Goal: Information Seeking & Learning: Learn about a topic

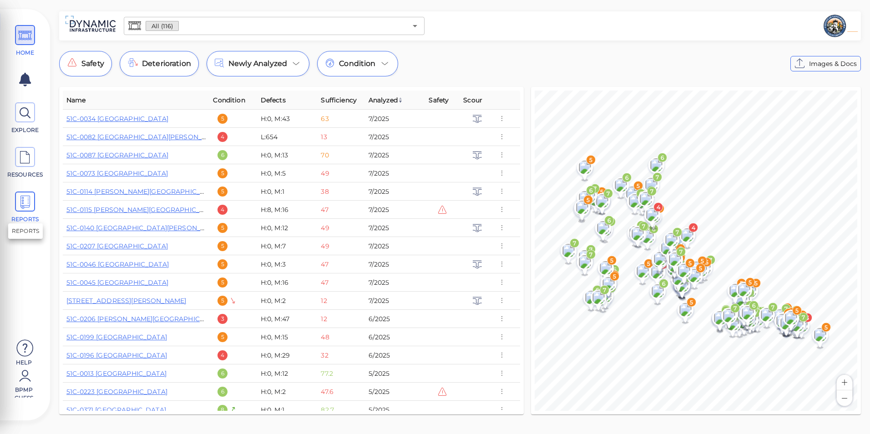
click at [25, 202] on icon at bounding box center [25, 202] width 14 height 20
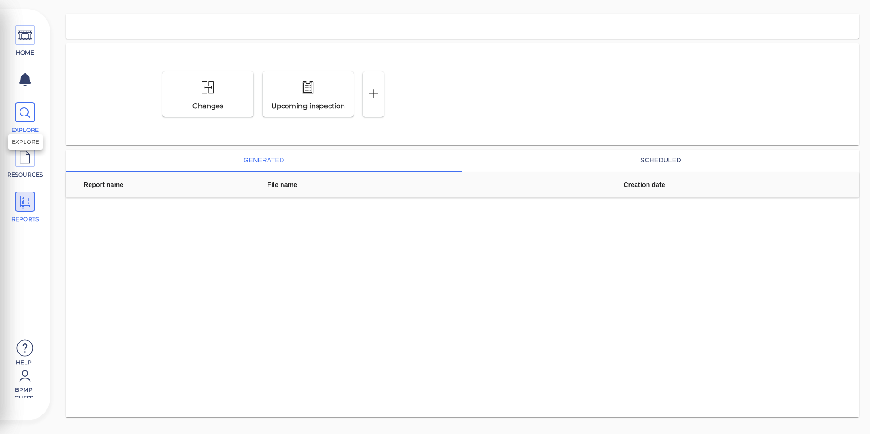
click at [24, 117] on icon at bounding box center [25, 113] width 14 height 20
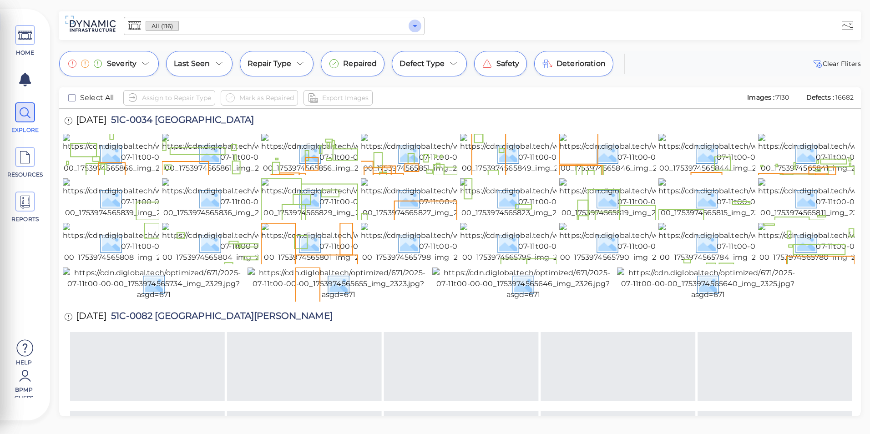
click at [416, 32] on button "Open" at bounding box center [415, 26] width 13 height 13
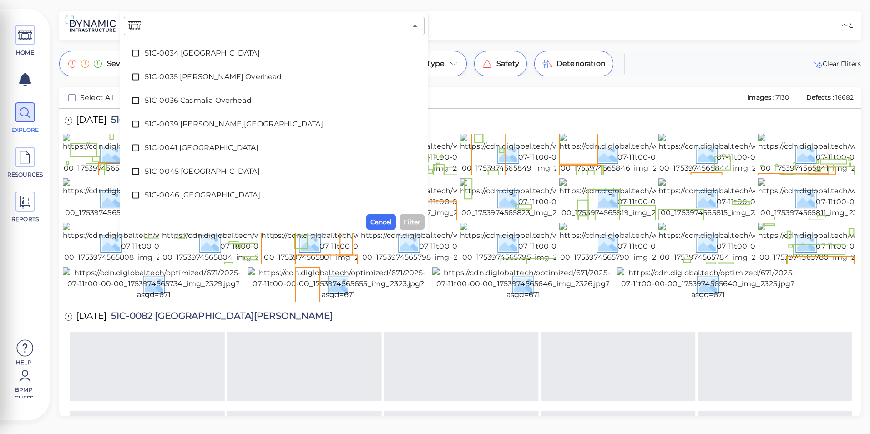
scroll to position [228, 0]
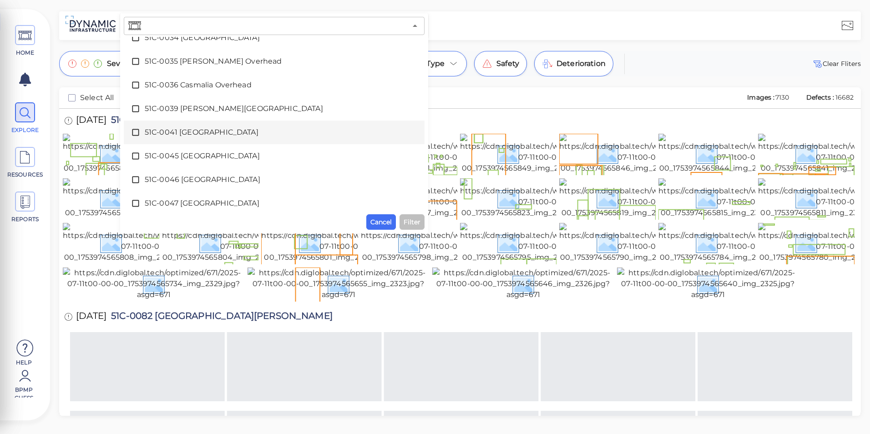
click at [187, 126] on div "51C-0041 [GEOGRAPHIC_DATA]" at bounding box center [274, 132] width 286 height 18
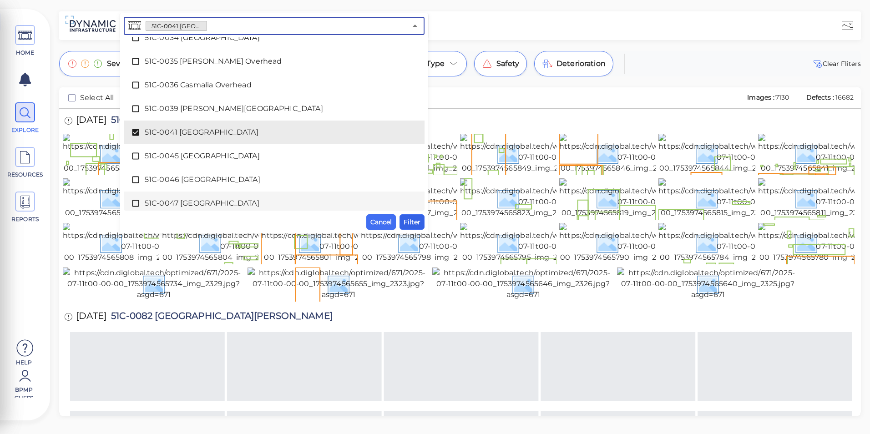
click at [413, 216] on button "Filter" at bounding box center [412, 221] width 25 height 15
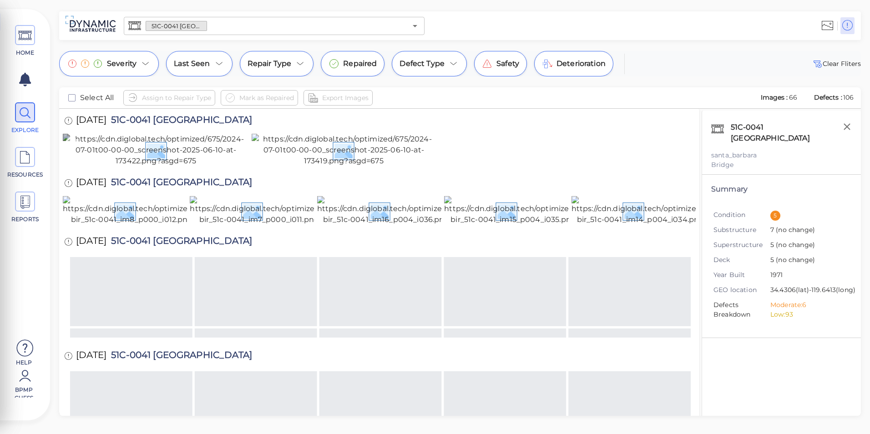
click at [176, 167] on img at bounding box center [156, 150] width 186 height 33
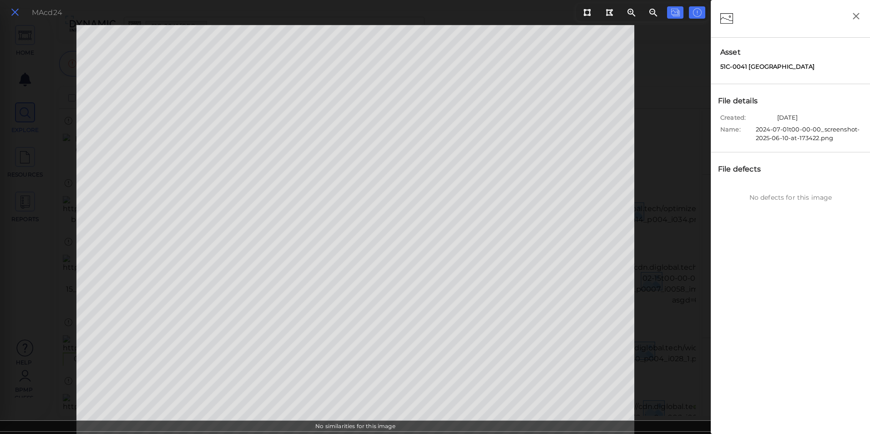
click at [17, 13] on icon at bounding box center [15, 12] width 10 height 12
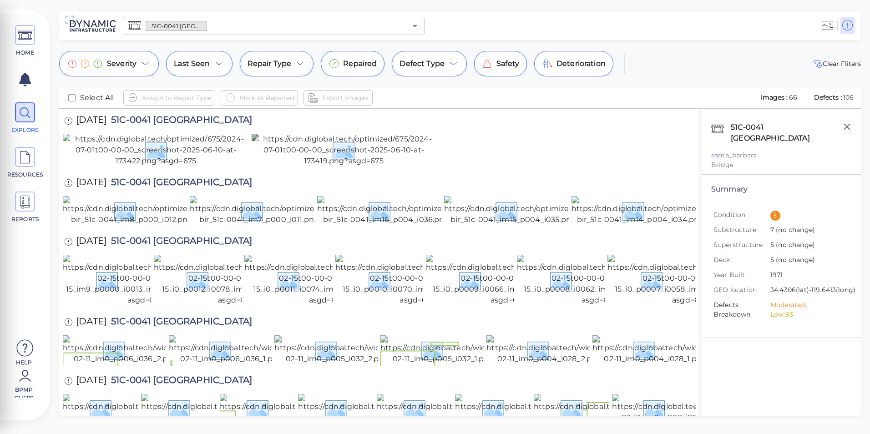
click at [308, 157] on img at bounding box center [344, 150] width 184 height 33
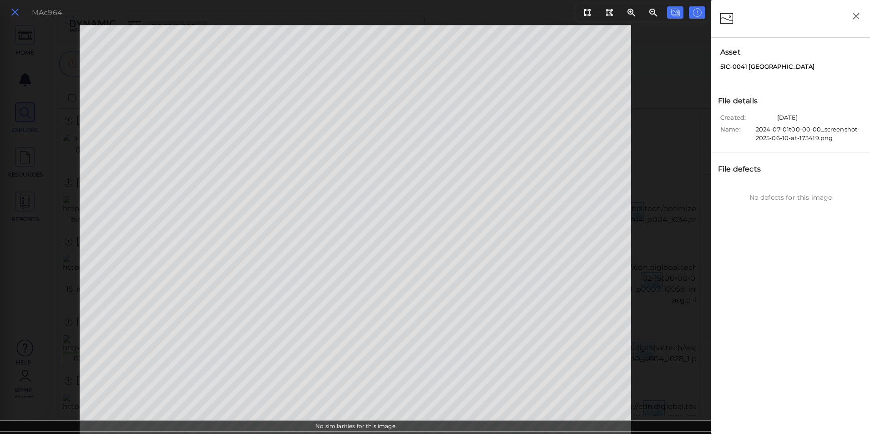
click at [15, 15] on icon at bounding box center [15, 12] width 10 height 12
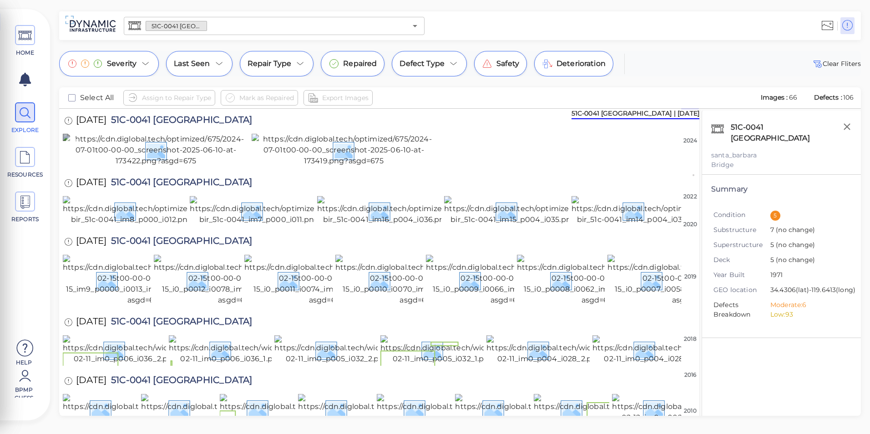
click at [230, 167] on img at bounding box center [156, 150] width 186 height 33
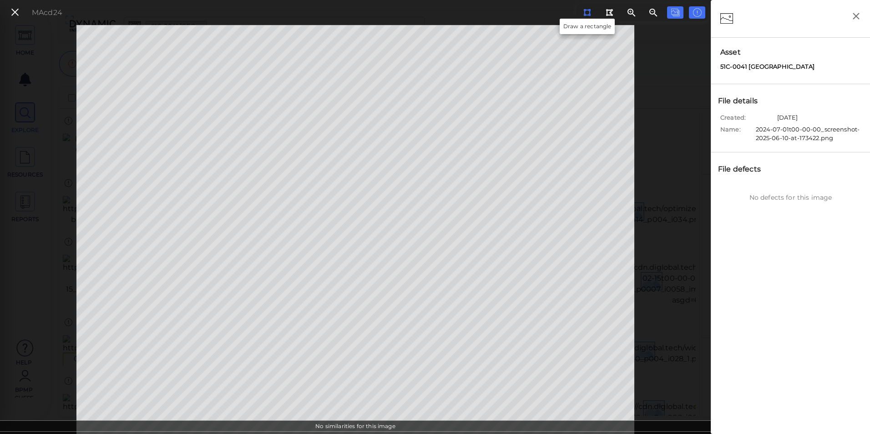
click at [580, 11] on button at bounding box center [587, 12] width 17 height 12
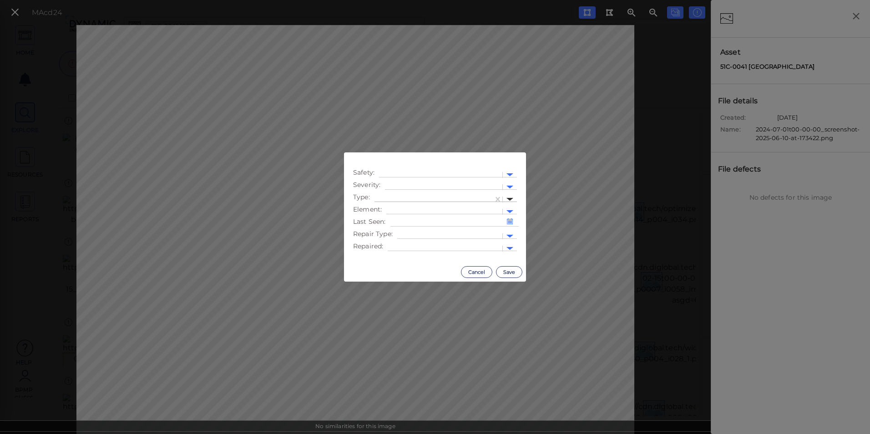
click at [511, 198] on div at bounding box center [509, 199] width 7 height 3
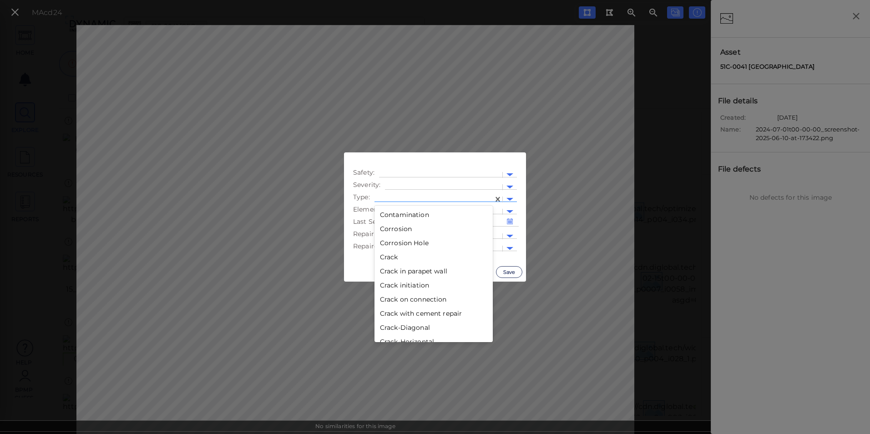
scroll to position [182, 0]
click at [391, 253] on div "Crack" at bounding box center [434, 254] width 118 height 14
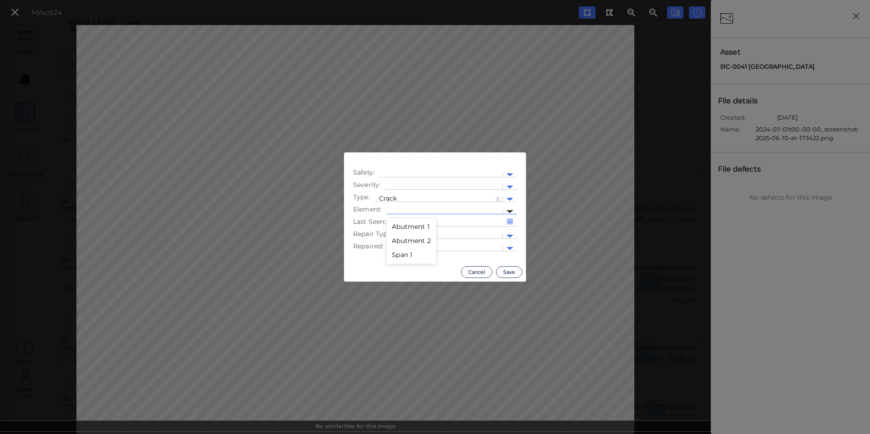
click at [509, 213] on div at bounding box center [509, 211] width 7 height 3
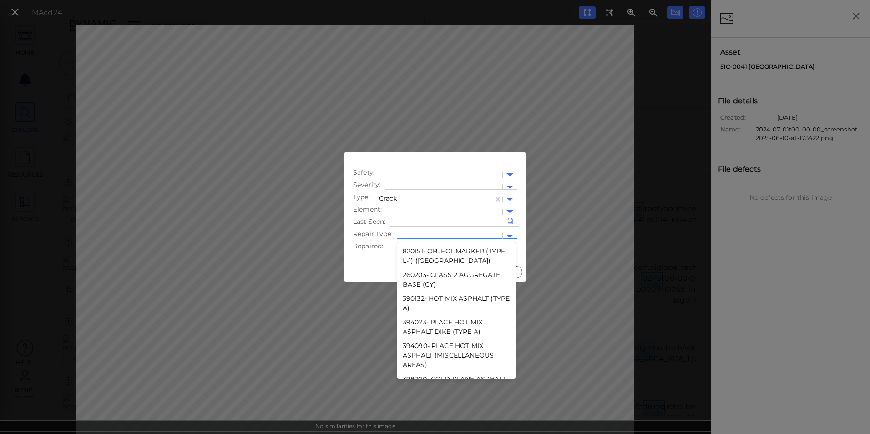
click at [514, 234] on div at bounding box center [510, 236] width 14 height 10
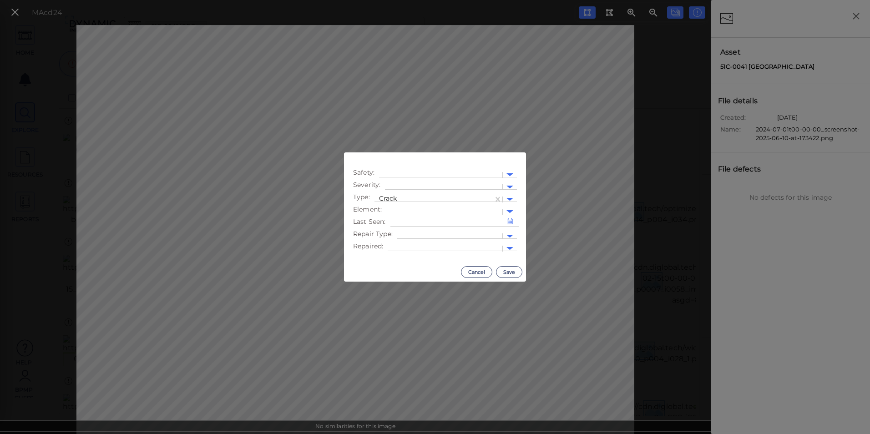
click at [520, 247] on ul "Safety : Severity : Type : Crack Element : Last Seen : Repair Type : Repaired :" at bounding box center [435, 210] width 173 height 84
click at [514, 249] on div at bounding box center [510, 248] width 14 height 10
click at [511, 186] on div at bounding box center [509, 187] width 7 height 3
click at [407, 214] on div "Low" at bounding box center [410, 216] width 50 height 14
click at [509, 271] on button "Save" at bounding box center [509, 272] width 26 height 12
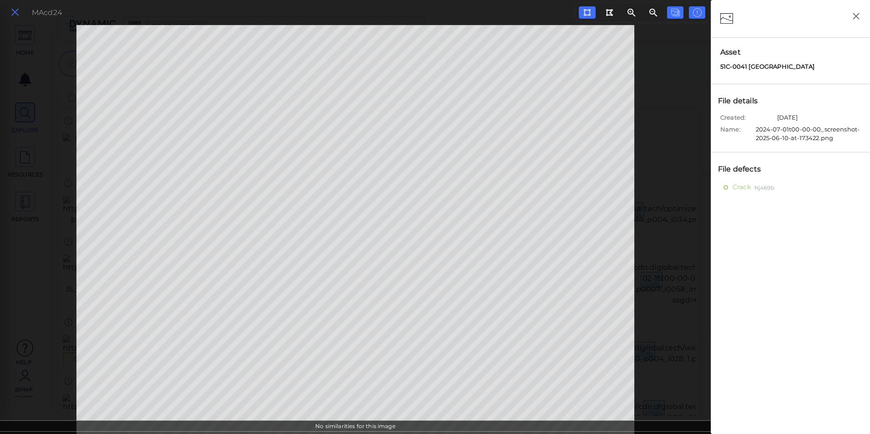
click at [17, 12] on icon at bounding box center [15, 12] width 10 height 12
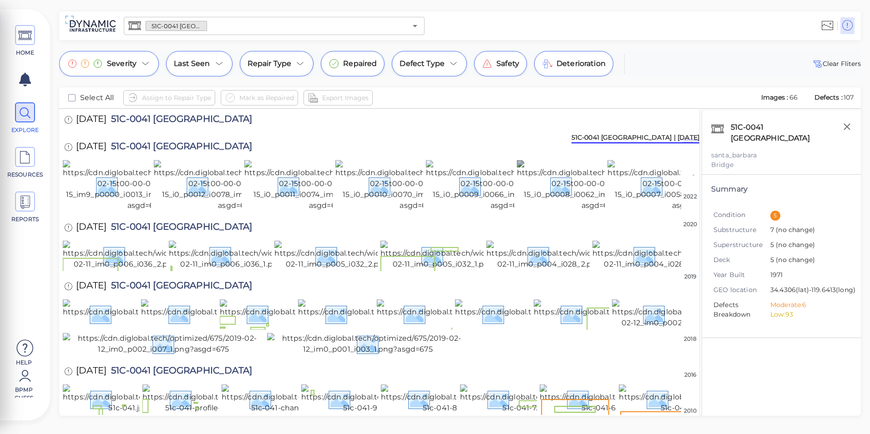
scroll to position [91, 0]
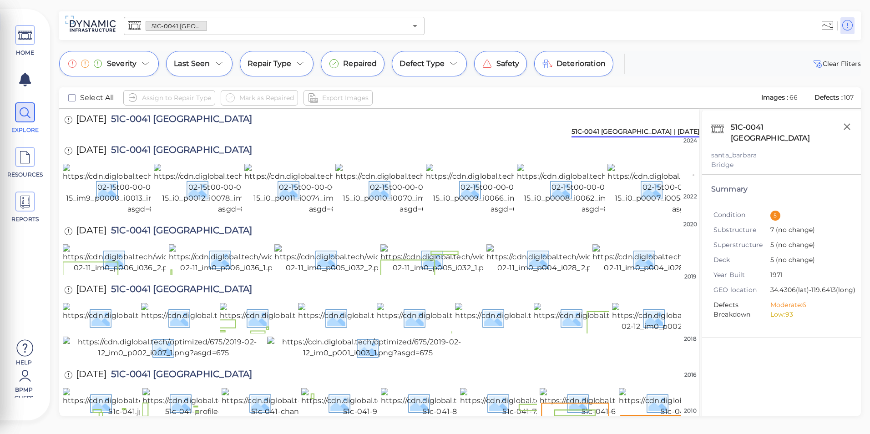
click at [613, 134] on img at bounding box center [660, 119] width 177 height 29
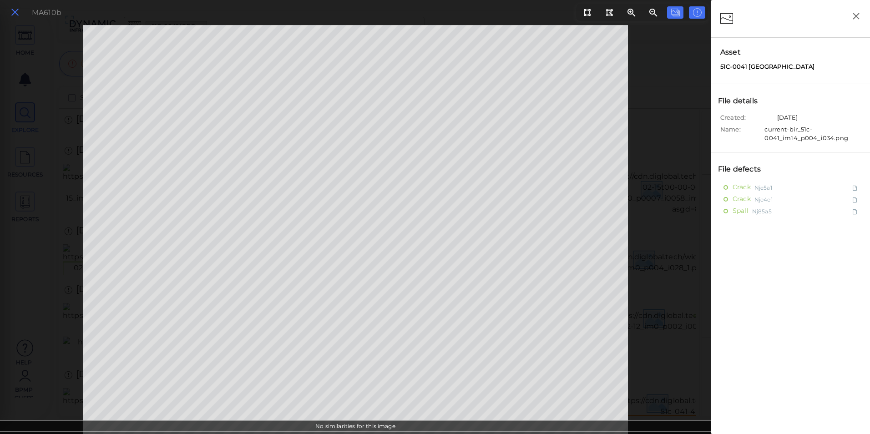
click at [21, 13] on button at bounding box center [14, 12] width 15 height 13
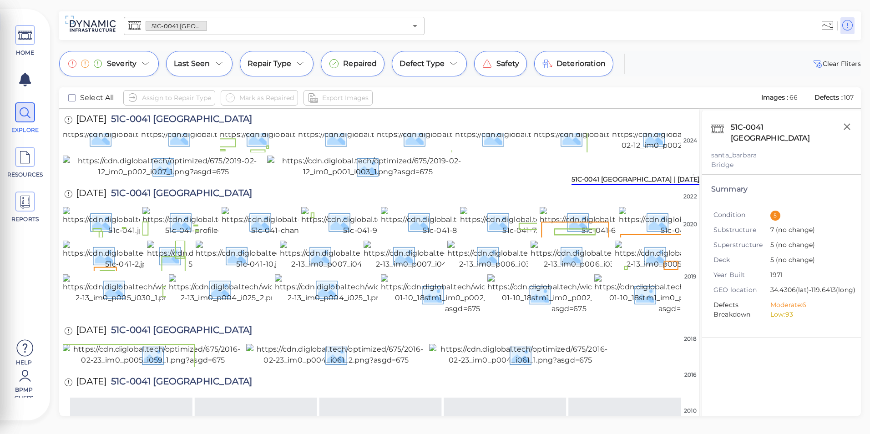
scroll to position [273, 0]
click at [531, 91] on img at bounding box center [568, 76] width 165 height 29
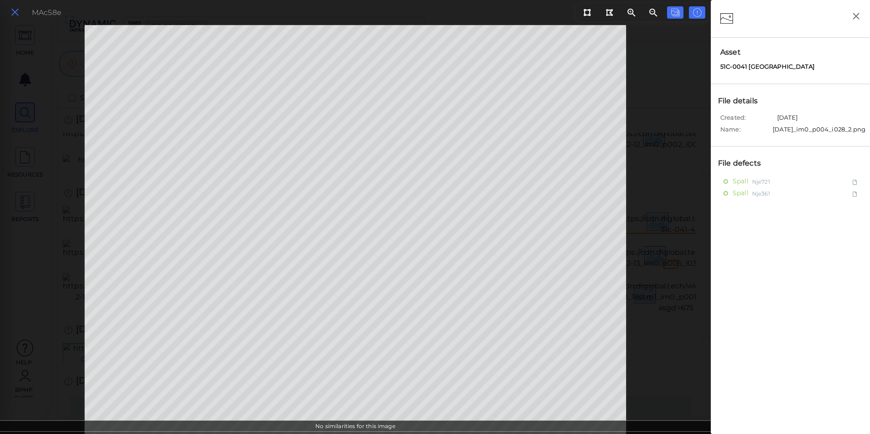
click at [16, 17] on icon at bounding box center [15, 12] width 10 height 12
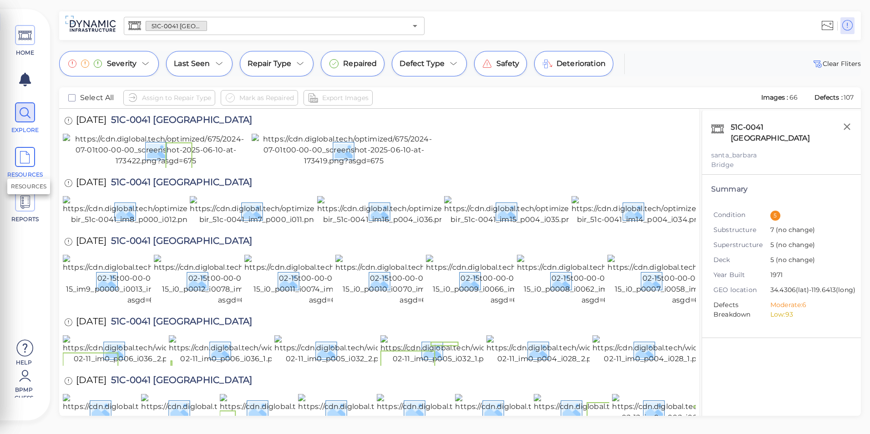
click at [27, 162] on icon at bounding box center [25, 157] width 14 height 20
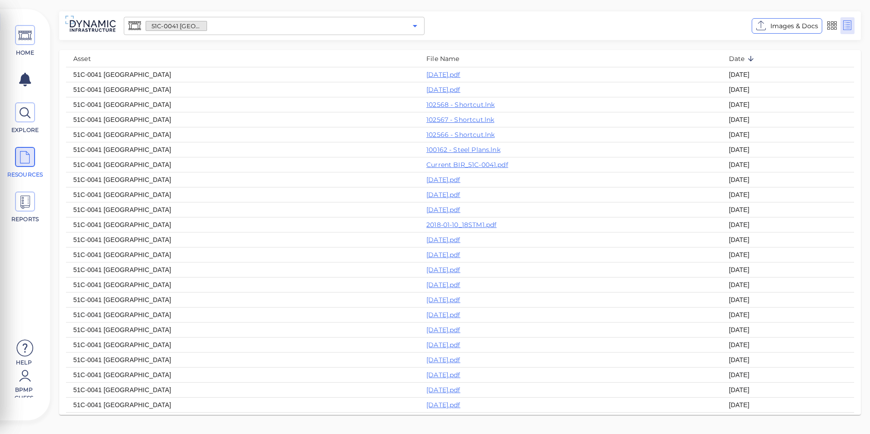
click at [415, 30] on icon "Open" at bounding box center [415, 25] width 11 height 11
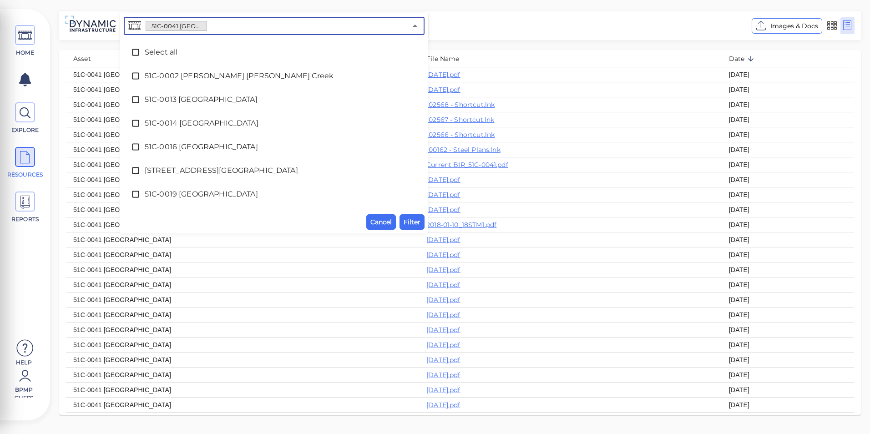
scroll to position [161, 0]
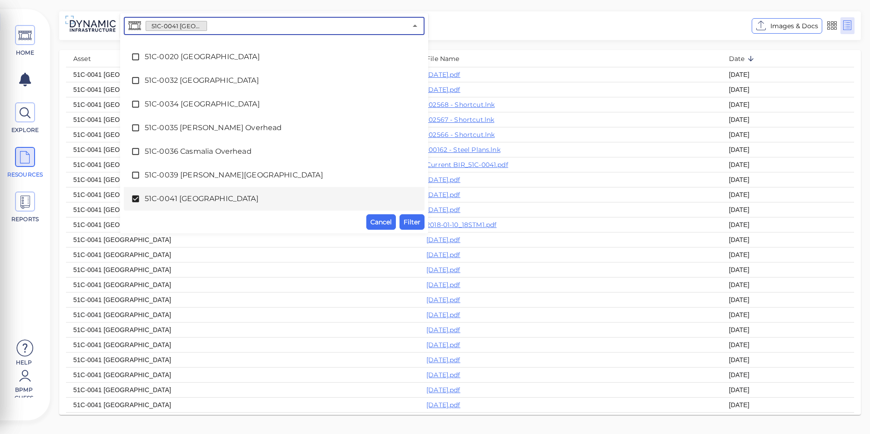
click at [173, 195] on span "51C-0041 [GEOGRAPHIC_DATA]" at bounding box center [274, 198] width 259 height 11
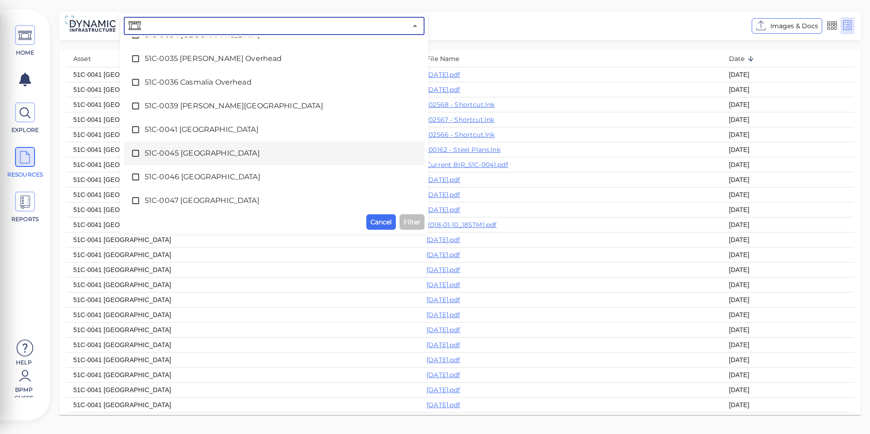
scroll to position [252, 0]
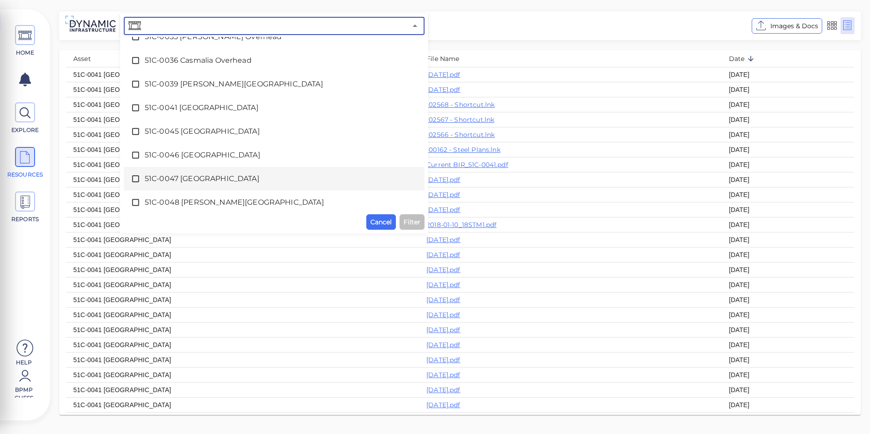
click at [172, 173] on div "51C-0047 [GEOGRAPHIC_DATA]" at bounding box center [274, 179] width 286 height 18
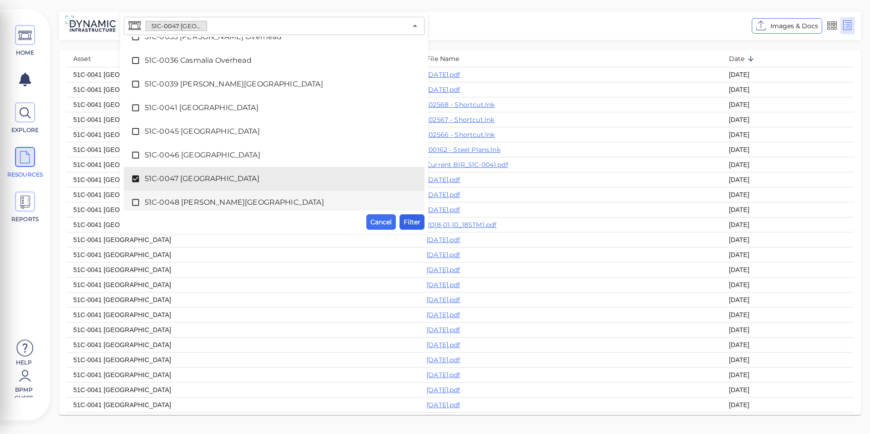
click at [410, 219] on span "Filter" at bounding box center [412, 222] width 17 height 11
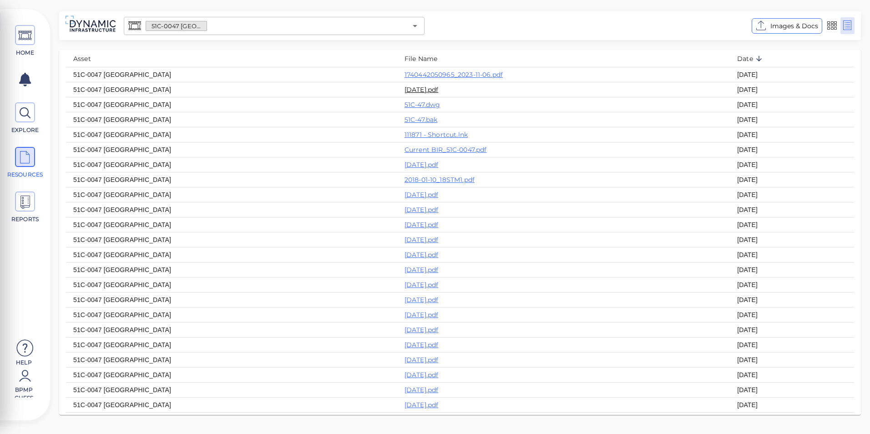
click at [405, 92] on link "[DATE].pdf" at bounding box center [422, 90] width 34 height 8
click at [405, 154] on link "Current BIR_51C-0047.pdf" at bounding box center [446, 150] width 82 height 8
click at [405, 86] on link "[DATE].pdf" at bounding box center [422, 90] width 34 height 8
click at [418, 73] on link "1740442050965_2023-11-06.pdf" at bounding box center [454, 75] width 98 height 8
click at [27, 121] on icon at bounding box center [25, 113] width 14 height 20
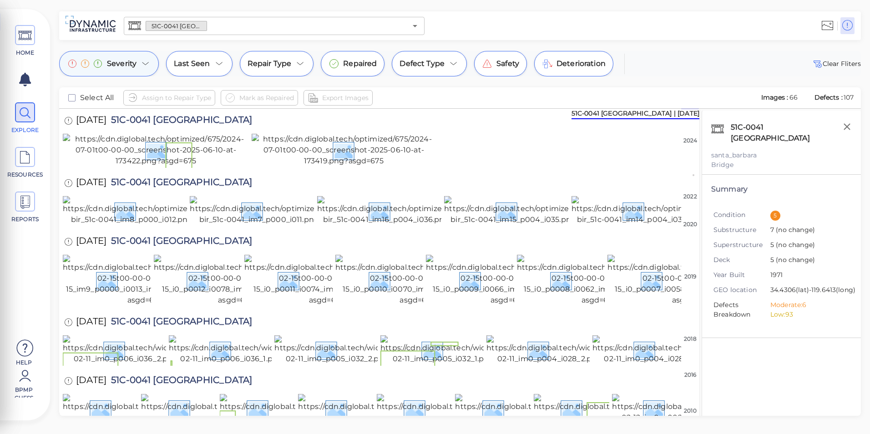
click at [147, 71] on div "Severity" at bounding box center [109, 63] width 100 height 25
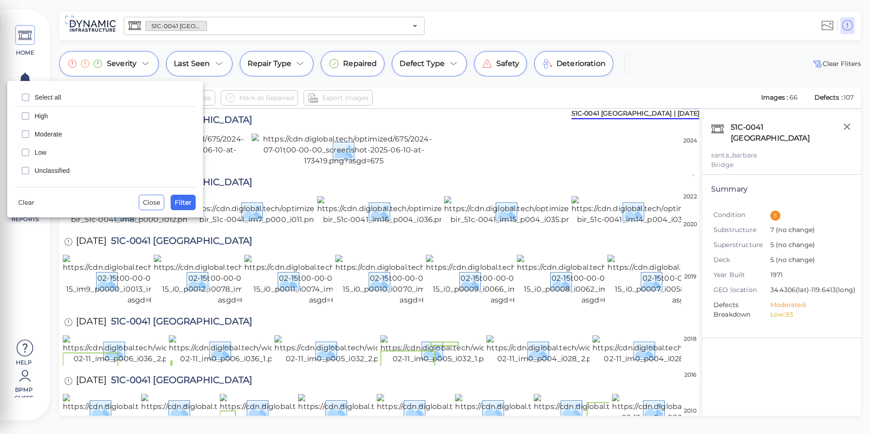
click at [416, 23] on div at bounding box center [435, 217] width 870 height 434
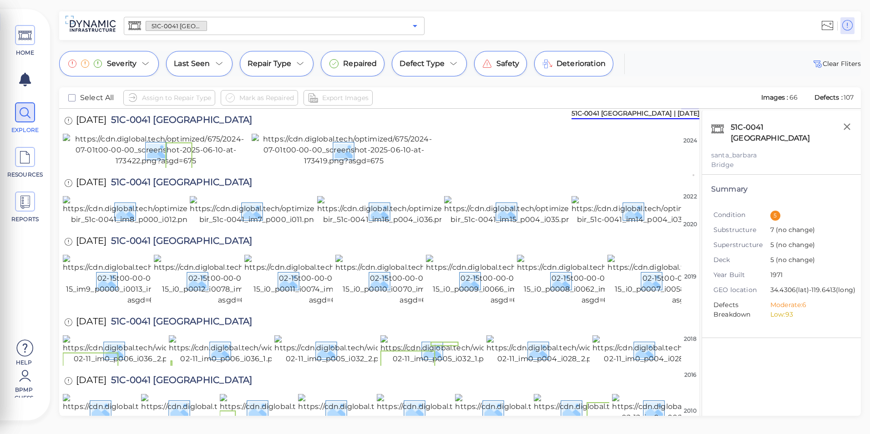
click at [414, 24] on icon "Open" at bounding box center [415, 25] width 11 height 11
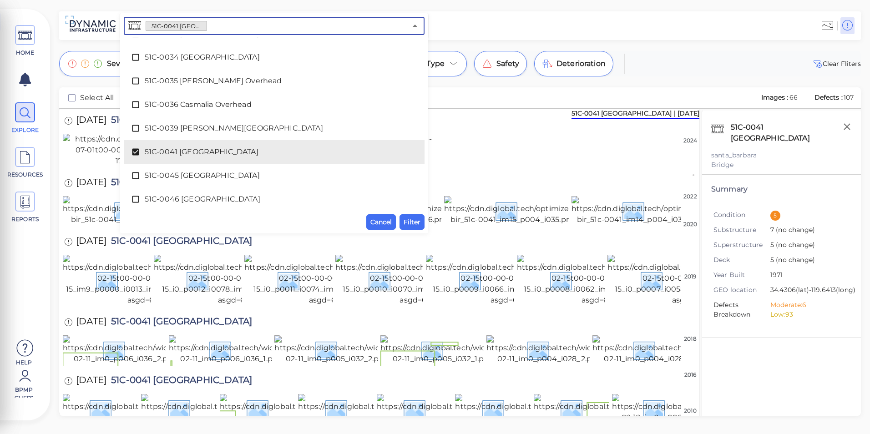
scroll to position [228, 0]
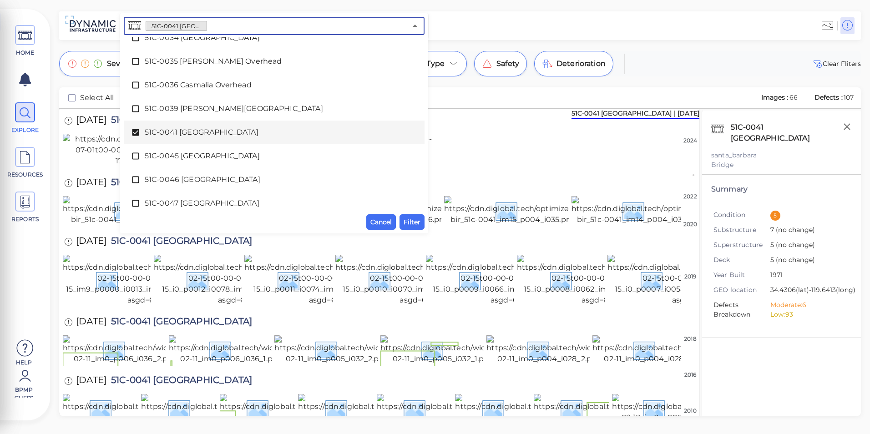
click at [214, 137] on span "51C-0041 [GEOGRAPHIC_DATA]" at bounding box center [274, 132] width 259 height 11
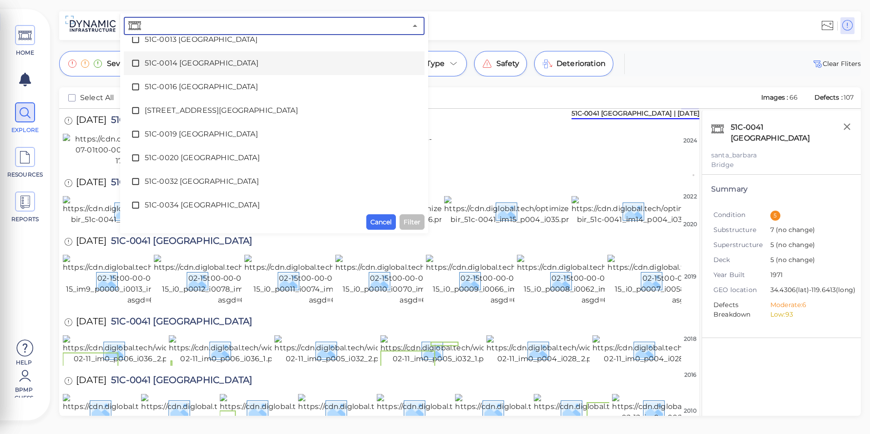
scroll to position [0, 0]
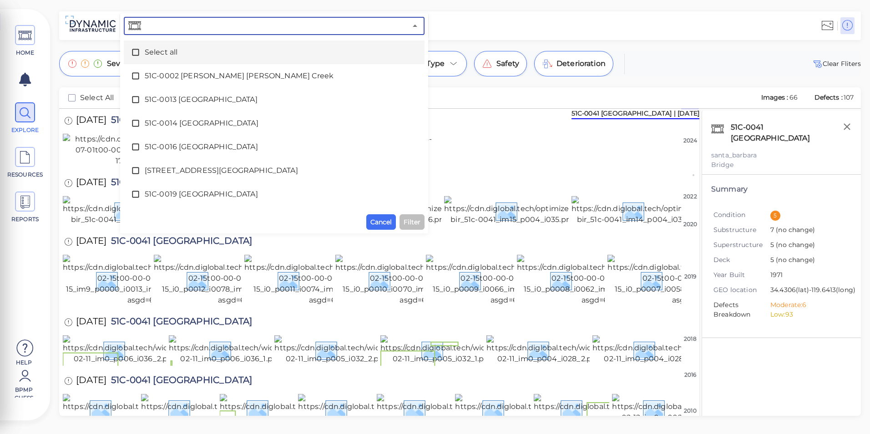
click at [213, 54] on span "Select all" at bounding box center [274, 52] width 259 height 11
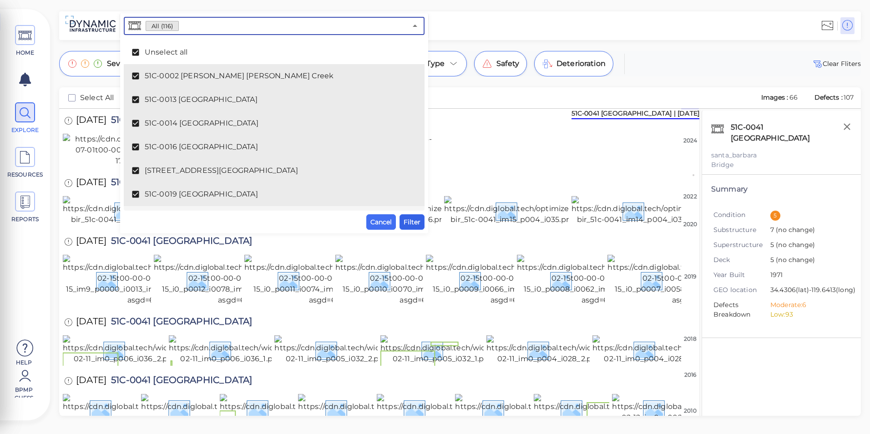
click at [412, 222] on span "Filter" at bounding box center [412, 222] width 17 height 11
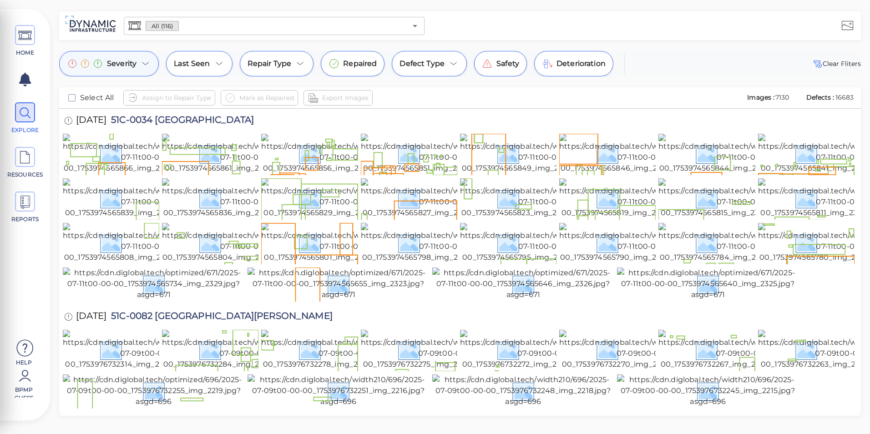
click at [150, 61] on icon at bounding box center [145, 63] width 11 height 11
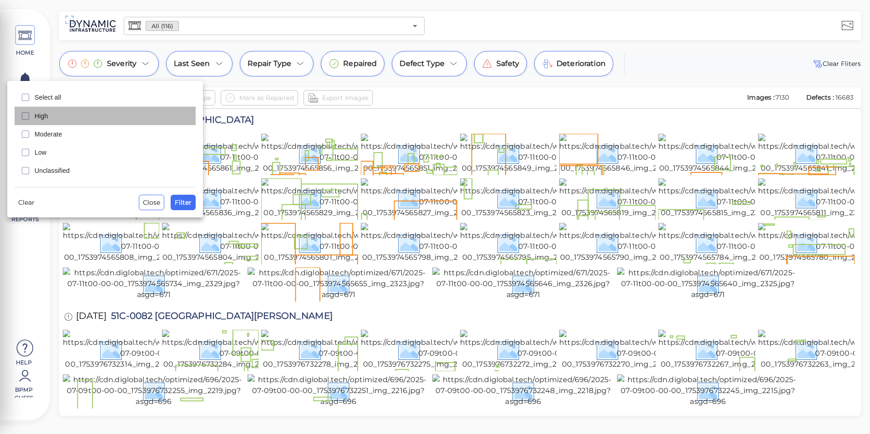
click at [77, 120] on span "High" at bounding box center [113, 115] width 156 height 9
click at [191, 204] on span "Filter" at bounding box center [183, 202] width 17 height 11
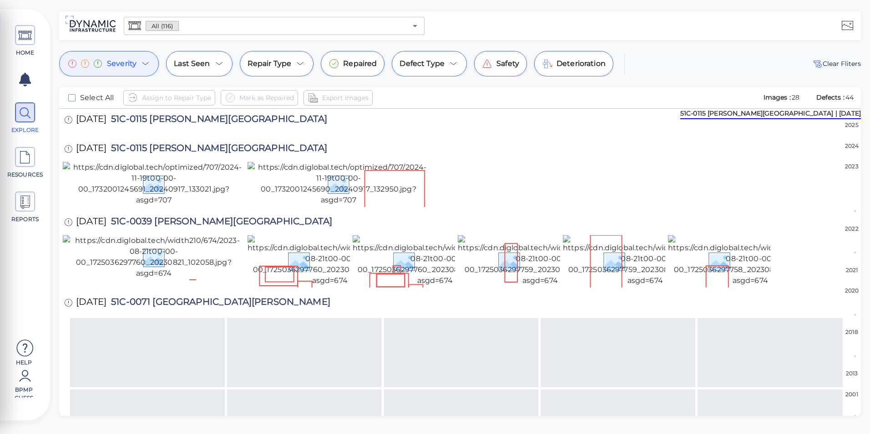
scroll to position [46, 0]
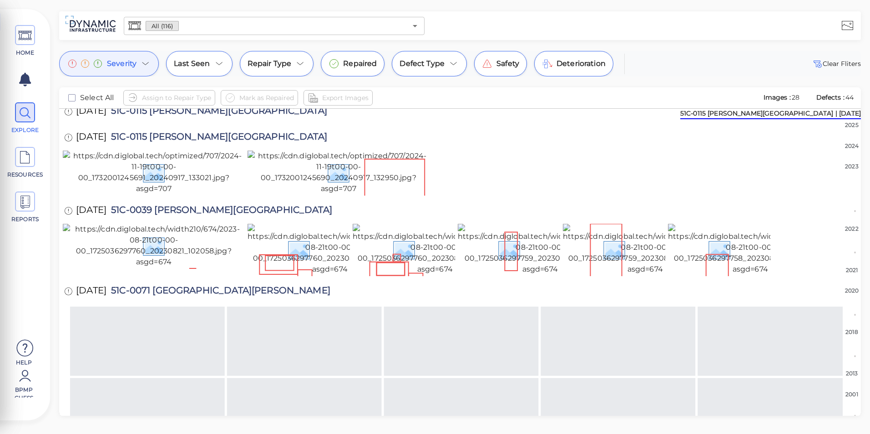
click at [206, 121] on img at bounding box center [154, 104] width 182 height 33
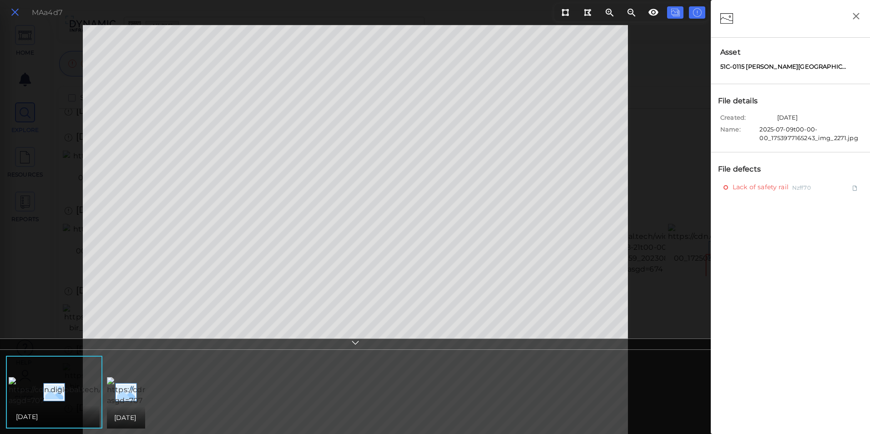
click at [15, 11] on icon at bounding box center [15, 12] width 10 height 12
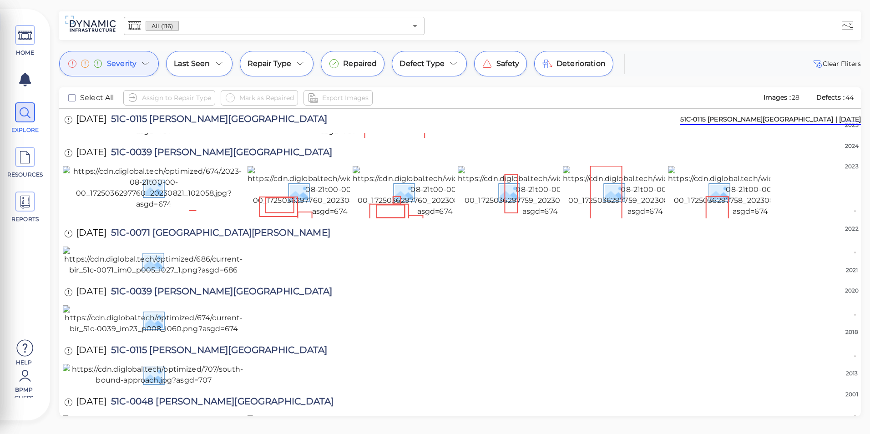
scroll to position [91, 0]
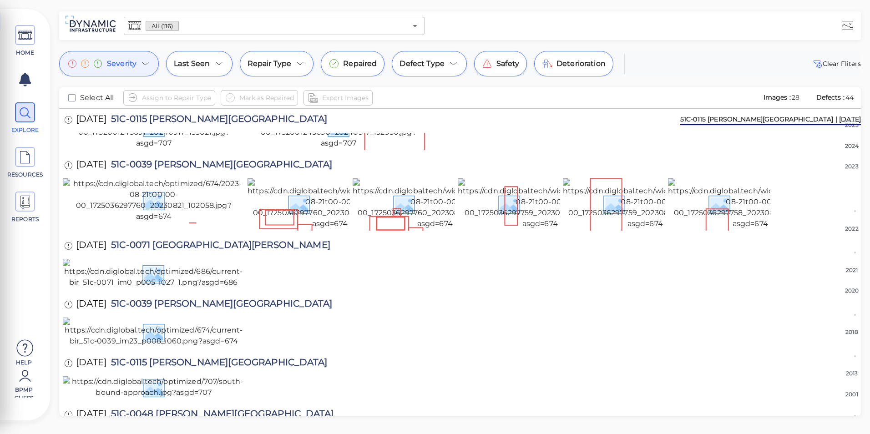
click at [208, 149] on img at bounding box center [154, 127] width 182 height 44
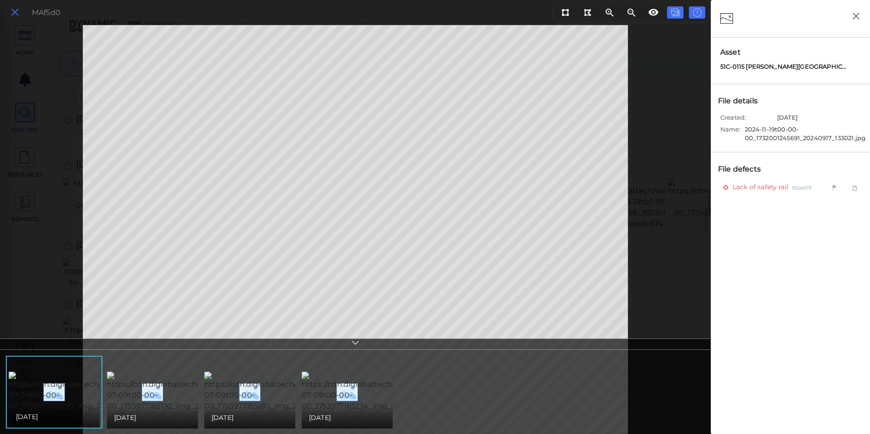
click at [11, 10] on icon at bounding box center [15, 12] width 10 height 12
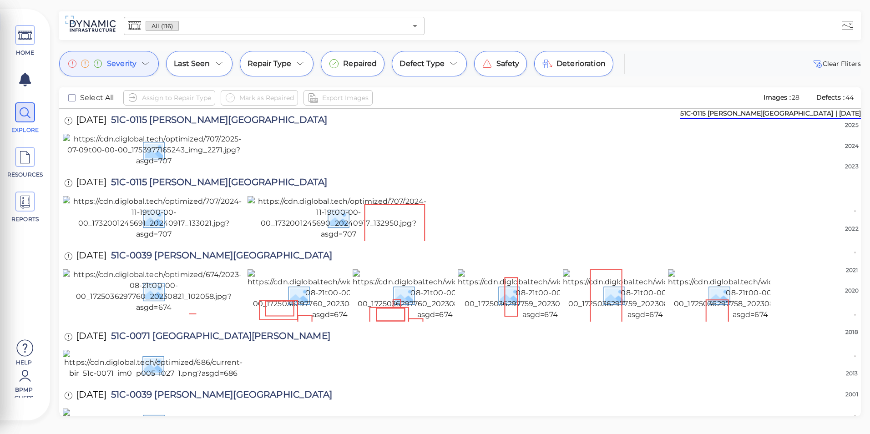
click at [146, 59] on icon at bounding box center [145, 63] width 11 height 11
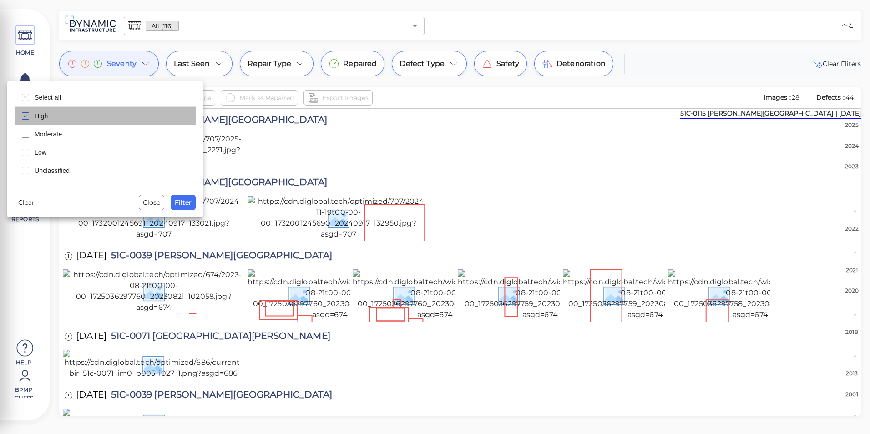
click at [66, 116] on span "High" at bounding box center [113, 115] width 156 height 9
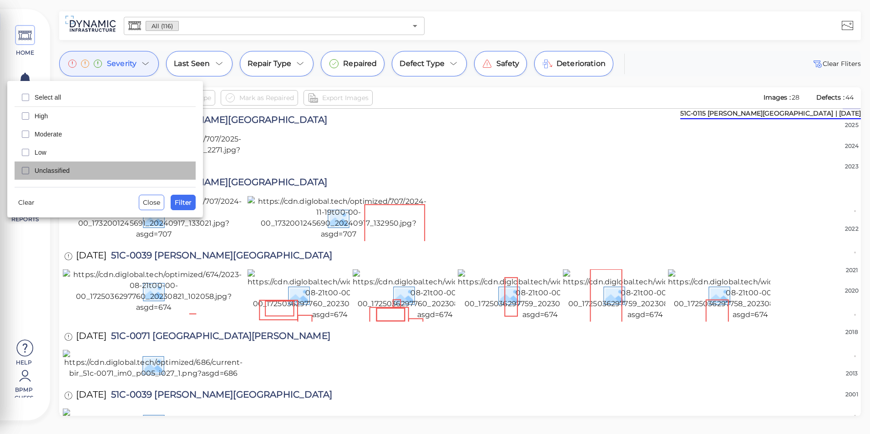
click at [66, 168] on span "Unclassified" at bounding box center [113, 170] width 156 height 9
click at [181, 201] on span "Filter" at bounding box center [183, 202] width 17 height 11
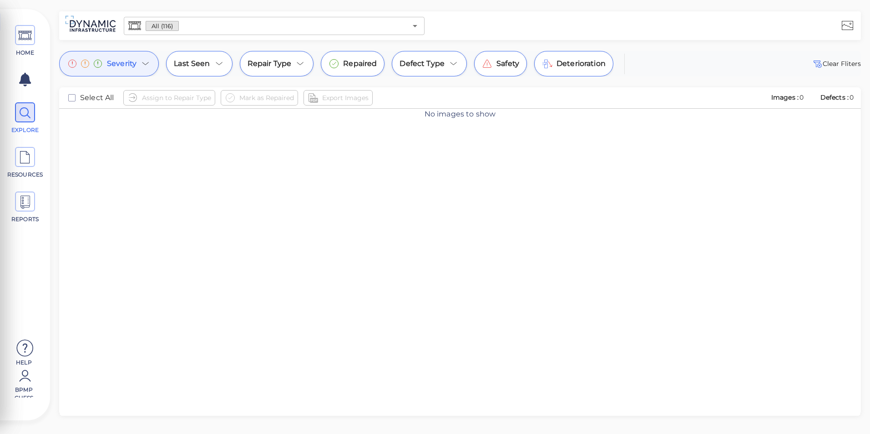
click at [135, 70] on div "Severity" at bounding box center [109, 63] width 100 height 25
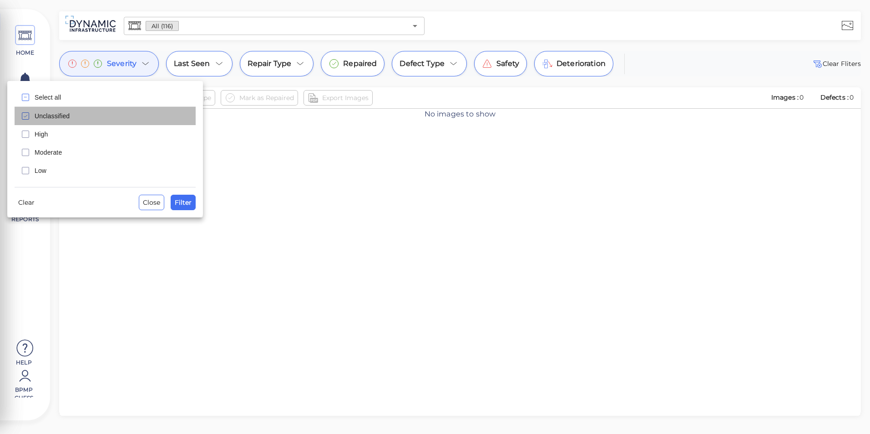
click at [63, 112] on span "Unclassified" at bounding box center [113, 115] width 156 height 9
click at [150, 205] on span "Close" at bounding box center [151, 202] width 17 height 11
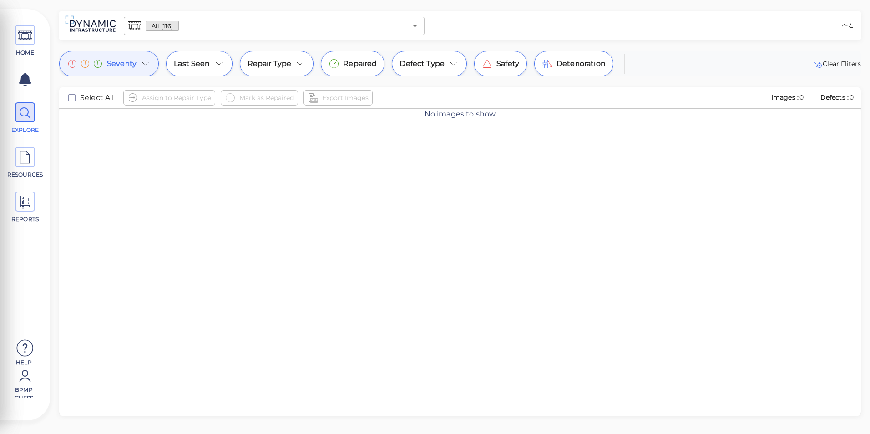
click at [129, 60] on span "Severity" at bounding box center [122, 63] width 30 height 11
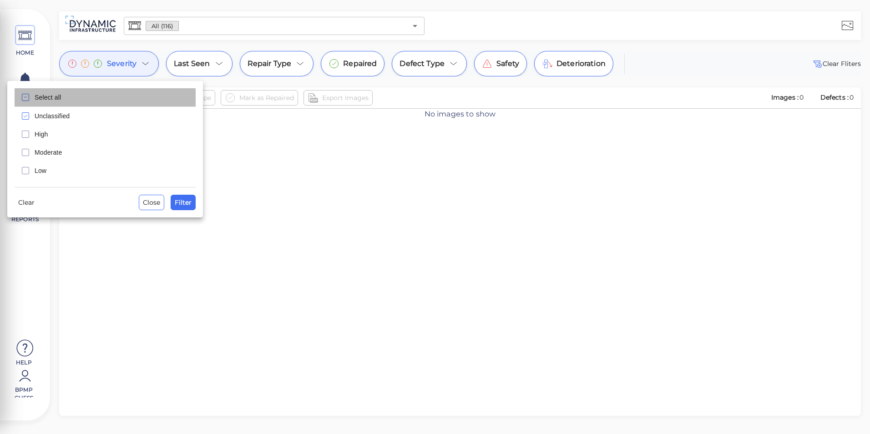
click at [47, 100] on span "Select all" at bounding box center [113, 97] width 156 height 9
click at [183, 203] on span "Filter" at bounding box center [183, 202] width 17 height 11
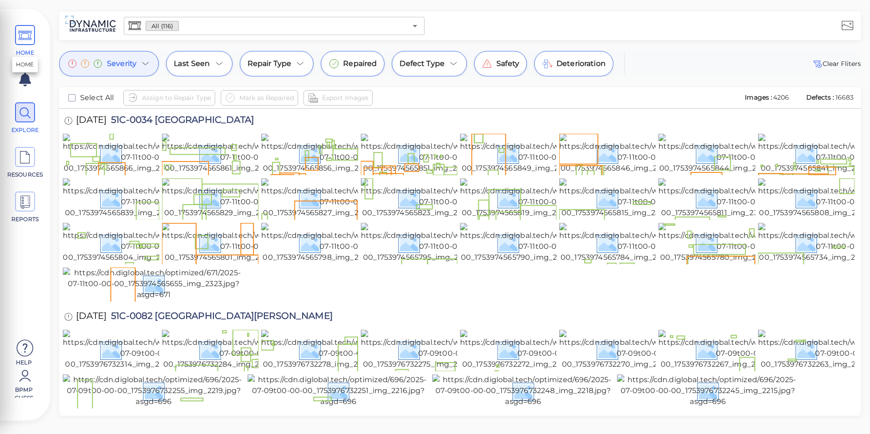
click at [22, 30] on icon at bounding box center [25, 35] width 14 height 20
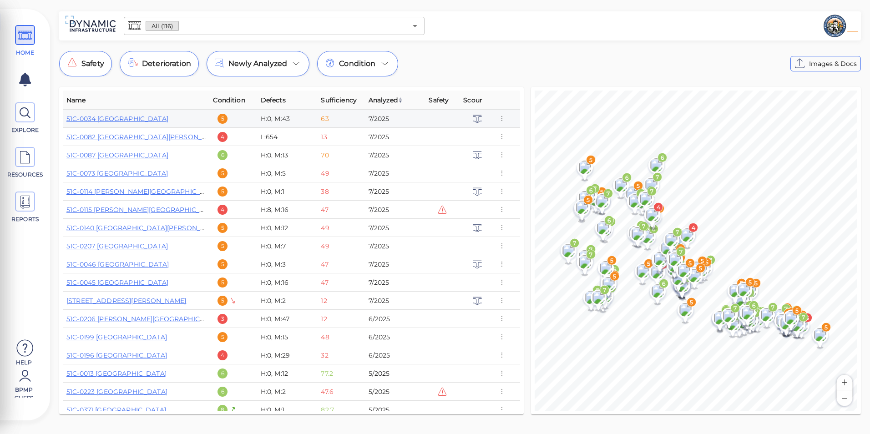
click at [475, 119] on icon at bounding box center [477, 118] width 10 height 10
click at [498, 120] on icon "button" at bounding box center [502, 119] width 8 height 10
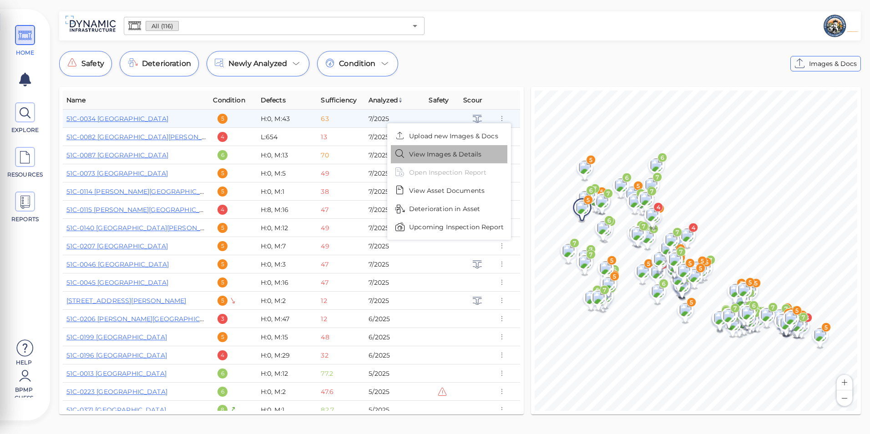
click at [491, 150] on li "View Images & Details" at bounding box center [449, 154] width 116 height 18
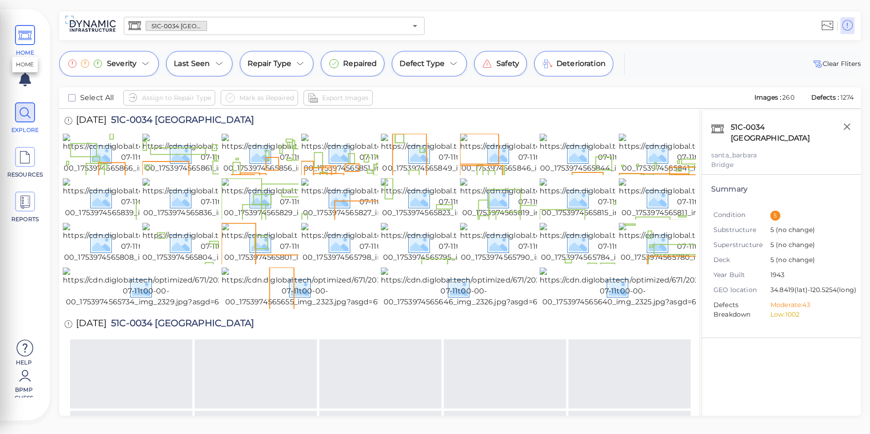
click at [20, 34] on icon at bounding box center [25, 35] width 14 height 20
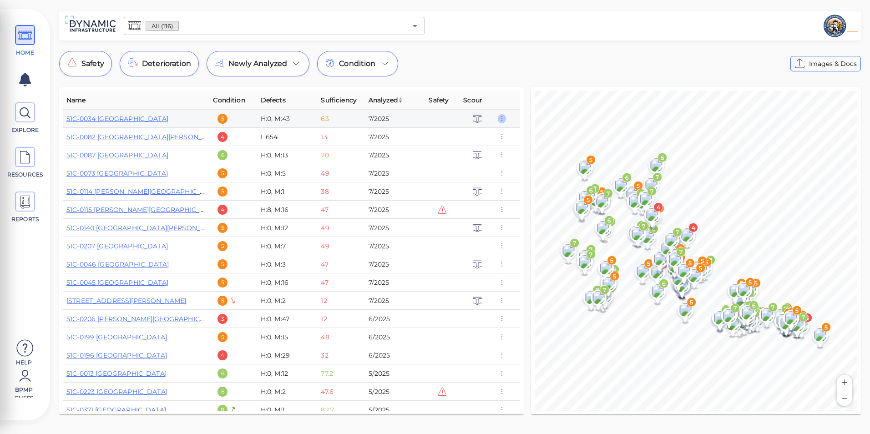
click at [502, 118] on icon "button" at bounding box center [502, 119] width 8 height 10
click at [483, 62] on div at bounding box center [435, 217] width 870 height 434
click at [380, 64] on icon at bounding box center [385, 63] width 11 height 11
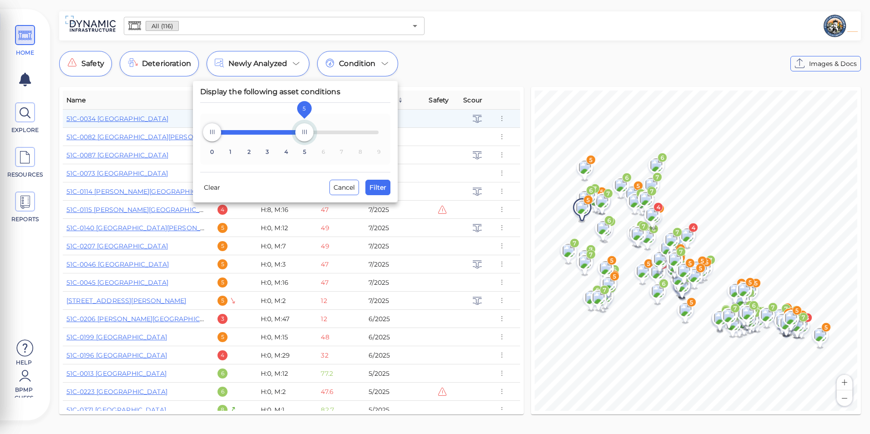
type input "4"
drag, startPoint x: 374, startPoint y: 136, endPoint x: 286, endPoint y: 127, distance: 87.8
click at [286, 127] on span "4" at bounding box center [286, 132] width 18 height 18
click at [376, 190] on span "Filter" at bounding box center [377, 187] width 17 height 11
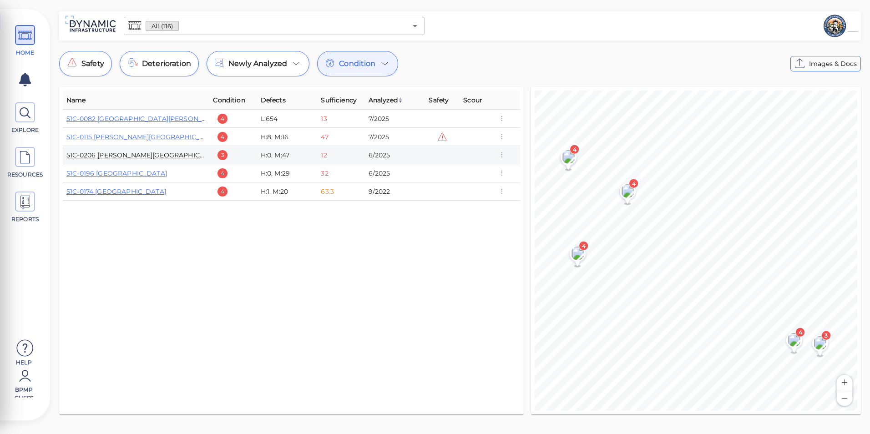
click at [164, 154] on link "51C-0206 [PERSON_NAME][GEOGRAPHIC_DATA]" at bounding box center [144, 155] width 157 height 8
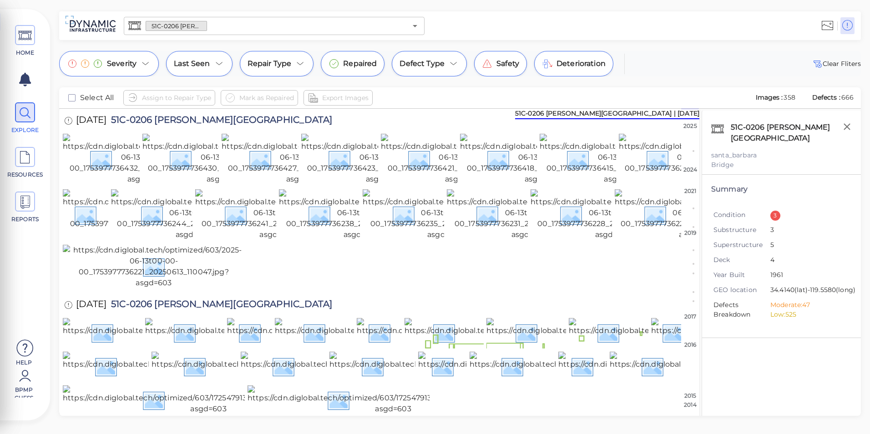
click at [776, 212] on div "3" at bounding box center [775, 216] width 10 height 10
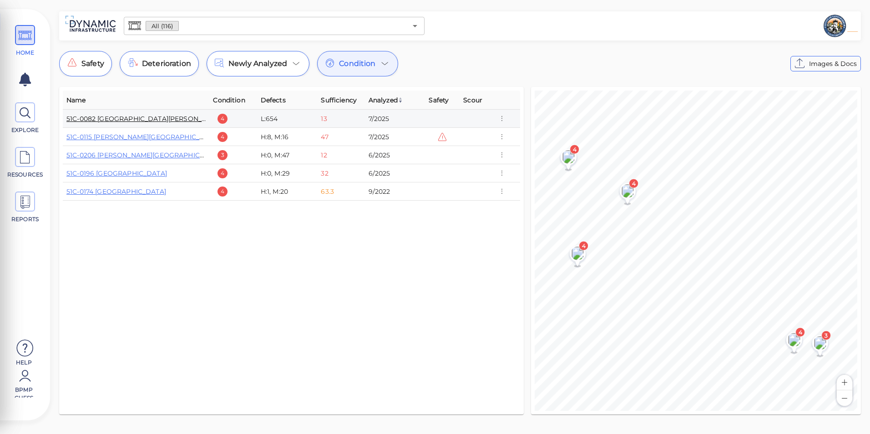
click at [163, 120] on link "51C-0082 [GEOGRAPHIC_DATA][PERSON_NAME]" at bounding box center [144, 119] width 157 height 8
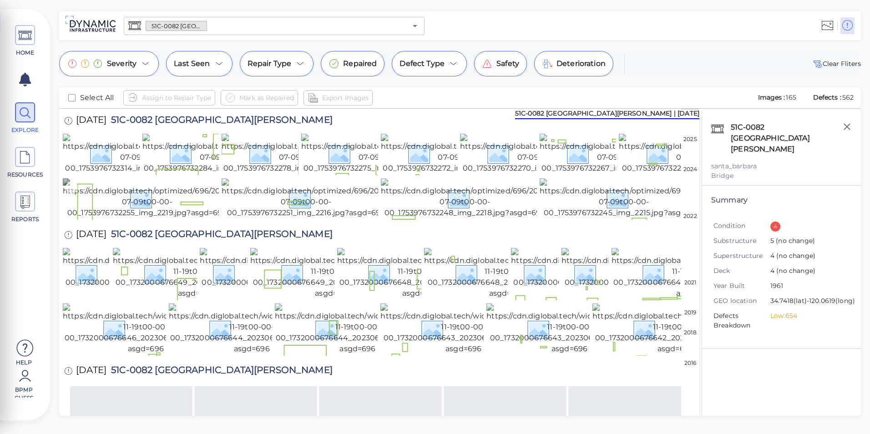
click at [156, 218] on img at bounding box center [147, 198] width 169 height 40
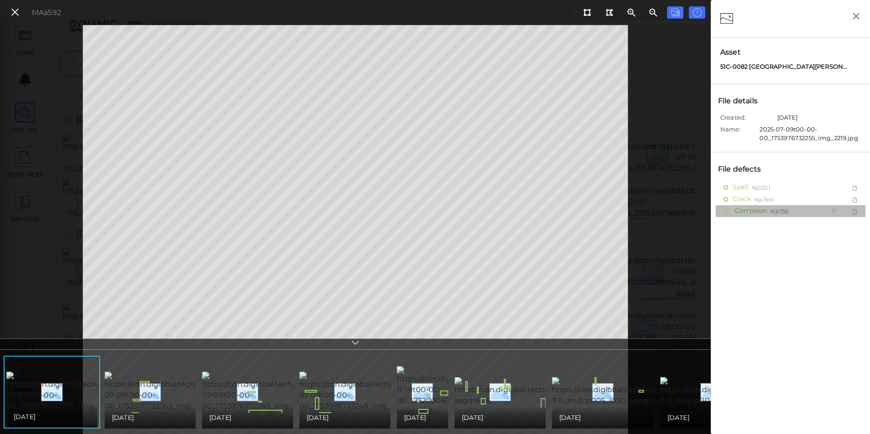
click at [851, 210] on div at bounding box center [839, 209] width 42 height 9
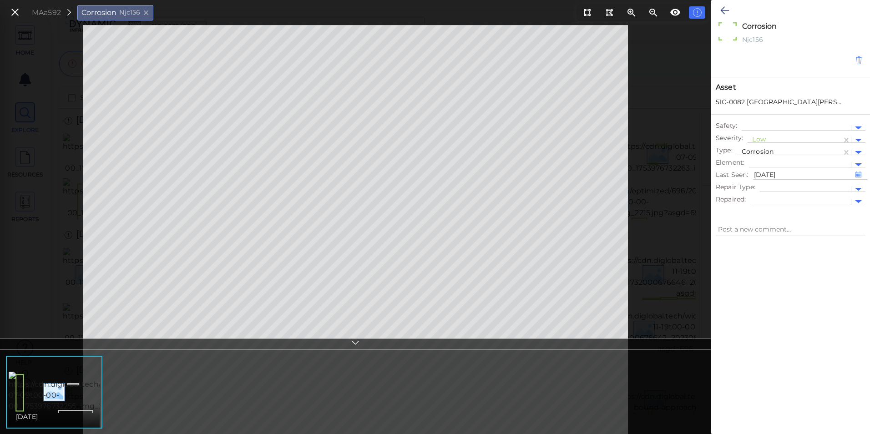
click at [860, 63] on icon at bounding box center [859, 60] width 8 height 9
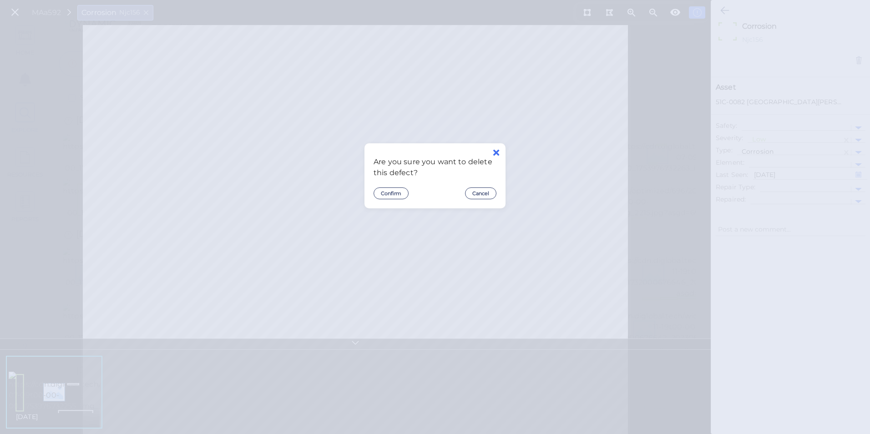
drag, startPoint x: 392, startPoint y: 190, endPoint x: 494, endPoint y: 154, distance: 107.8
click at [494, 154] on div "Are you sure you want to delete this defect? Confirm Cancel" at bounding box center [434, 175] width 141 height 65
click at [494, 154] on icon at bounding box center [496, 152] width 6 height 9
type textarea "x"
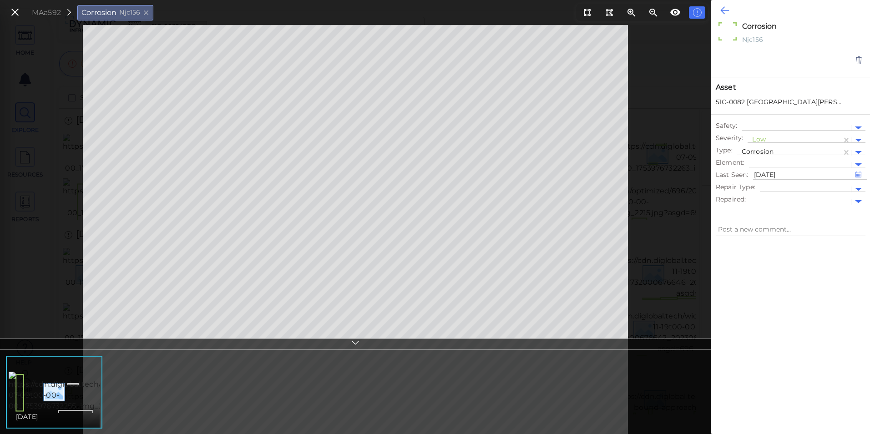
click at [728, 9] on icon at bounding box center [724, 10] width 9 height 11
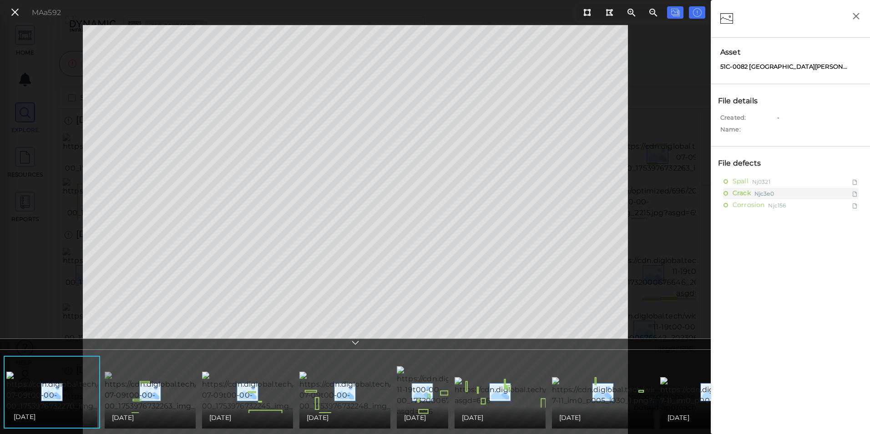
click at [187, 387] on img at bounding box center [187, 392] width 165 height 40
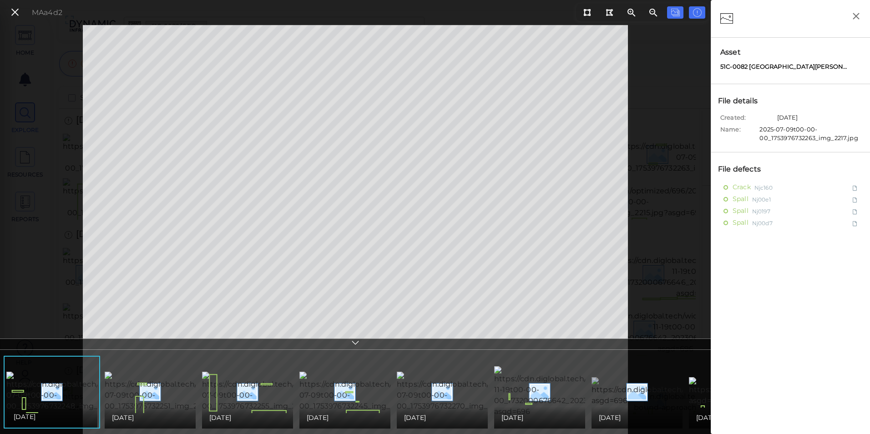
click at [655, 380] on img at bounding box center [690, 391] width 197 height 29
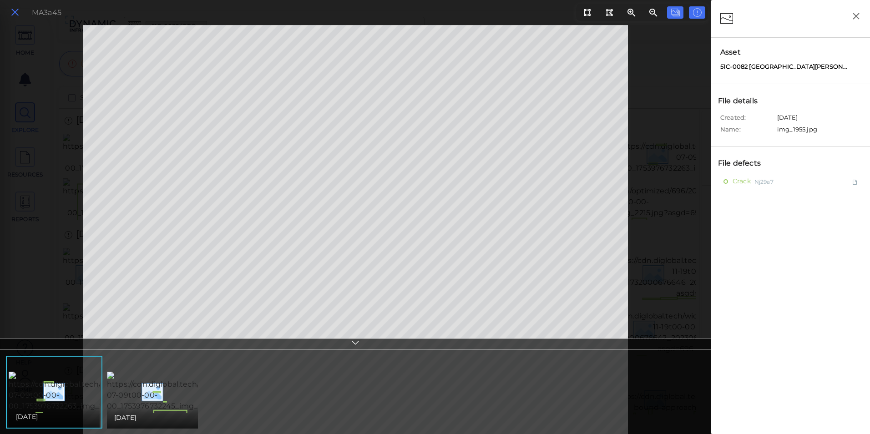
click at [15, 12] on icon at bounding box center [15, 12] width 10 height 12
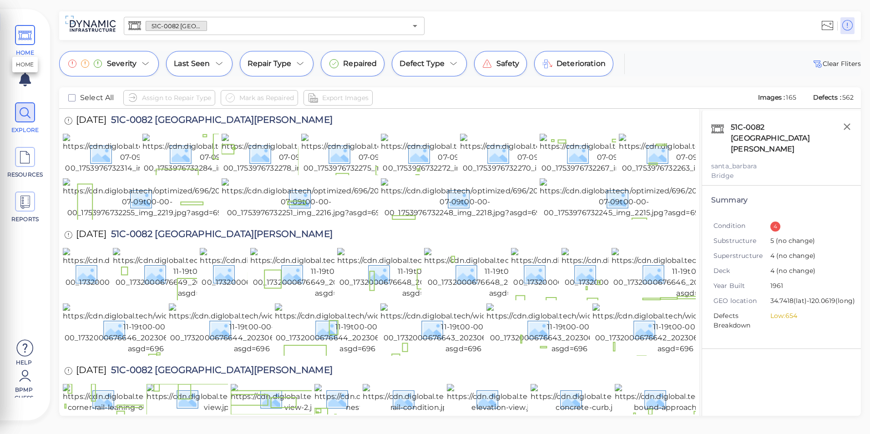
click at [32, 41] on icon at bounding box center [25, 35] width 14 height 20
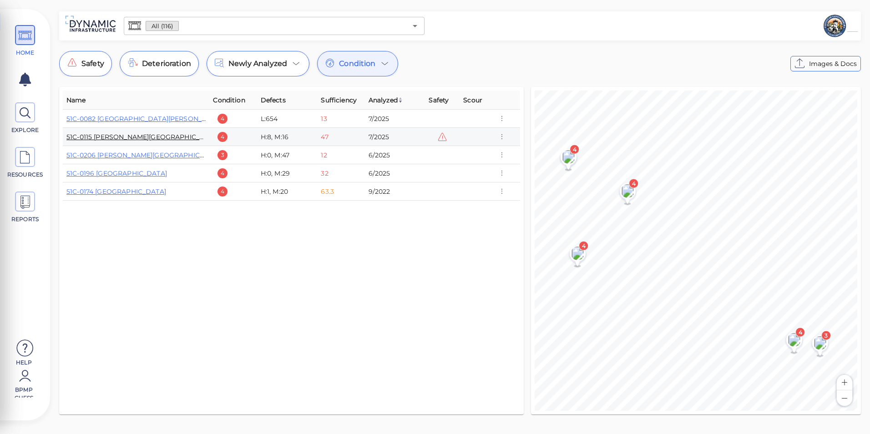
click at [151, 138] on link "51C-0115 [PERSON_NAME][GEOGRAPHIC_DATA]" at bounding box center [142, 137] width 153 height 8
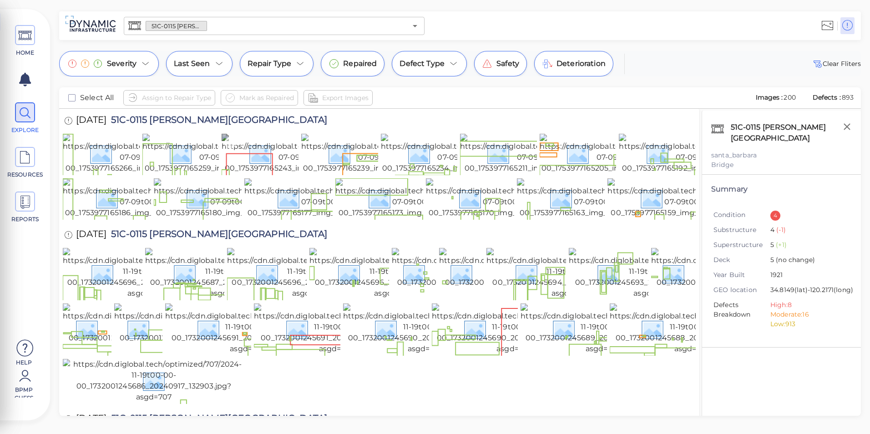
click at [283, 154] on img at bounding box center [304, 154] width 164 height 40
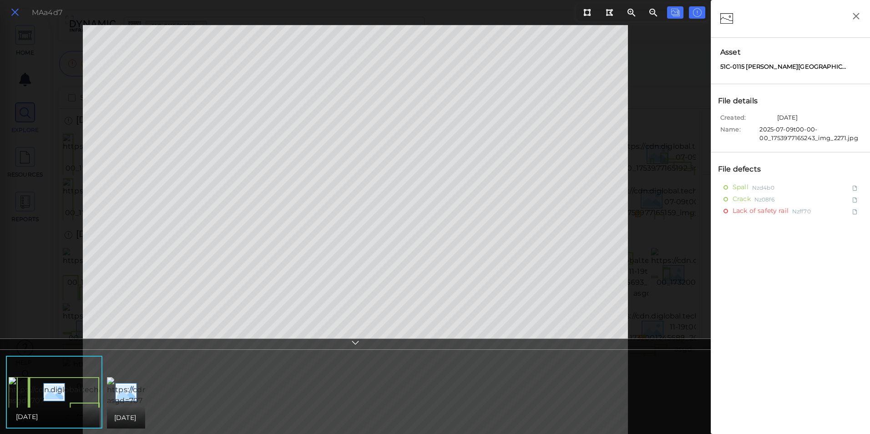
click at [19, 10] on icon at bounding box center [15, 12] width 10 height 12
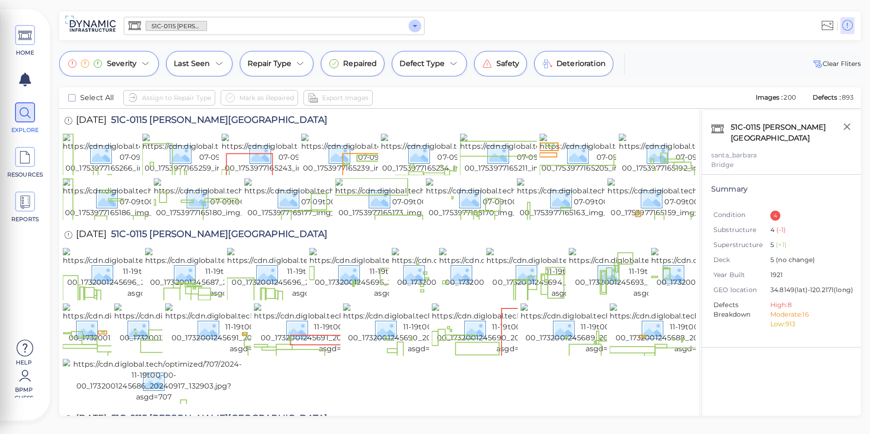
click at [413, 24] on icon "Open" at bounding box center [415, 25] width 11 height 11
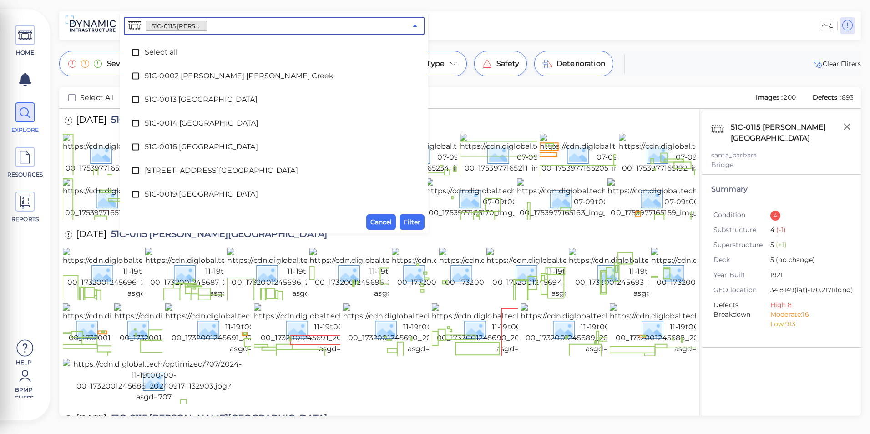
scroll to position [918, 0]
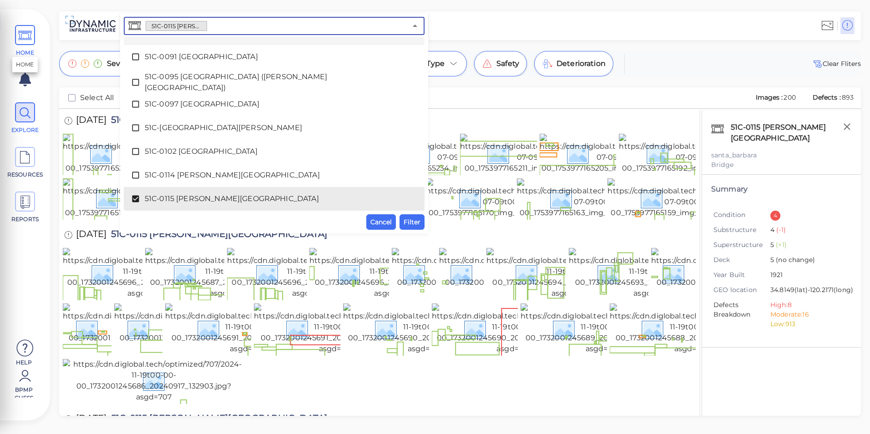
click at [31, 37] on icon at bounding box center [25, 35] width 14 height 20
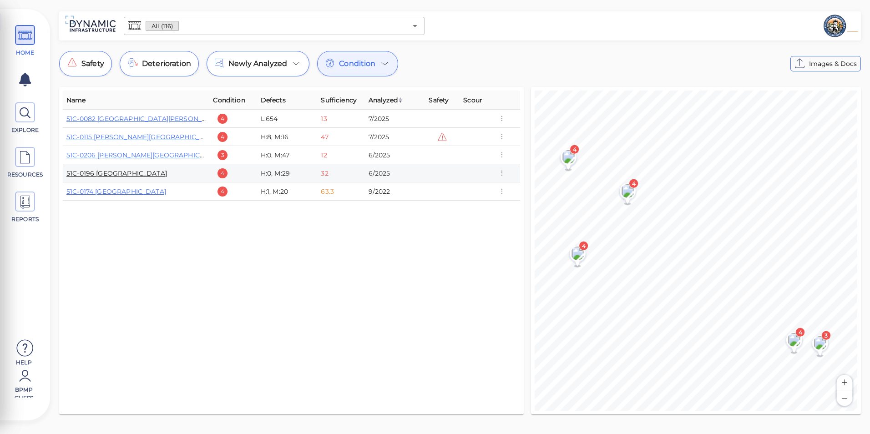
click at [133, 173] on link "51C-0196 [GEOGRAPHIC_DATA]" at bounding box center [116, 173] width 101 height 8
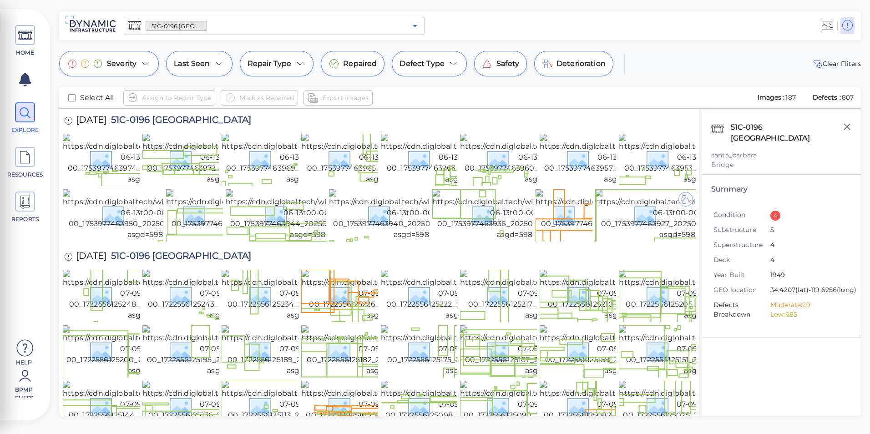
click at [414, 28] on icon "Open" at bounding box center [415, 25] width 11 height 11
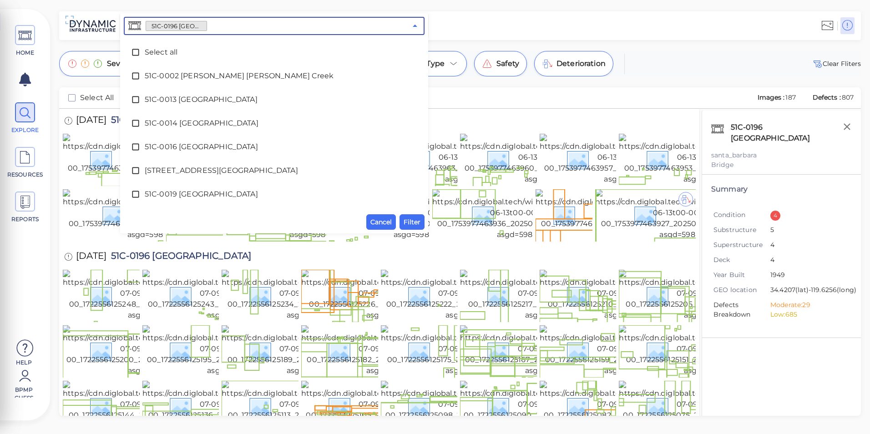
scroll to position [1368, 0]
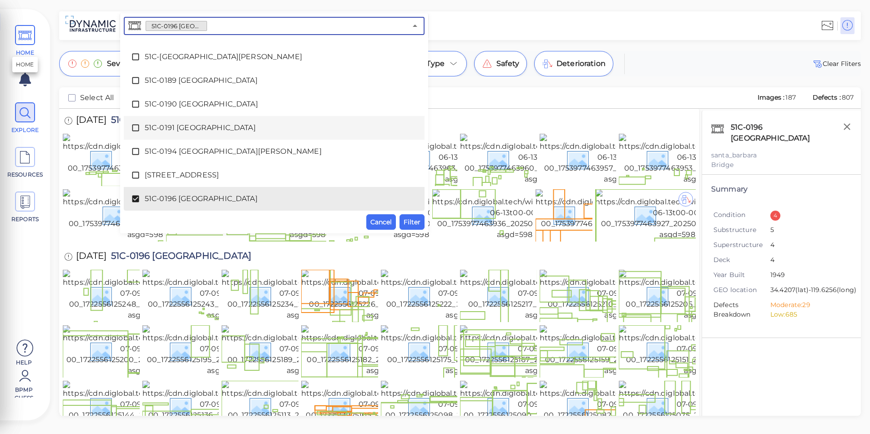
click at [25, 30] on icon at bounding box center [25, 35] width 14 height 20
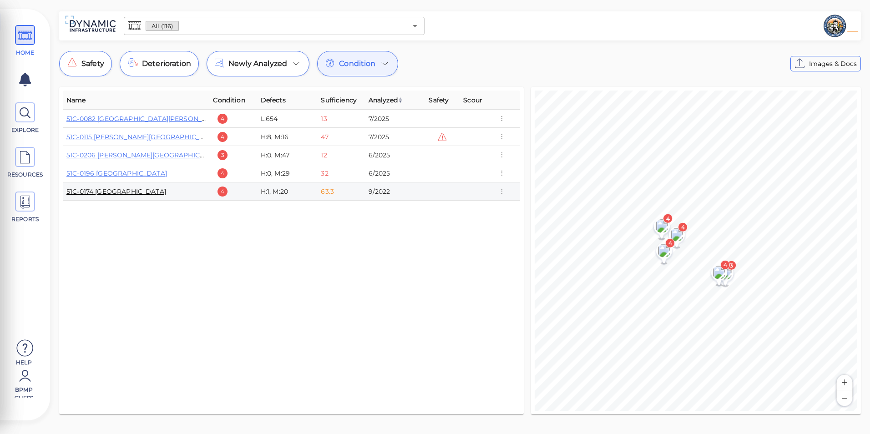
click at [128, 191] on link "51C-0174 [GEOGRAPHIC_DATA]" at bounding box center [116, 191] width 100 height 8
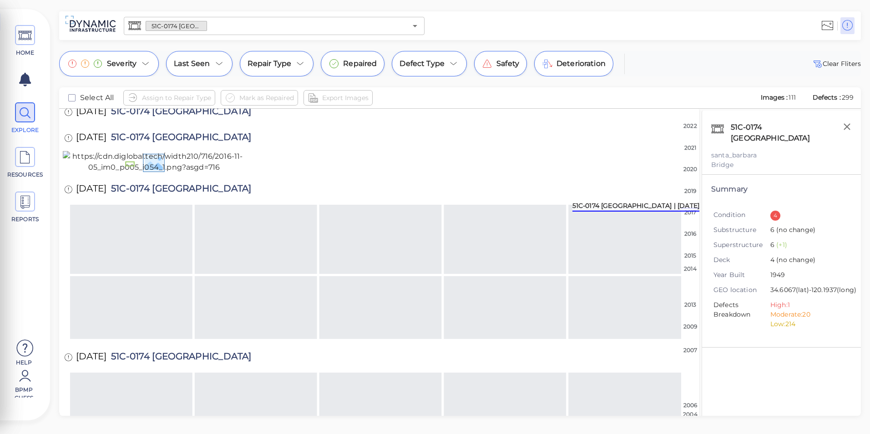
scroll to position [666, 0]
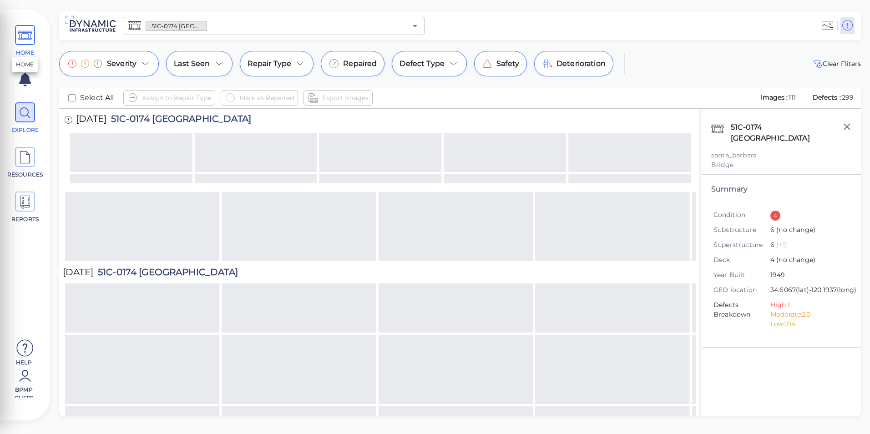
click at [22, 47] on span "HOME" at bounding box center [25, 41] width 41 height 32
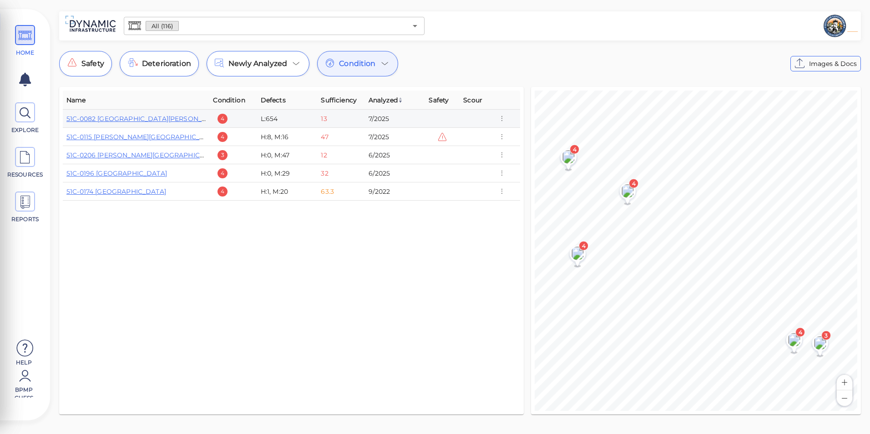
click at [322, 114] on div "13" at bounding box center [324, 118] width 6 height 9
click at [328, 117] on div "13" at bounding box center [341, 118] width 40 height 9
click at [369, 118] on div "7/2025" at bounding box center [395, 118] width 53 height 9
click at [141, 115] on link "51C-0082 [GEOGRAPHIC_DATA][PERSON_NAME]" at bounding box center [144, 119] width 157 height 8
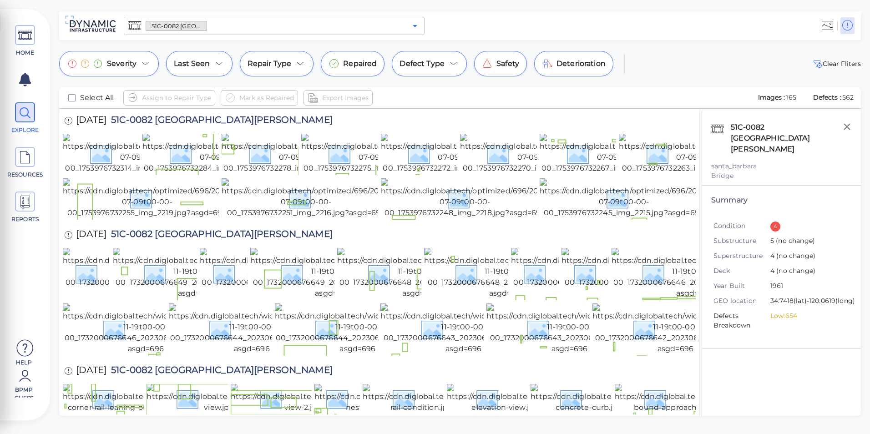
click at [412, 25] on icon "Open" at bounding box center [415, 25] width 11 height 11
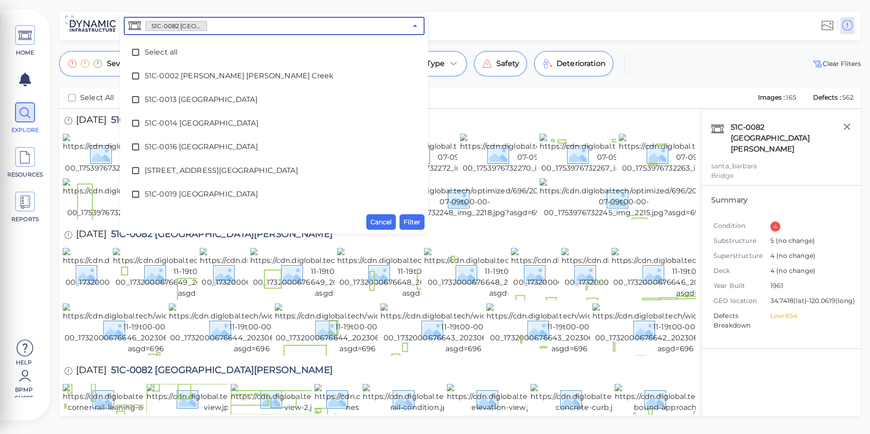
scroll to position [658, 0]
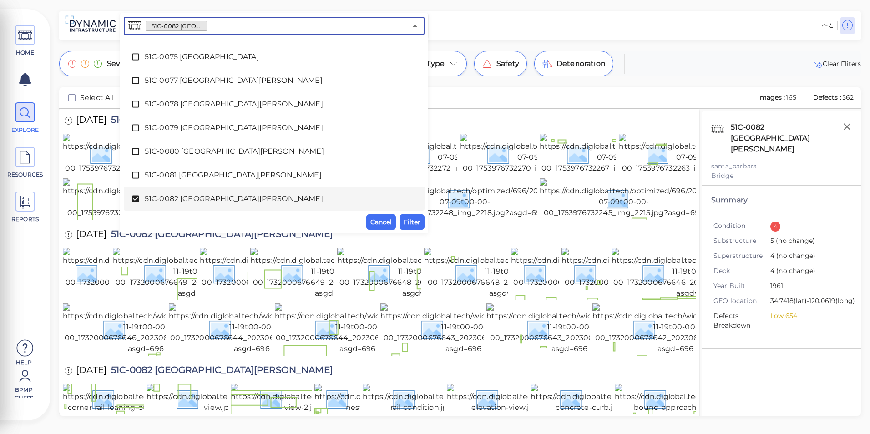
click at [213, 196] on span "51C-0082 [GEOGRAPHIC_DATA][PERSON_NAME]" at bounding box center [274, 198] width 259 height 11
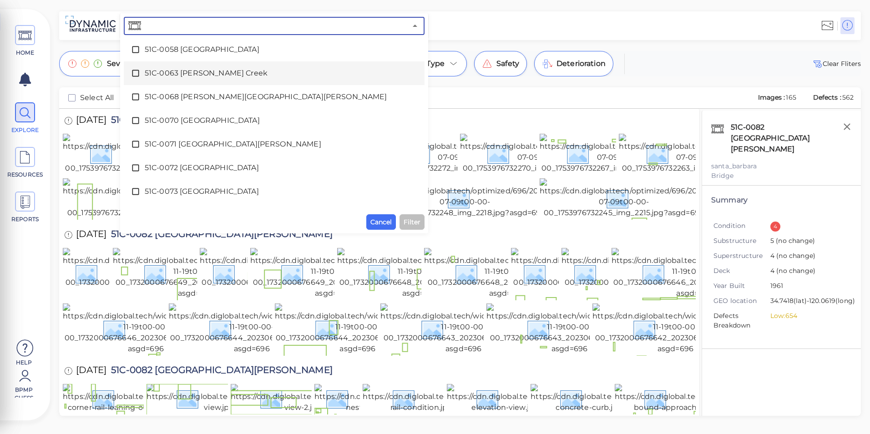
scroll to position [294, 0]
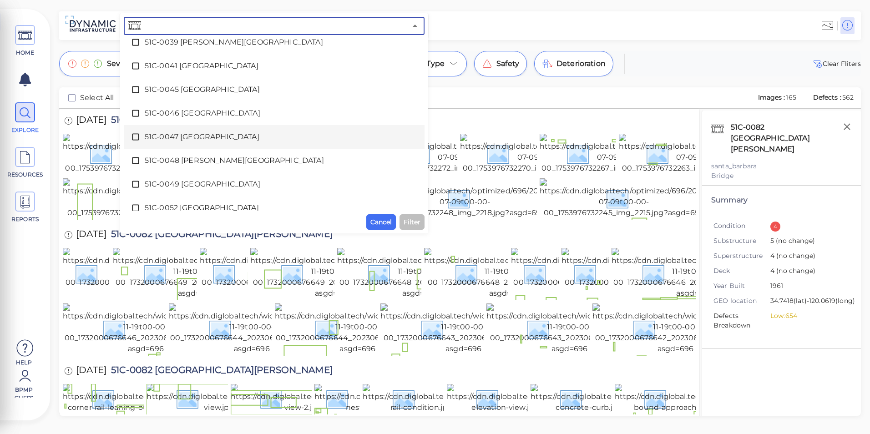
click at [184, 136] on span "51C-0047 [GEOGRAPHIC_DATA]" at bounding box center [274, 137] width 259 height 11
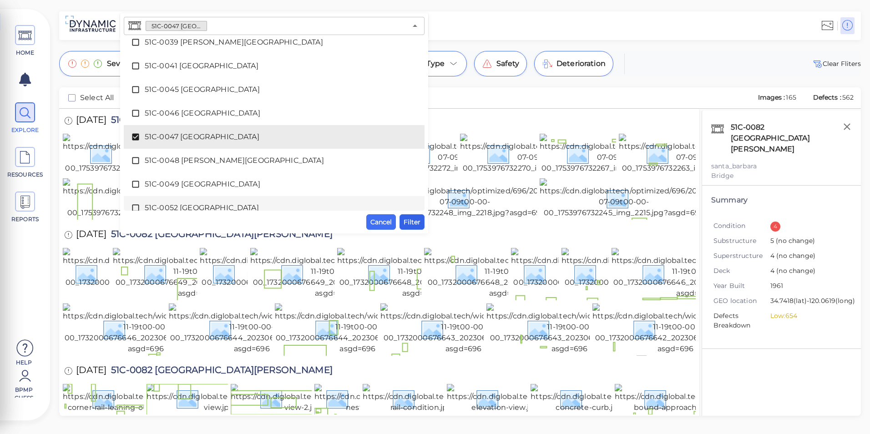
click at [415, 222] on span "Filter" at bounding box center [412, 222] width 17 height 11
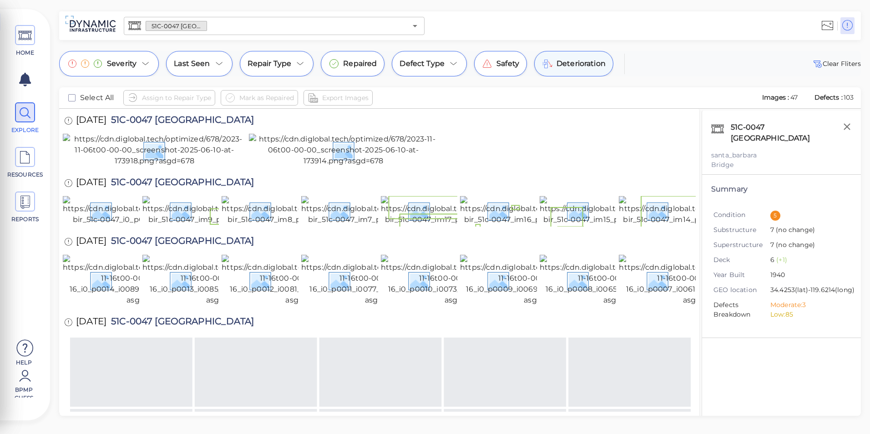
click at [578, 69] on span "Deterioration" at bounding box center [581, 63] width 49 height 11
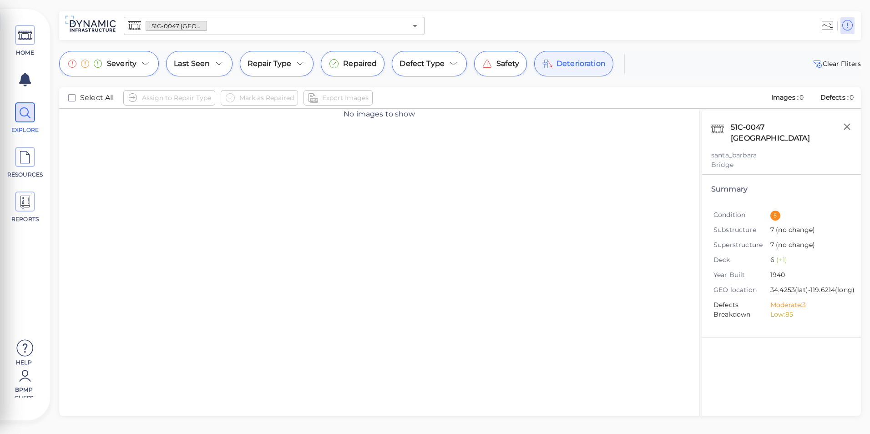
click at [578, 69] on span "Deterioration" at bounding box center [581, 63] width 49 height 11
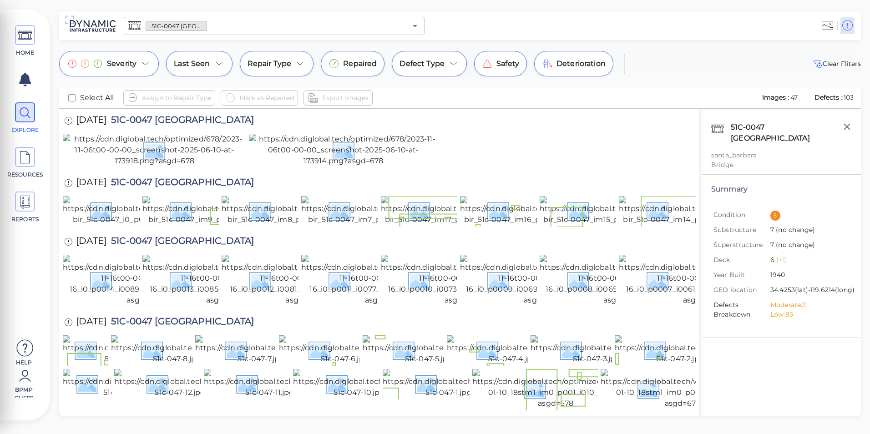
click at [422, 34] on div "51C-0047 San Ysidro Creek ​" at bounding box center [274, 26] width 301 height 18
click at [411, 25] on icon "Open" at bounding box center [415, 25] width 11 height 11
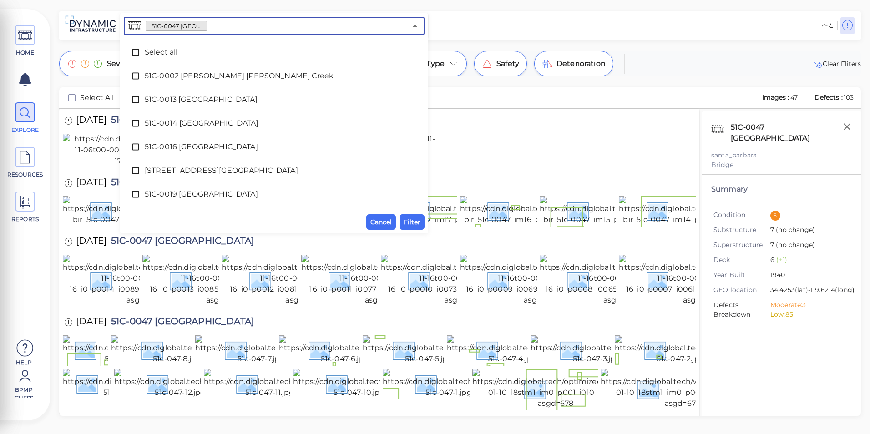
scroll to position [232, 0]
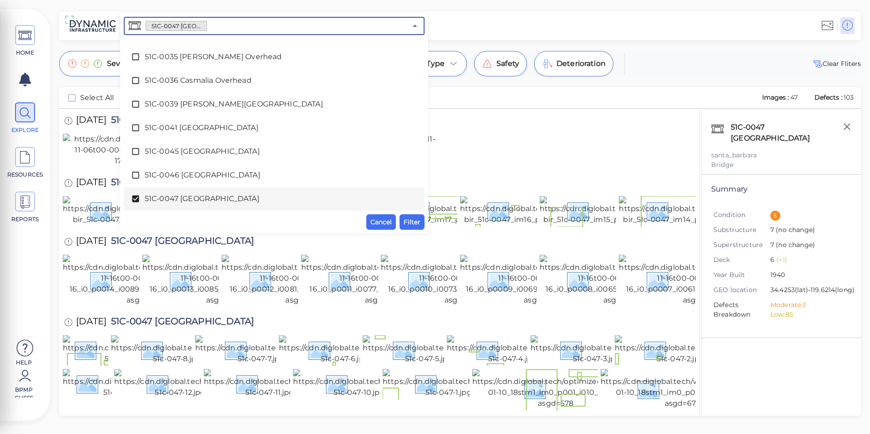
click at [269, 194] on span "51C-0047 [GEOGRAPHIC_DATA]" at bounding box center [274, 198] width 259 height 11
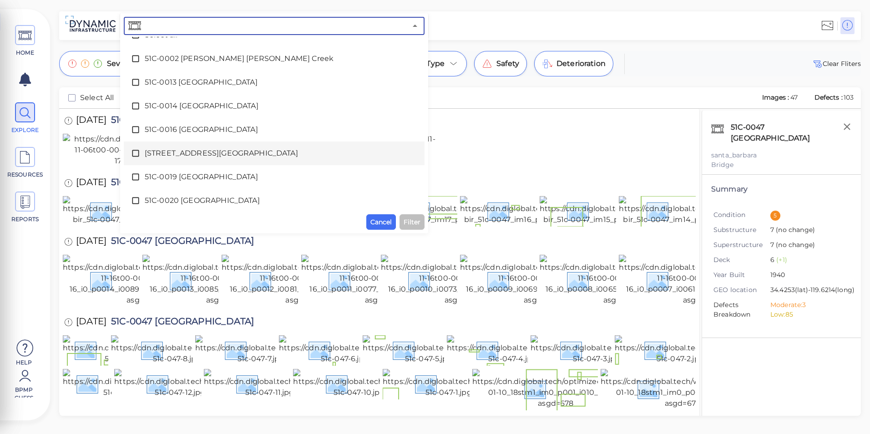
scroll to position [0, 0]
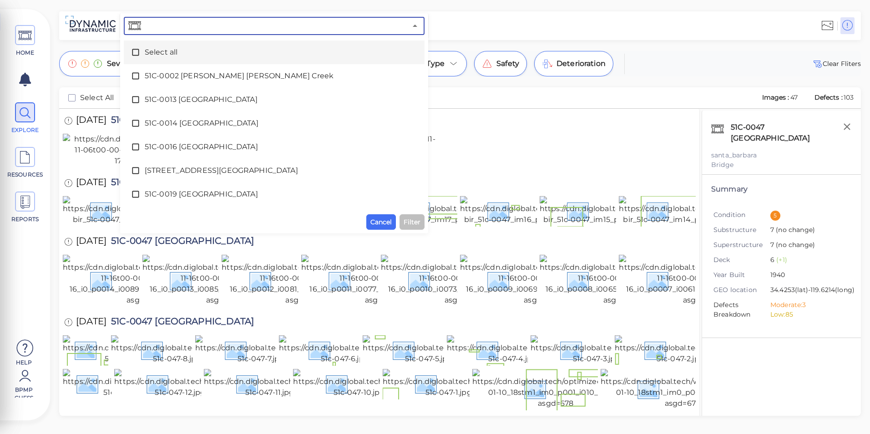
click at [257, 60] on div "Select all" at bounding box center [274, 52] width 286 height 18
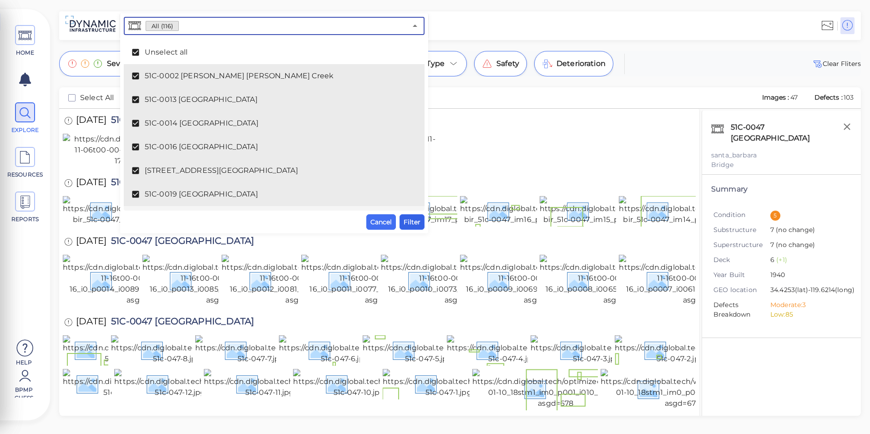
click at [413, 221] on span "Filter" at bounding box center [412, 222] width 17 height 11
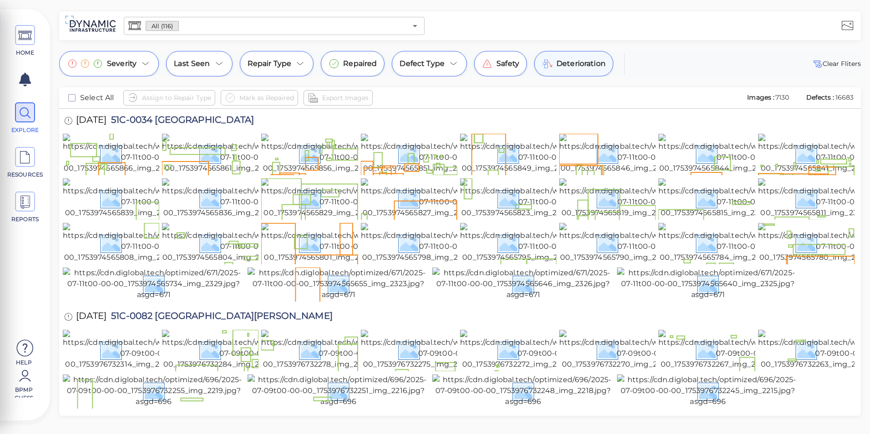
click at [564, 71] on div "Deterioration" at bounding box center [573, 63] width 79 height 25
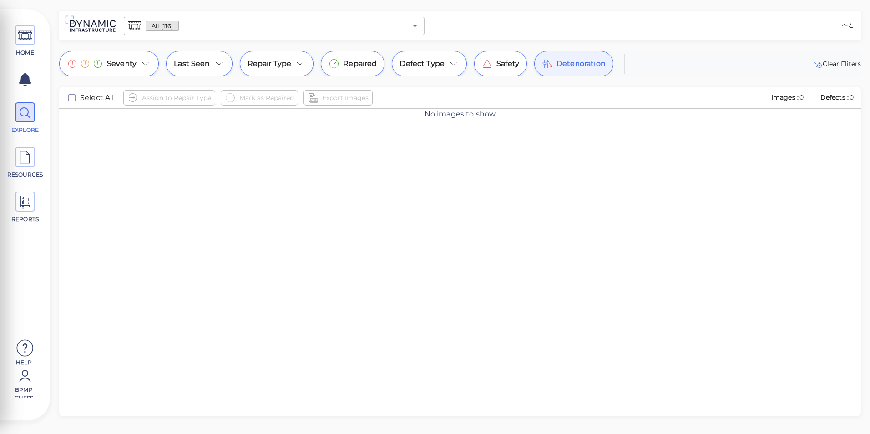
click at [564, 71] on div "Deterioration" at bounding box center [573, 63] width 79 height 25
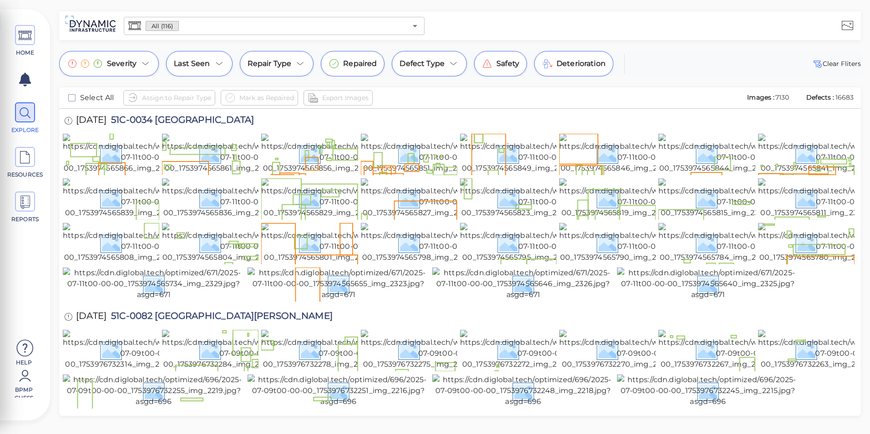
click at [421, 31] on div "All (116) ​" at bounding box center [274, 26] width 301 height 18
click at [414, 27] on icon "Open" at bounding box center [415, 25] width 11 height 11
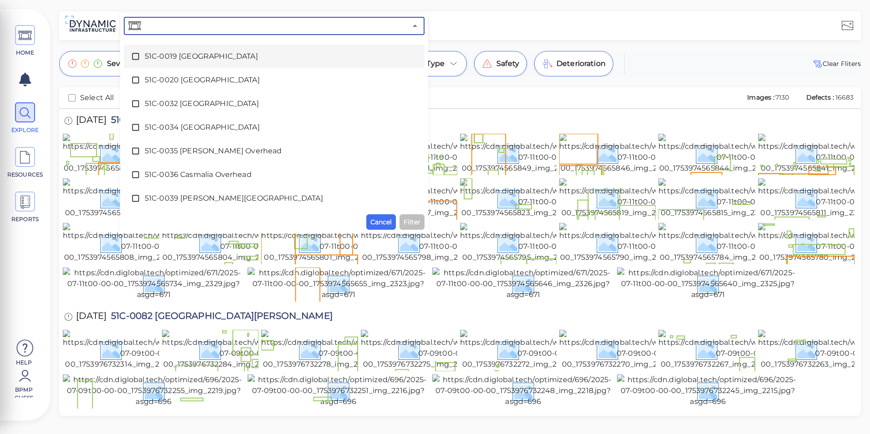
scroll to position [182, 0]
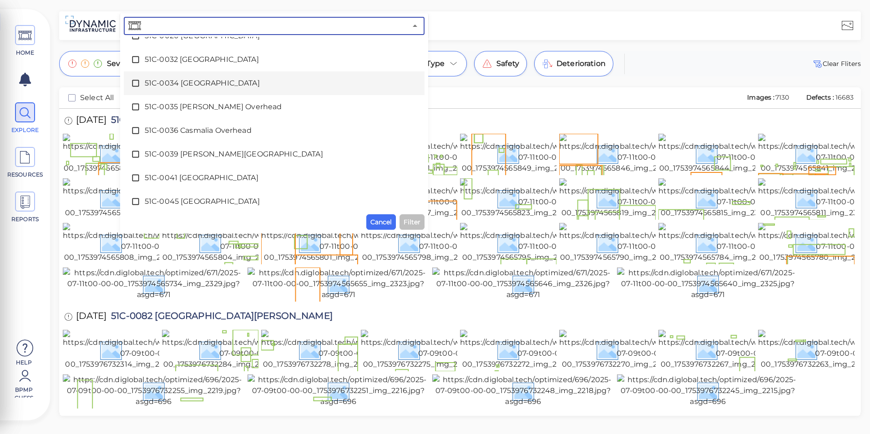
click at [224, 88] on span "51C-0034 [GEOGRAPHIC_DATA]" at bounding box center [274, 83] width 259 height 11
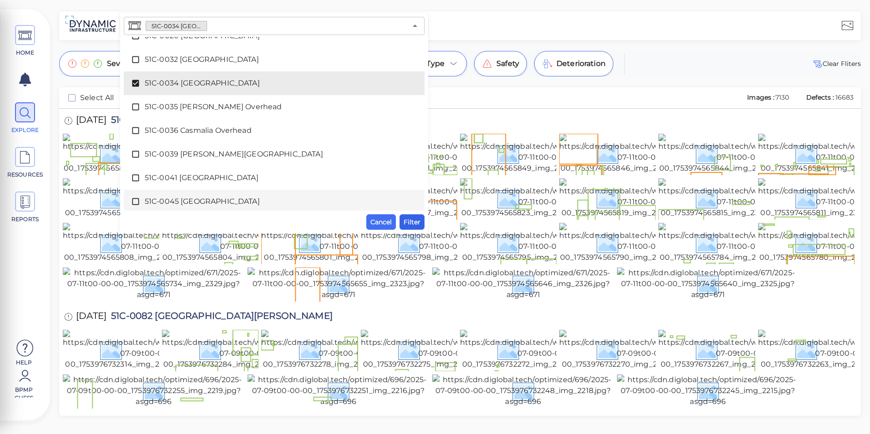
click at [407, 219] on span "Filter" at bounding box center [412, 222] width 17 height 11
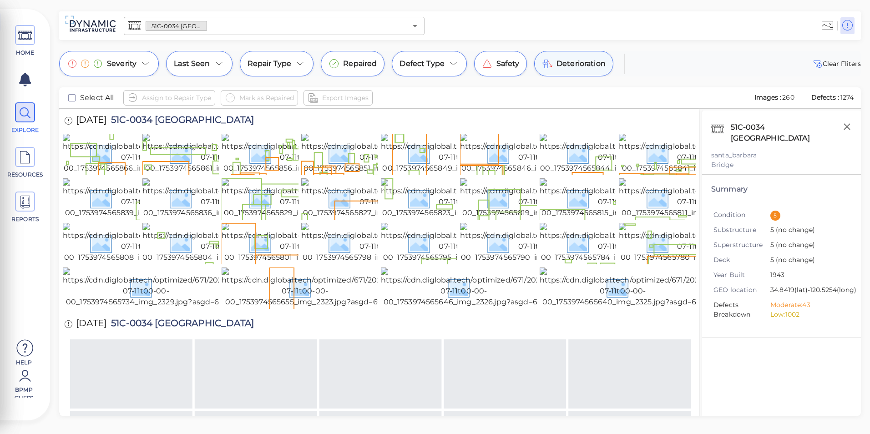
click at [562, 67] on span "Deterioration" at bounding box center [581, 63] width 49 height 11
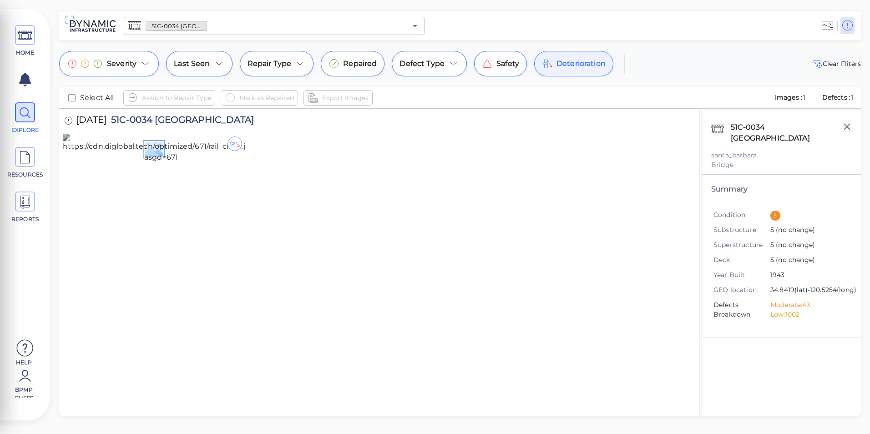
click at [207, 163] on img at bounding box center [161, 148] width 197 height 29
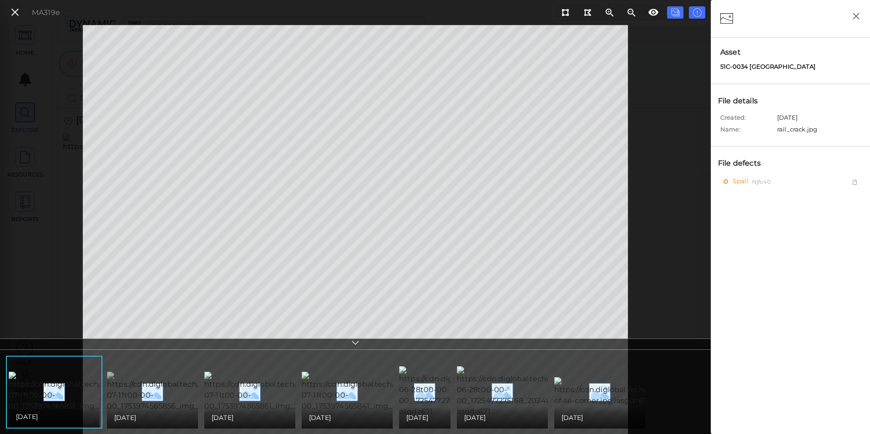
click at [169, 381] on img at bounding box center [188, 392] width 163 height 40
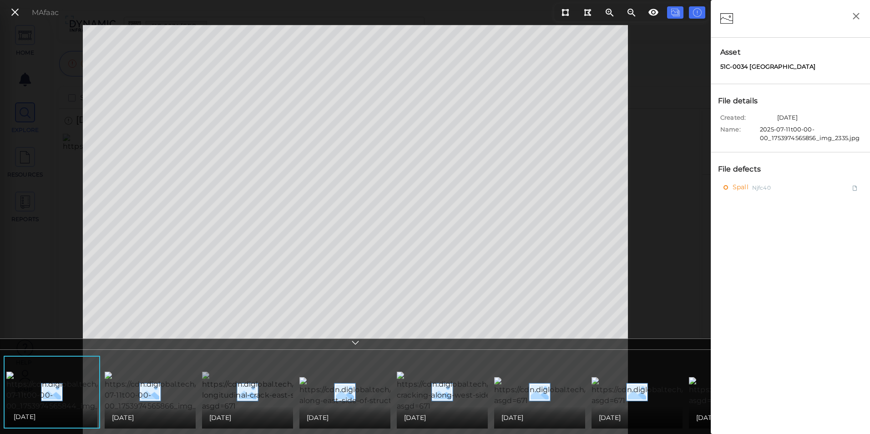
click at [263, 376] on img at bounding box center [279, 392] width 154 height 40
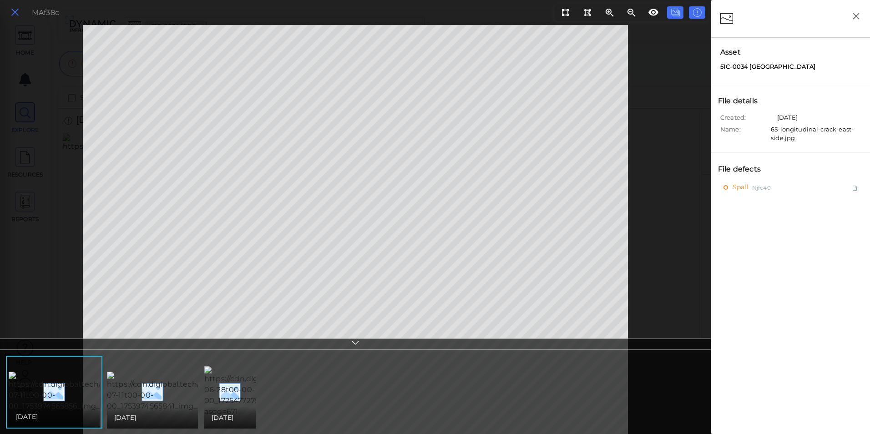
click at [15, 10] on icon at bounding box center [15, 12] width 10 height 12
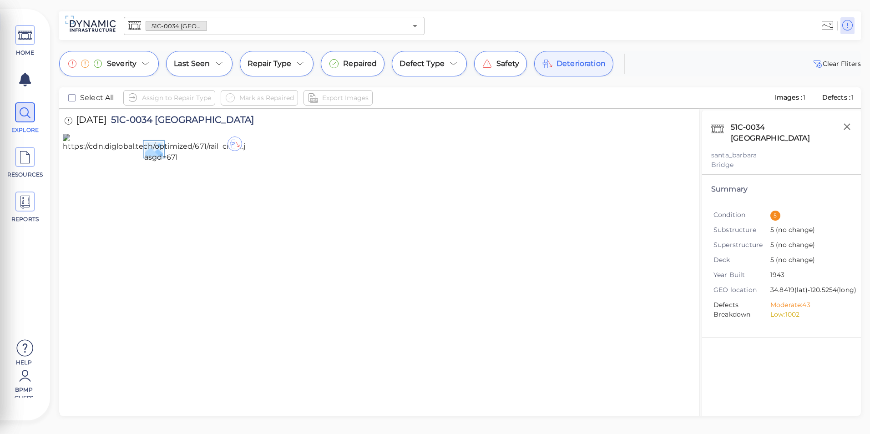
click at [205, 163] on img at bounding box center [161, 148] width 197 height 29
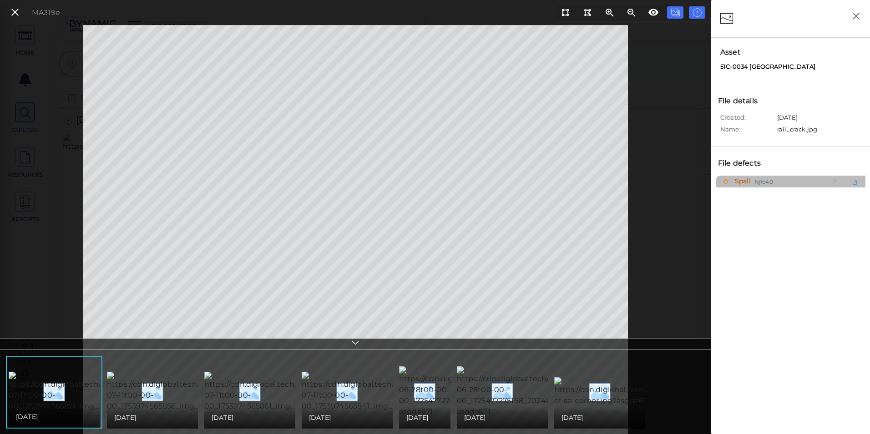
click at [769, 183] on span "Njfc40" at bounding box center [763, 181] width 19 height 11
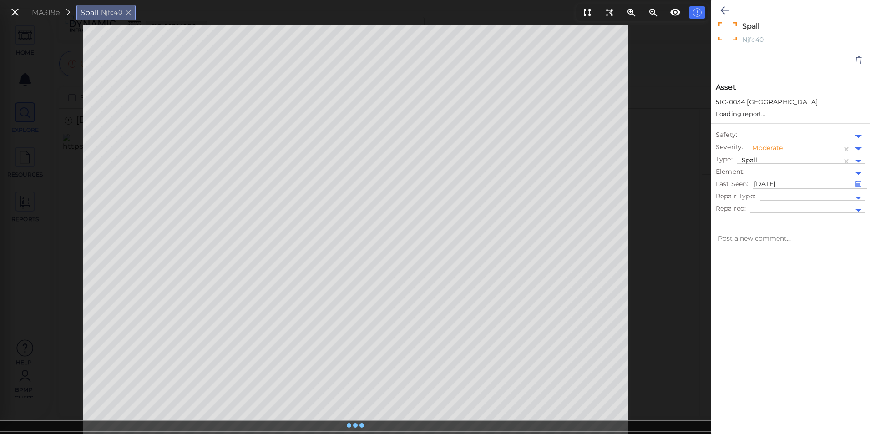
type textarea "x"
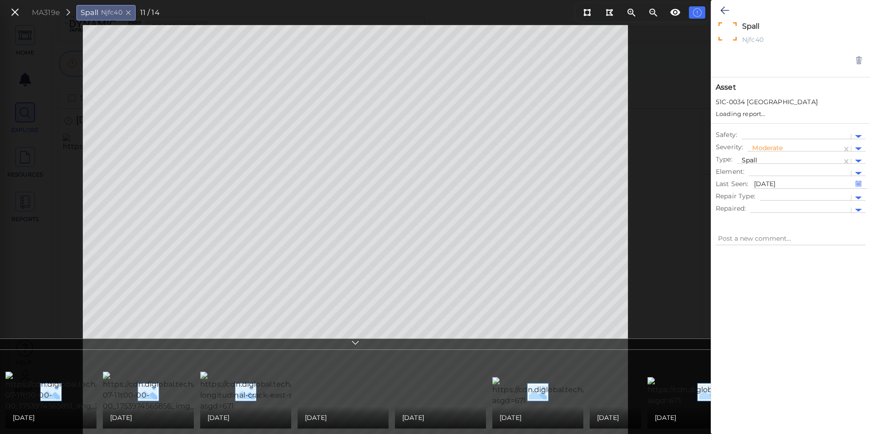
type textarea "x"
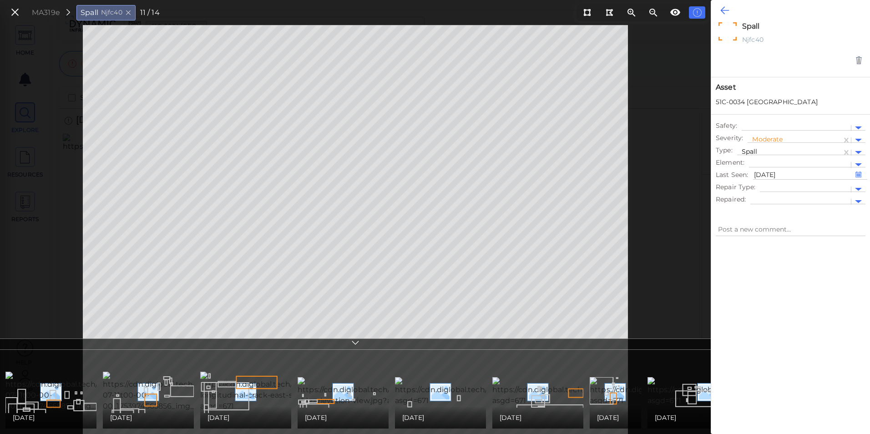
click at [724, 12] on icon at bounding box center [724, 10] width 9 height 11
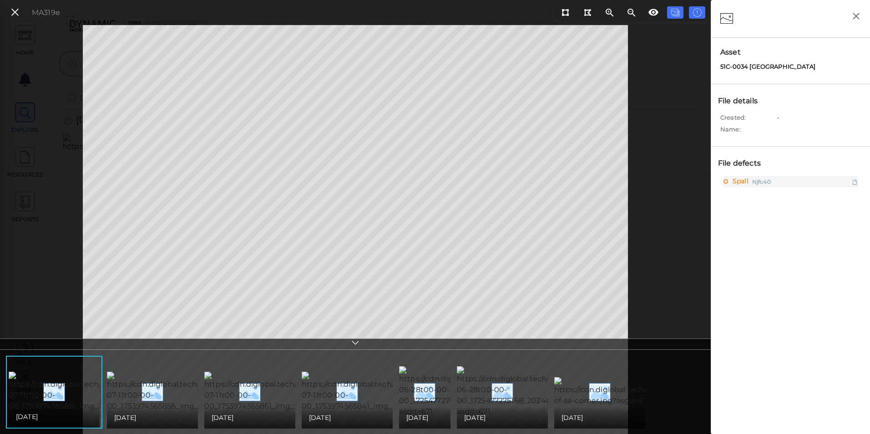
click at [855, 21] on icon "button" at bounding box center [855, 15] width 11 height 11
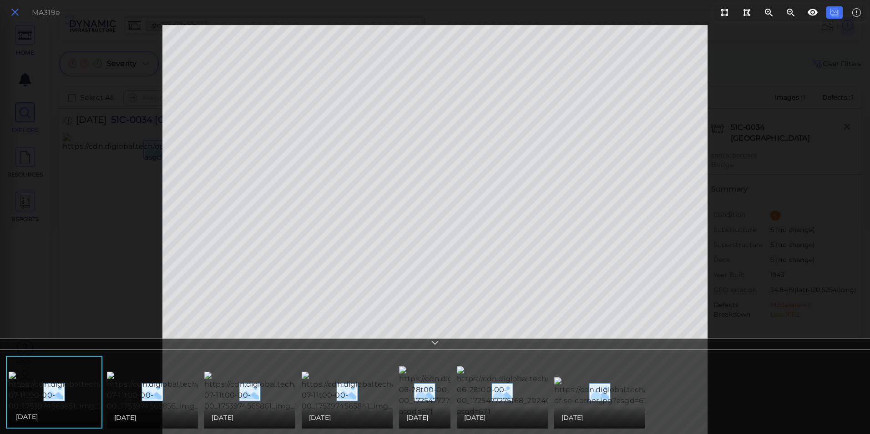
click at [19, 10] on icon at bounding box center [15, 12] width 10 height 12
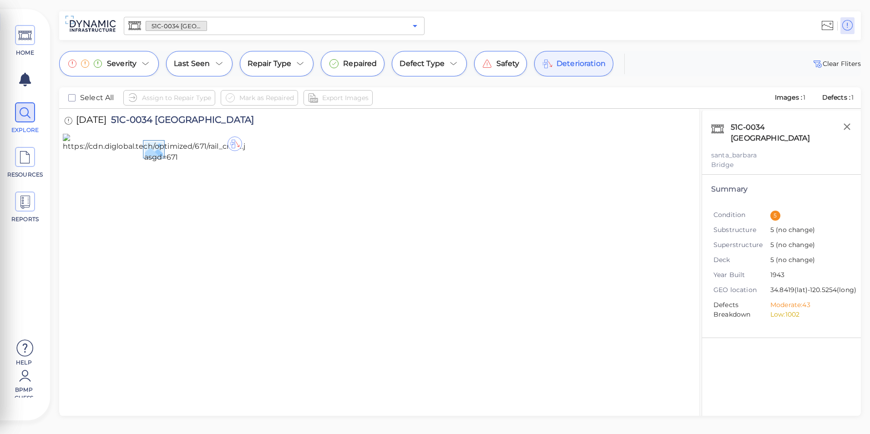
click at [415, 29] on icon "Open" at bounding box center [415, 25] width 11 height 11
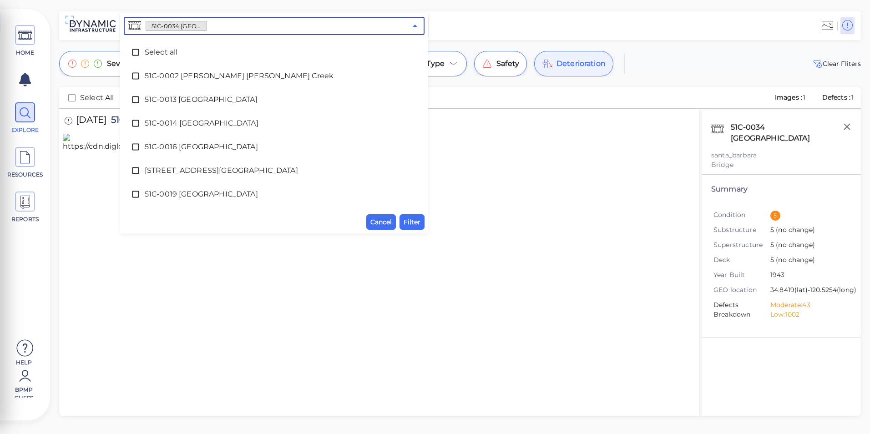
scroll to position [66, 0]
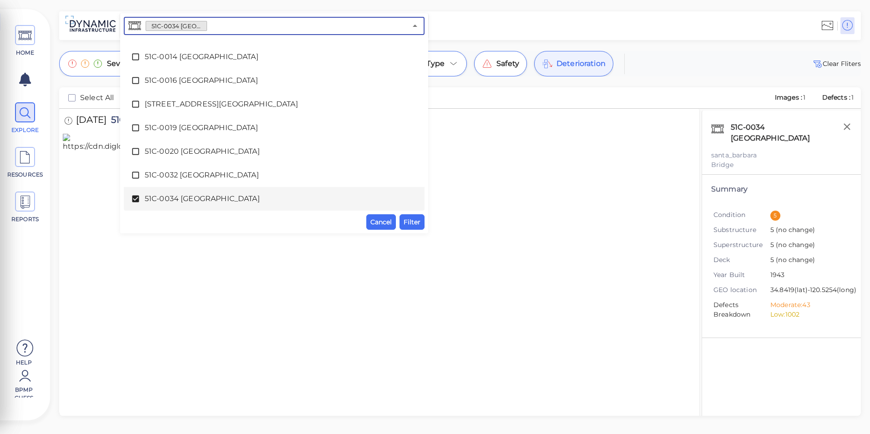
click at [219, 202] on span "51C-0034 [GEOGRAPHIC_DATA]" at bounding box center [274, 198] width 259 height 11
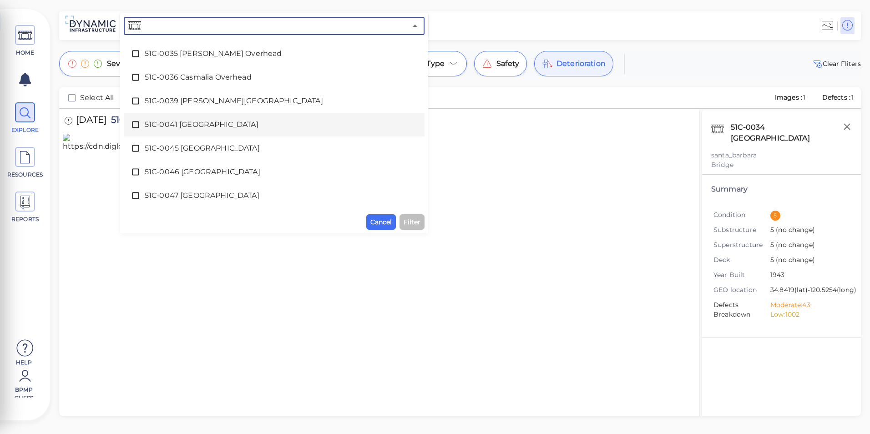
scroll to position [248, 0]
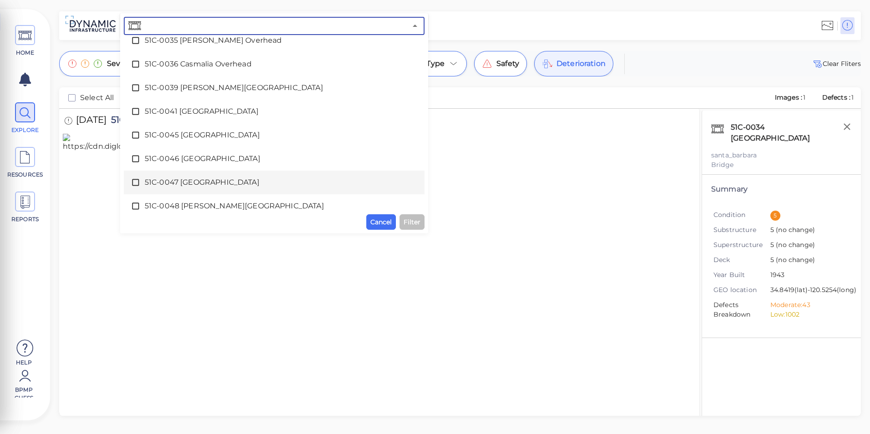
click at [175, 183] on span "51C-0047 [GEOGRAPHIC_DATA]" at bounding box center [274, 182] width 259 height 11
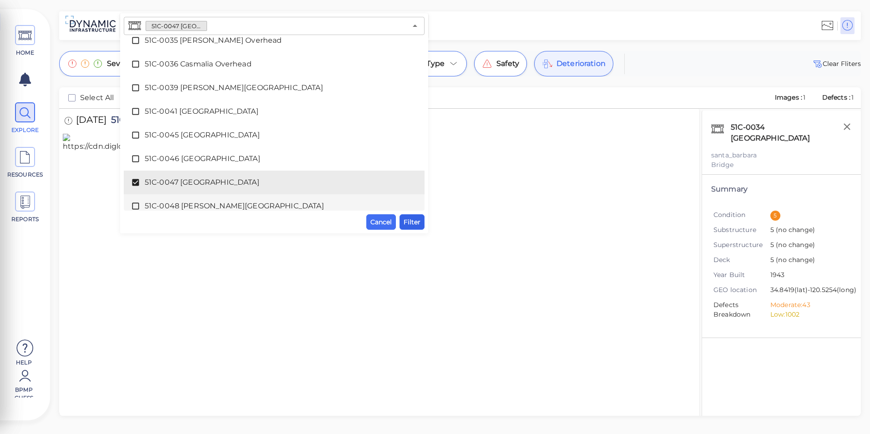
click at [420, 224] on span "Filter" at bounding box center [412, 222] width 17 height 11
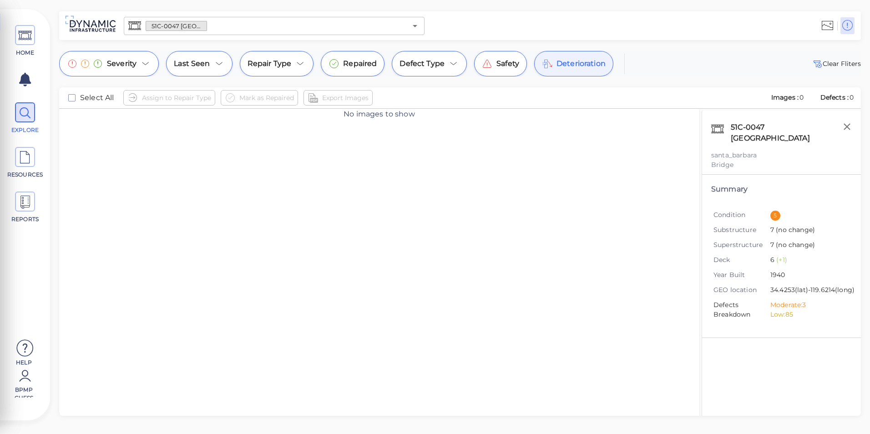
click at [560, 72] on div "Deterioration" at bounding box center [573, 63] width 79 height 25
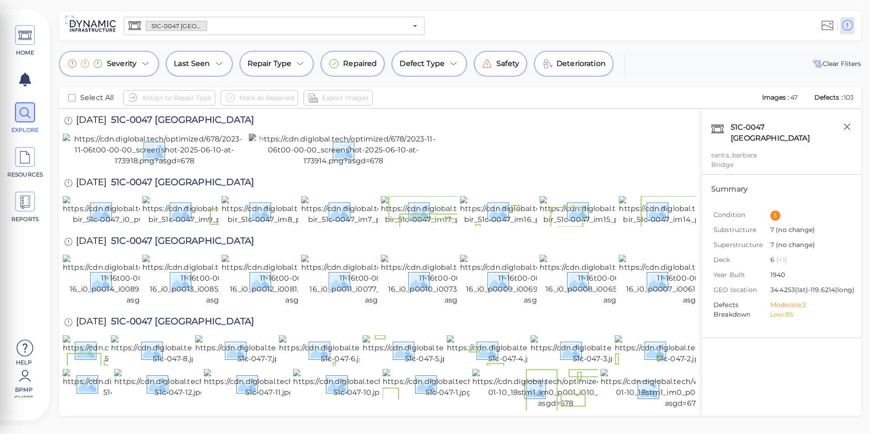
click at [365, 167] on img at bounding box center [343, 150] width 189 height 33
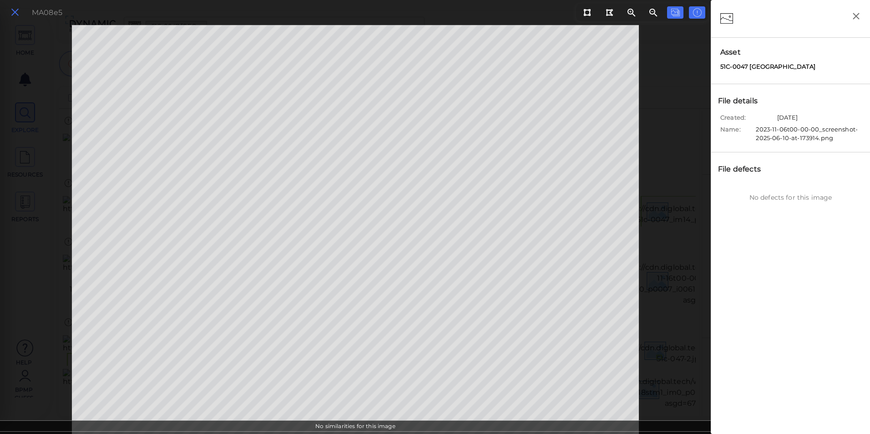
click at [11, 9] on icon at bounding box center [15, 12] width 10 height 12
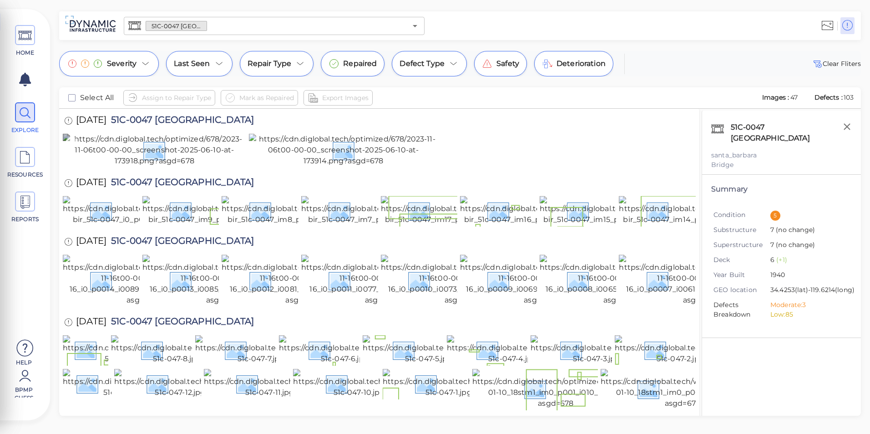
click at [124, 163] on img at bounding box center [154, 150] width 183 height 33
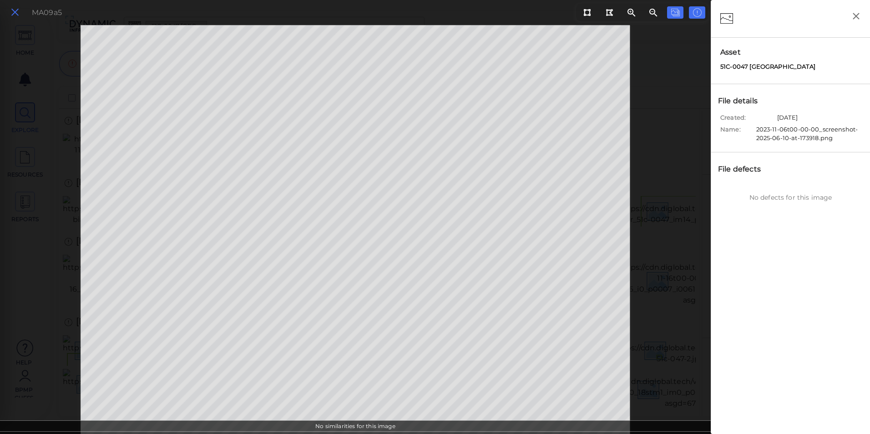
click at [18, 10] on icon at bounding box center [15, 12] width 10 height 12
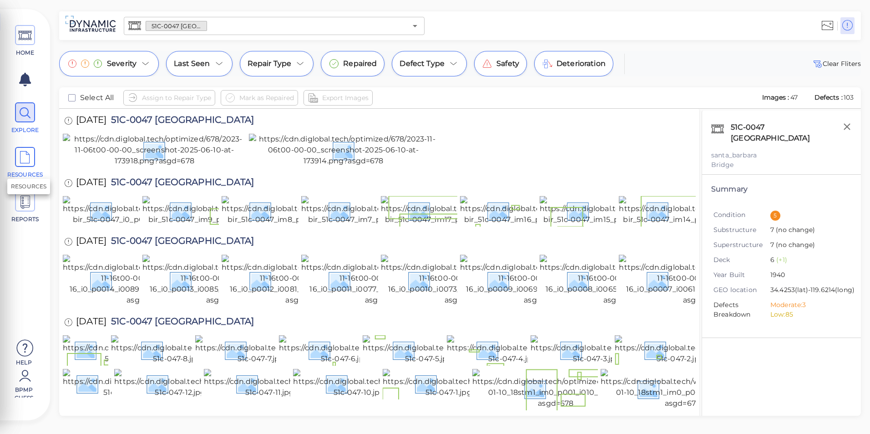
click at [36, 162] on span "RESOURCES" at bounding box center [25, 163] width 41 height 32
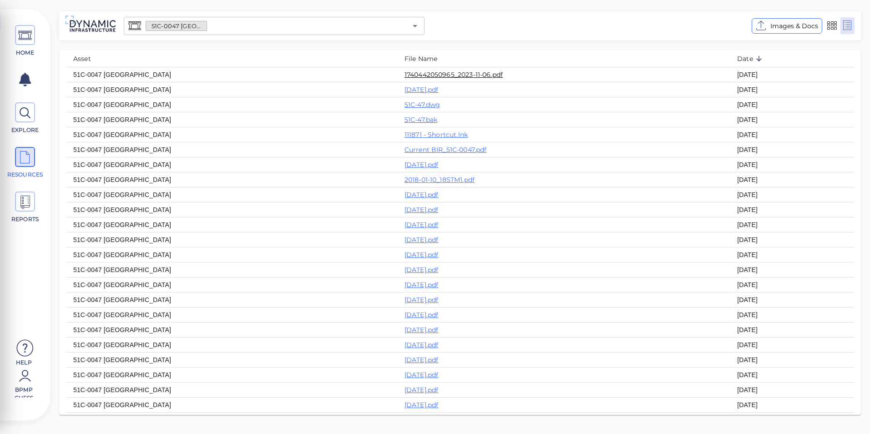
click at [405, 75] on link "1740442050965_2023-11-06.pdf" at bounding box center [454, 75] width 98 height 8
click at [38, 118] on span "EXPLORE" at bounding box center [25, 118] width 41 height 32
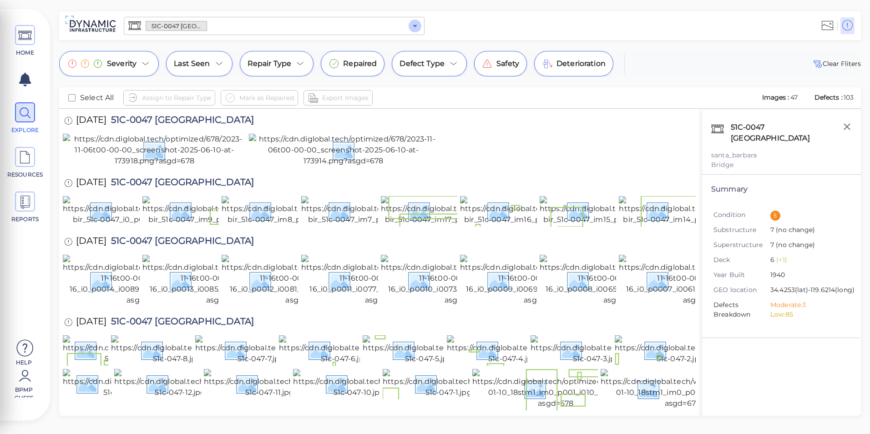
click at [410, 23] on icon "Open" at bounding box center [415, 25] width 11 height 11
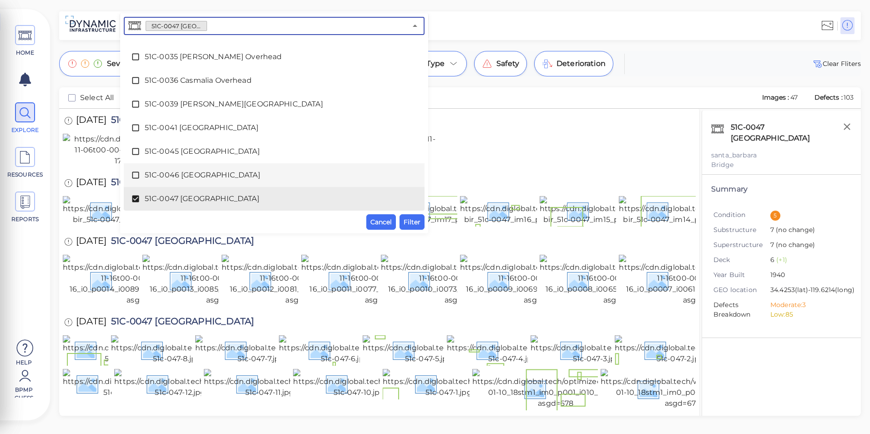
scroll to position [278, 0]
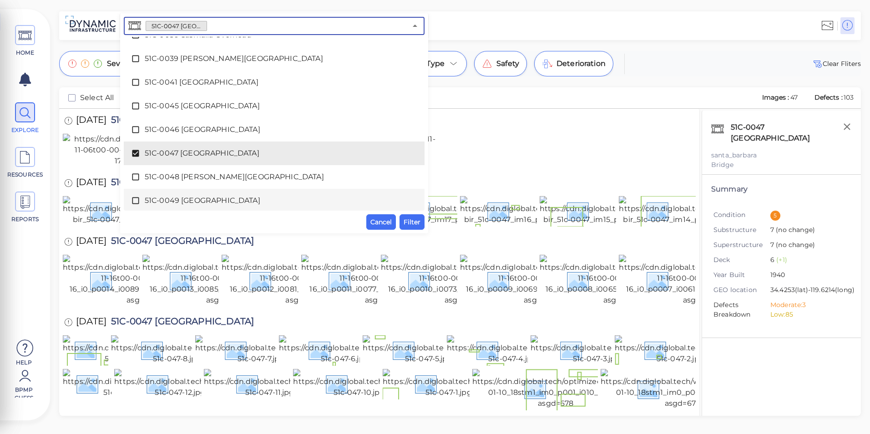
click at [210, 193] on div "51C-0049 [GEOGRAPHIC_DATA]" at bounding box center [274, 201] width 286 height 18
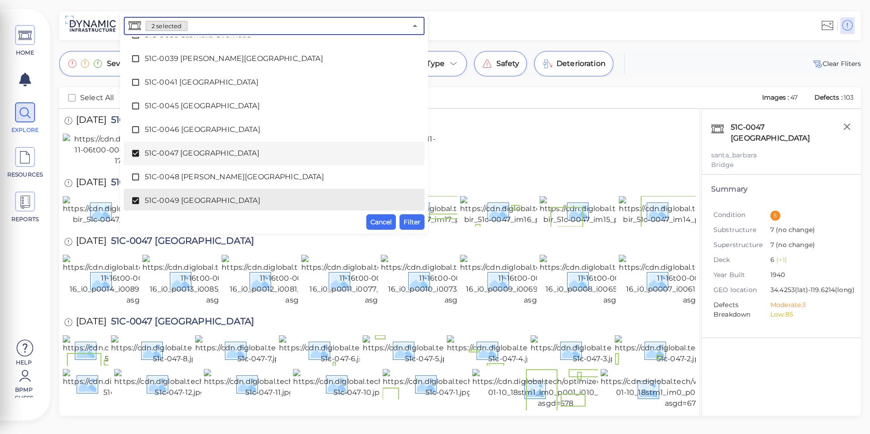
click at [204, 147] on div "51C-0047 [GEOGRAPHIC_DATA]" at bounding box center [274, 153] width 286 height 18
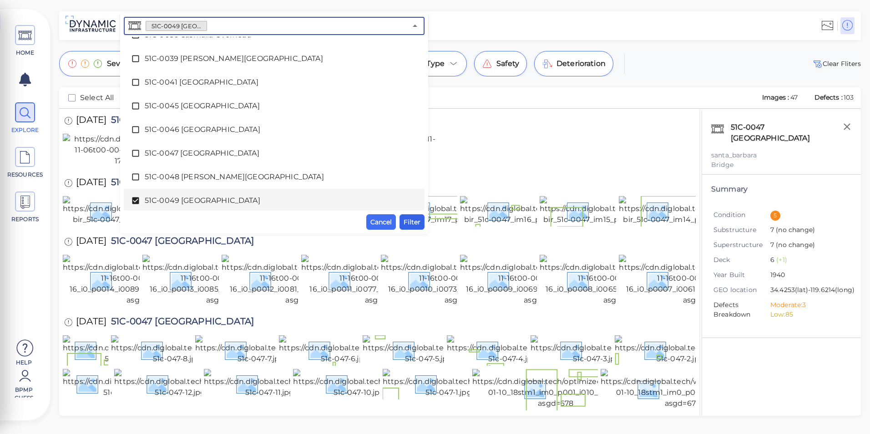
click at [417, 222] on span "Filter" at bounding box center [412, 222] width 17 height 11
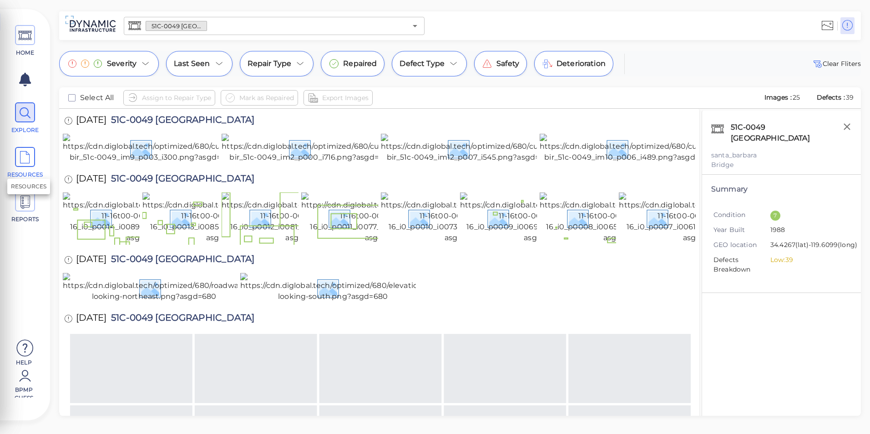
click at [28, 160] on icon at bounding box center [25, 157] width 14 height 20
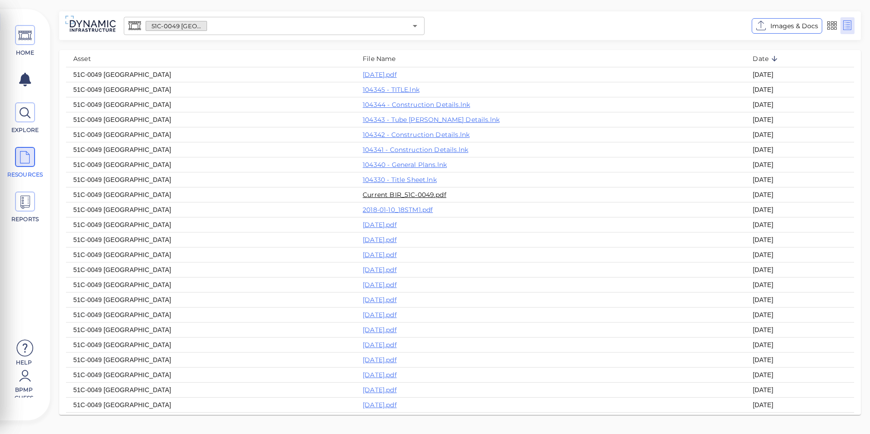
click at [400, 196] on link "Current BIR_51C-0049.pdf" at bounding box center [405, 195] width 84 height 8
click at [392, 76] on link "[DATE].pdf" at bounding box center [380, 75] width 34 height 8
click at [387, 69] on th "[DATE].pdf" at bounding box center [550, 74] width 390 height 15
click at [387, 72] on link "[DATE].pdf" at bounding box center [380, 75] width 34 height 8
click at [26, 119] on icon at bounding box center [25, 113] width 14 height 20
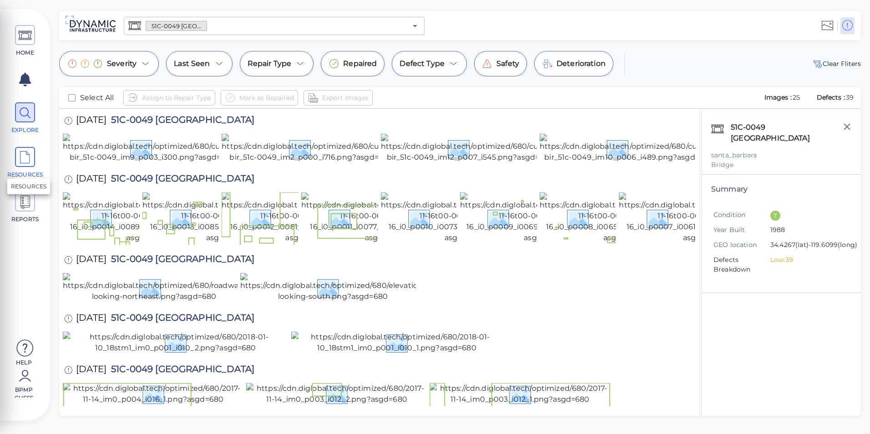
click at [28, 161] on icon at bounding box center [25, 157] width 14 height 20
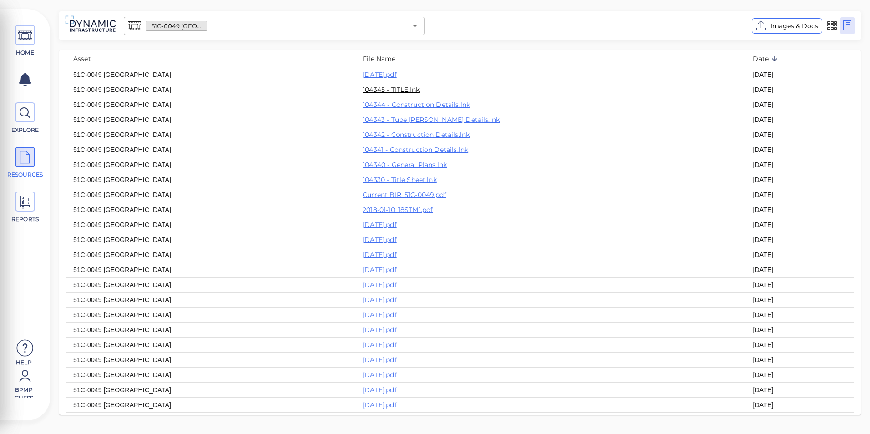
click at [393, 90] on link "104345 - TITLE.lnk" at bounding box center [391, 90] width 57 height 8
click at [415, 199] on link "Current BIR_51C-0049.pdf" at bounding box center [405, 195] width 84 height 8
click at [414, 25] on icon "Open" at bounding box center [415, 26] width 5 height 2
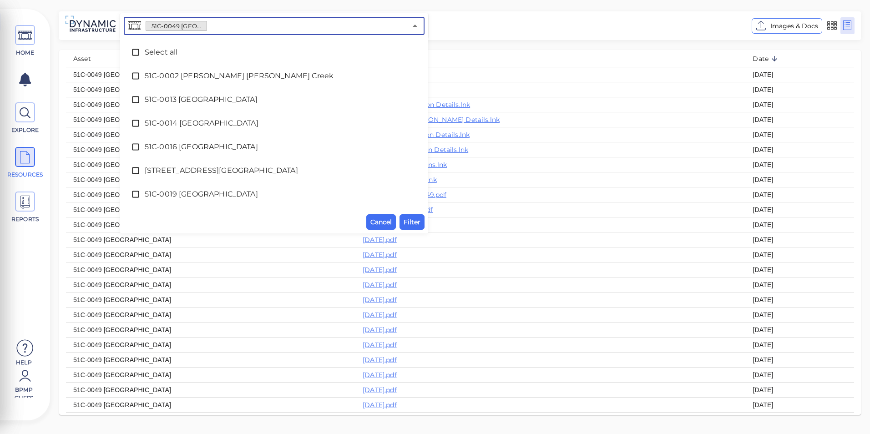
scroll to position [279, 0]
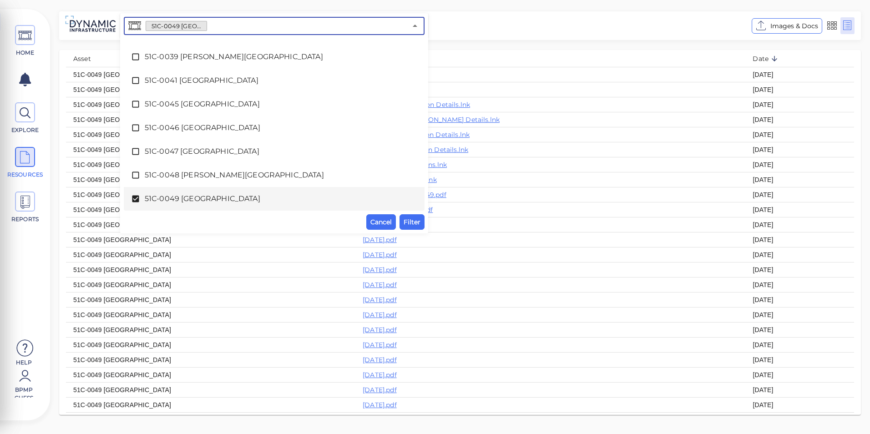
click at [181, 203] on span "51C-0049 [GEOGRAPHIC_DATA]" at bounding box center [274, 198] width 259 height 11
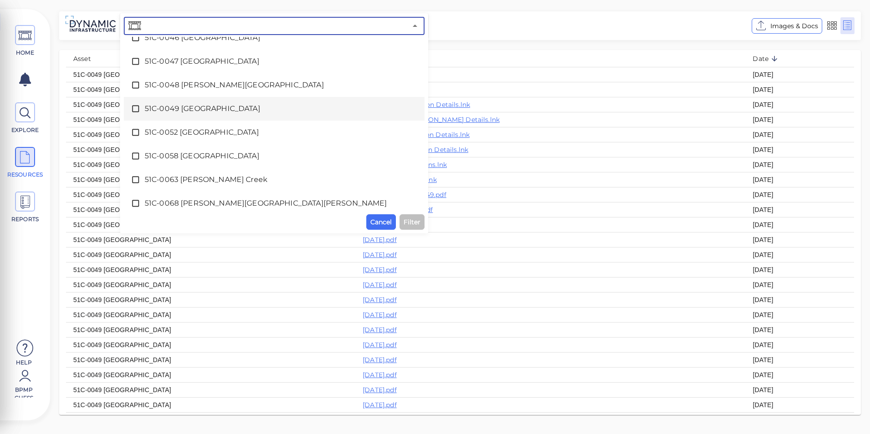
scroll to position [370, 0]
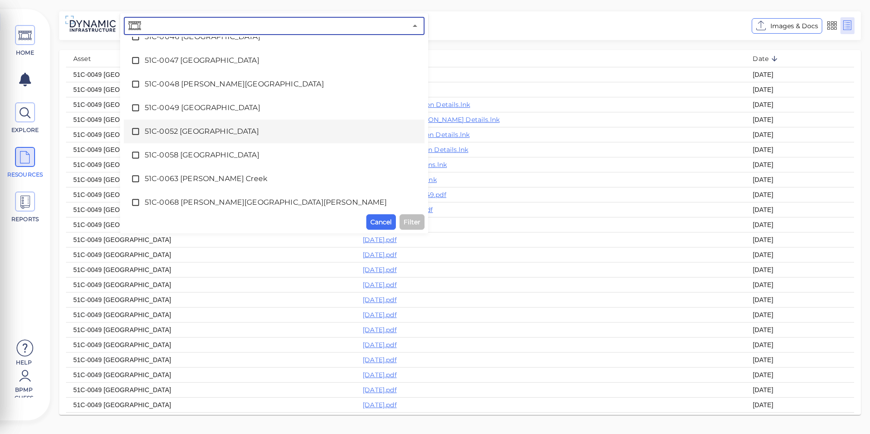
click at [180, 129] on span "51C-0052 [GEOGRAPHIC_DATA]" at bounding box center [274, 131] width 259 height 11
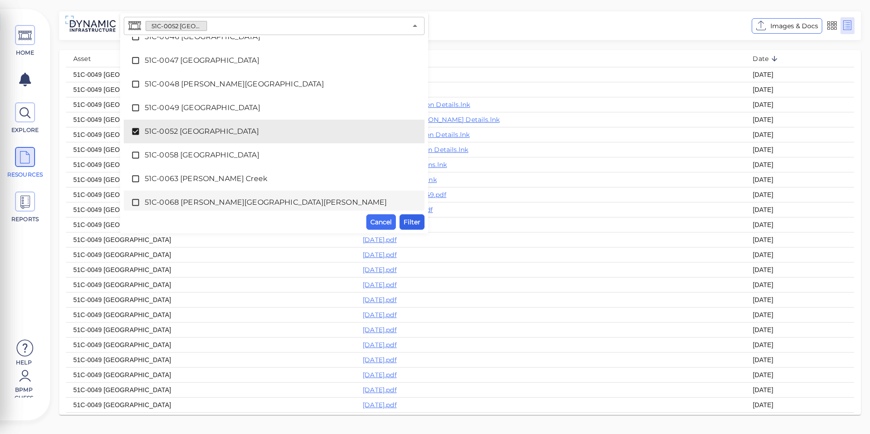
click at [418, 224] on span "Filter" at bounding box center [412, 222] width 17 height 11
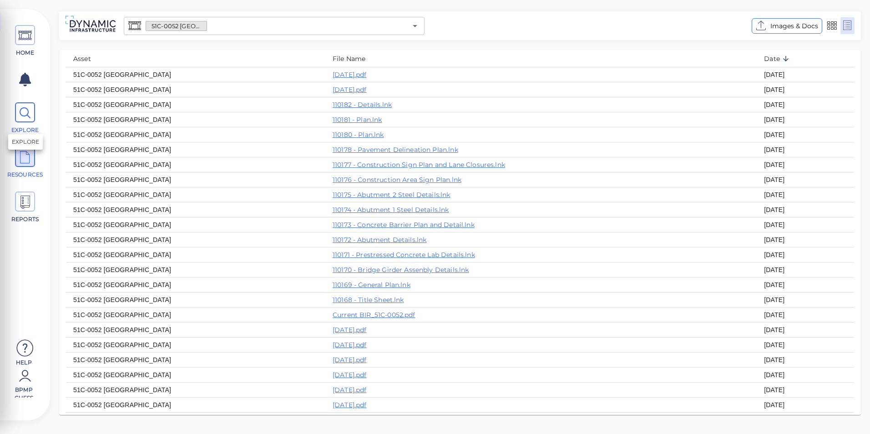
click at [31, 123] on span "EXPLORE" at bounding box center [25, 118] width 41 height 32
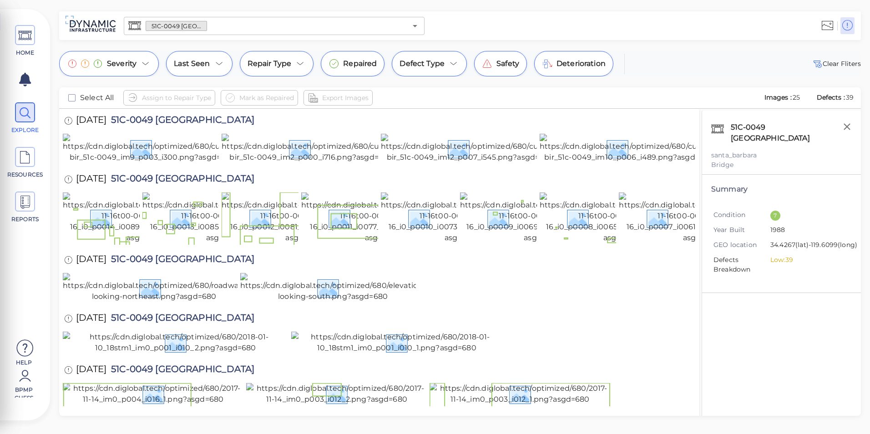
click at [406, 28] on input "text" at bounding box center [307, 26] width 200 height 13
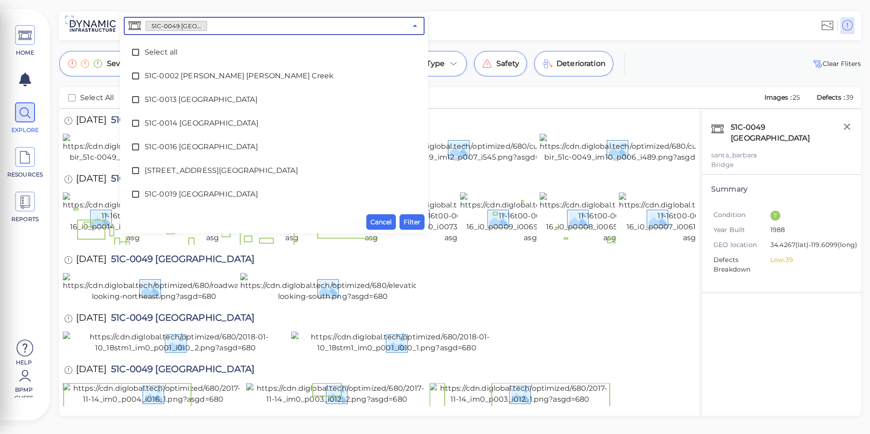
scroll to position [279, 0]
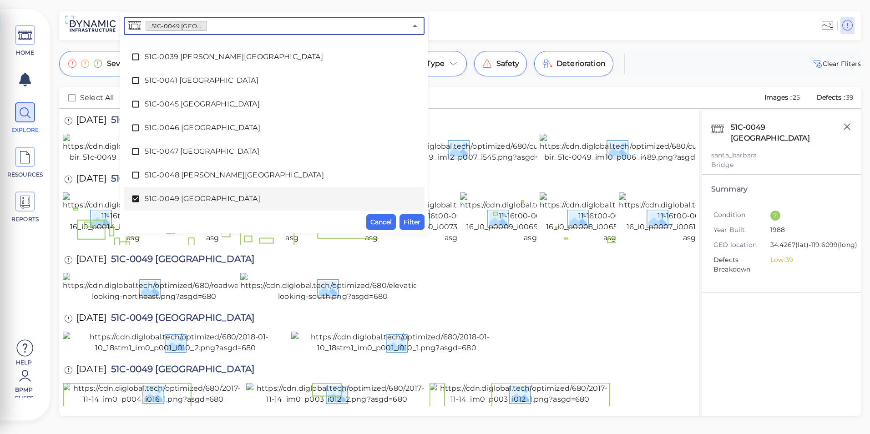
click at [169, 197] on span "51C-0049 [GEOGRAPHIC_DATA]" at bounding box center [274, 198] width 259 height 11
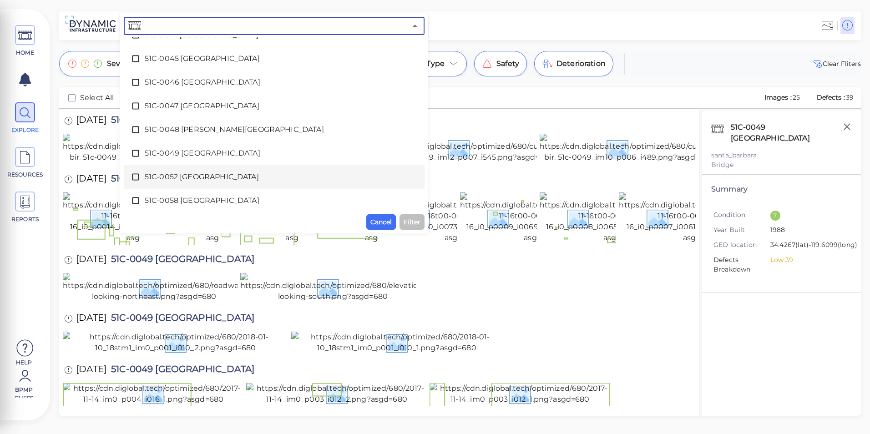
click at [169, 178] on span "51C-0052 [GEOGRAPHIC_DATA]" at bounding box center [274, 177] width 259 height 11
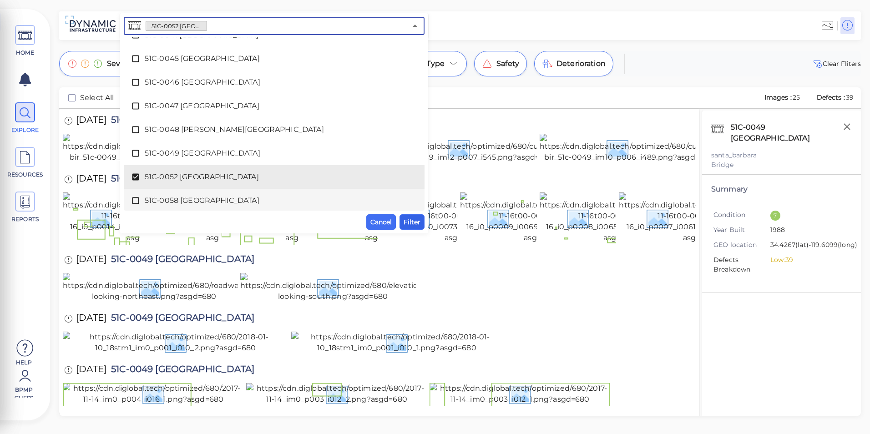
click at [406, 217] on span "Filter" at bounding box center [412, 222] width 17 height 11
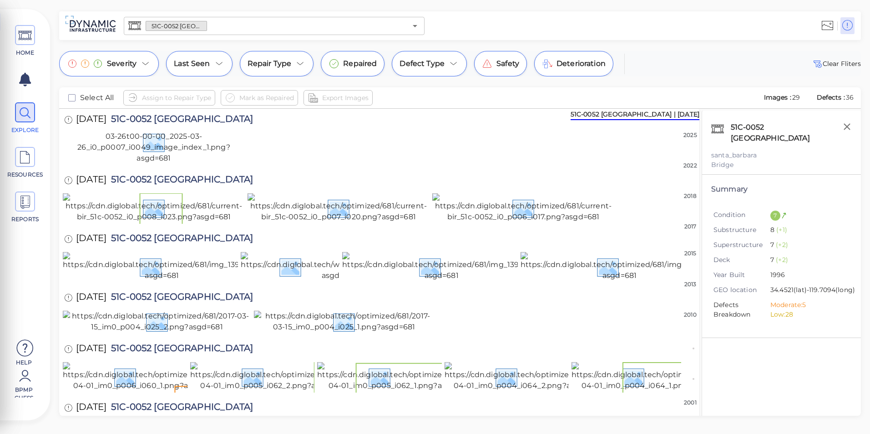
scroll to position [0, 0]
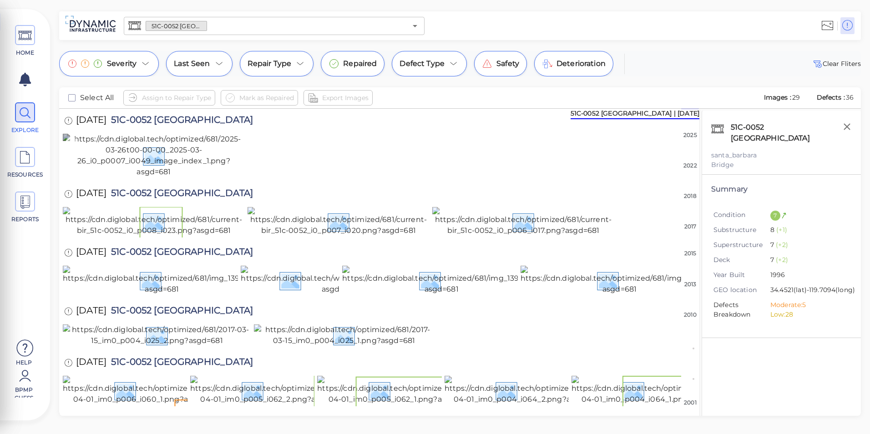
click at [176, 177] on img at bounding box center [154, 156] width 182 height 44
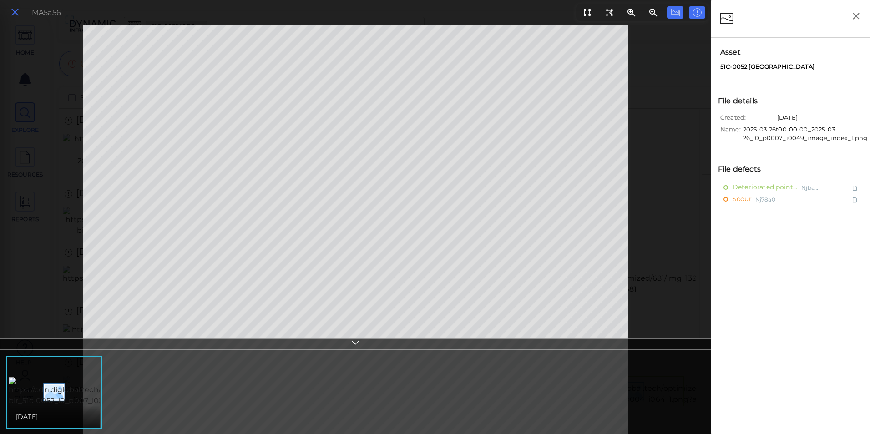
click at [15, 18] on icon at bounding box center [15, 12] width 10 height 12
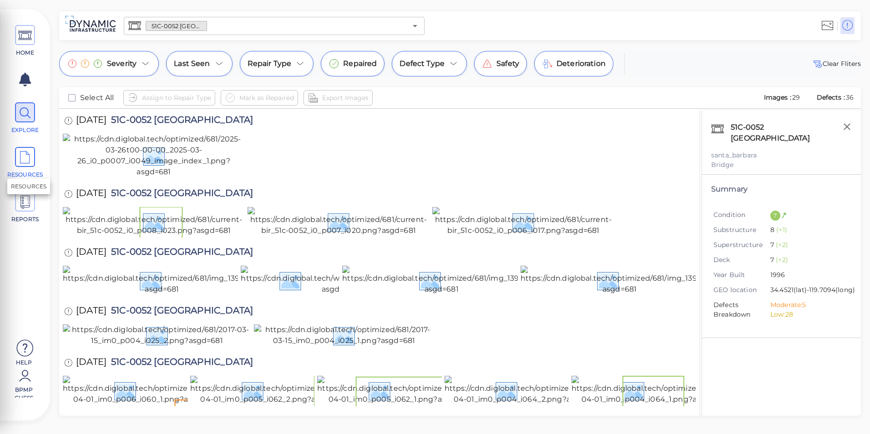
click at [21, 155] on icon at bounding box center [25, 157] width 14 height 20
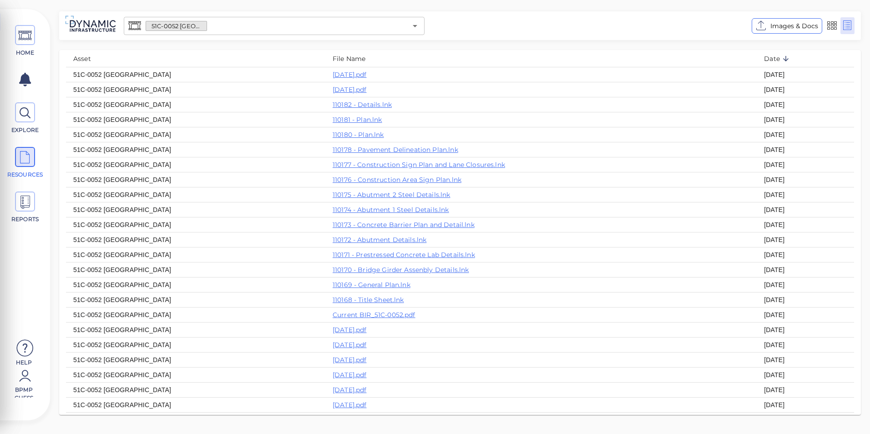
click at [427, 25] on div "51C-0052 [GEOGRAPHIC_DATA] ​" at bounding box center [274, 25] width 308 height 25
click at [418, 28] on icon "Open" at bounding box center [415, 25] width 11 height 11
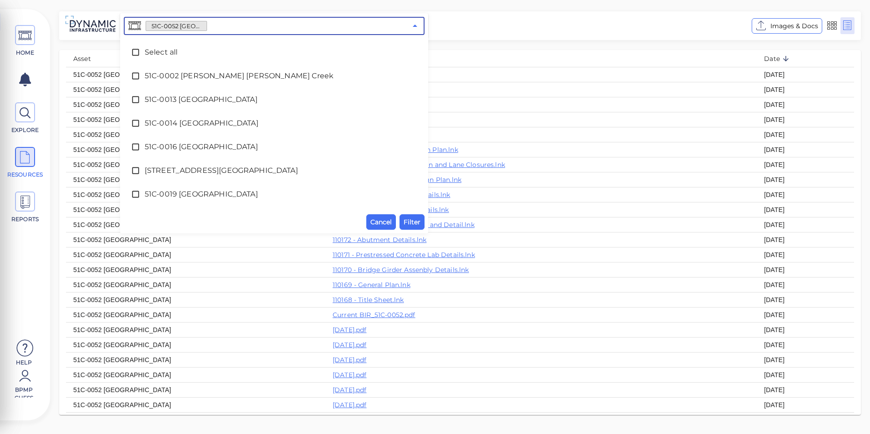
scroll to position [303, 0]
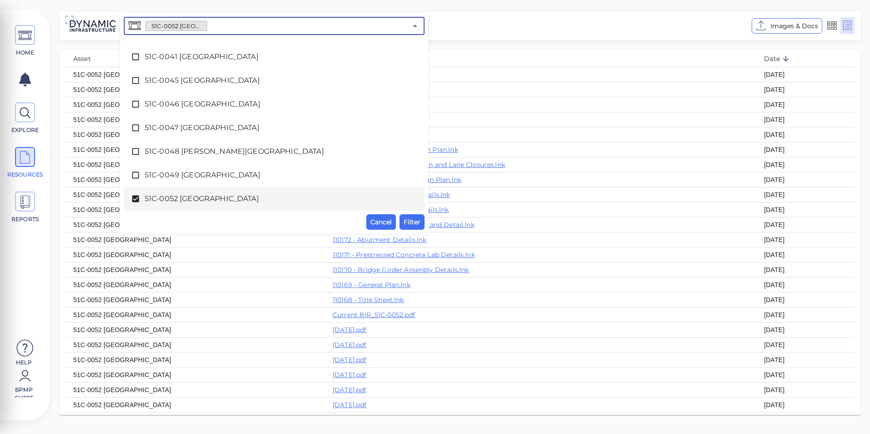
click at [214, 200] on span "51C-0052 [GEOGRAPHIC_DATA]" at bounding box center [274, 198] width 259 height 11
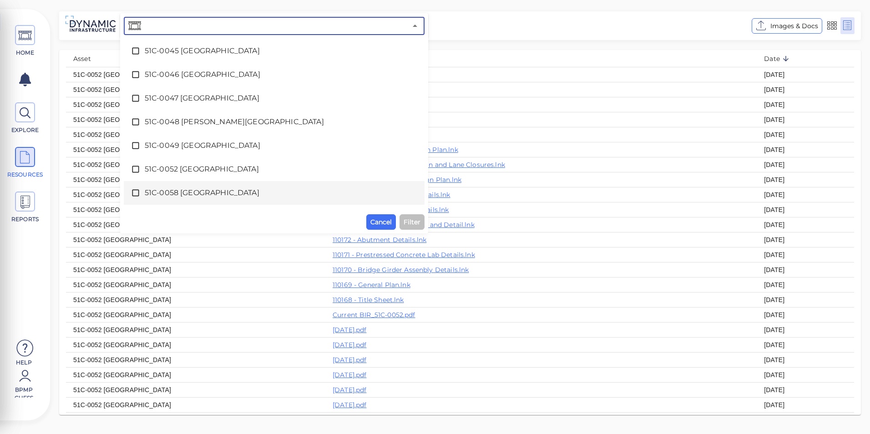
scroll to position [349, 0]
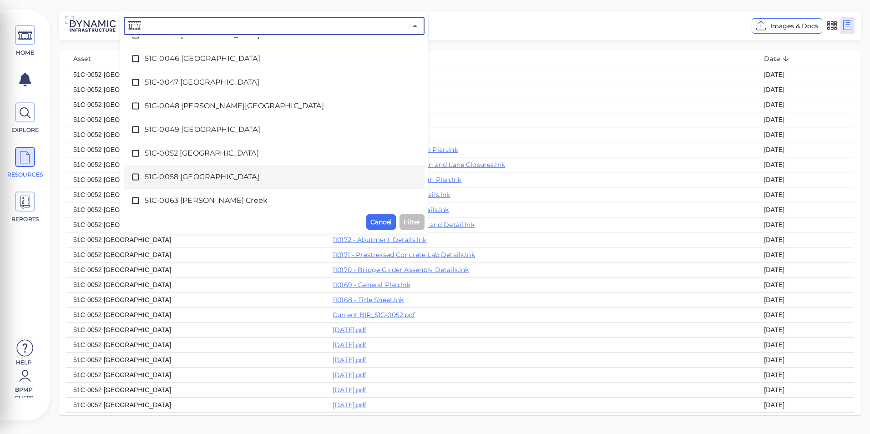
click at [222, 180] on span "51C-0058 [GEOGRAPHIC_DATA]" at bounding box center [274, 177] width 259 height 11
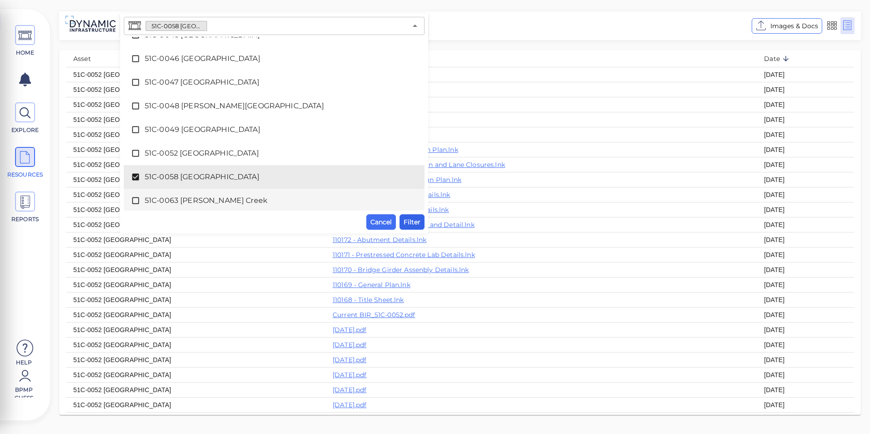
click at [415, 225] on span "Filter" at bounding box center [412, 222] width 17 height 11
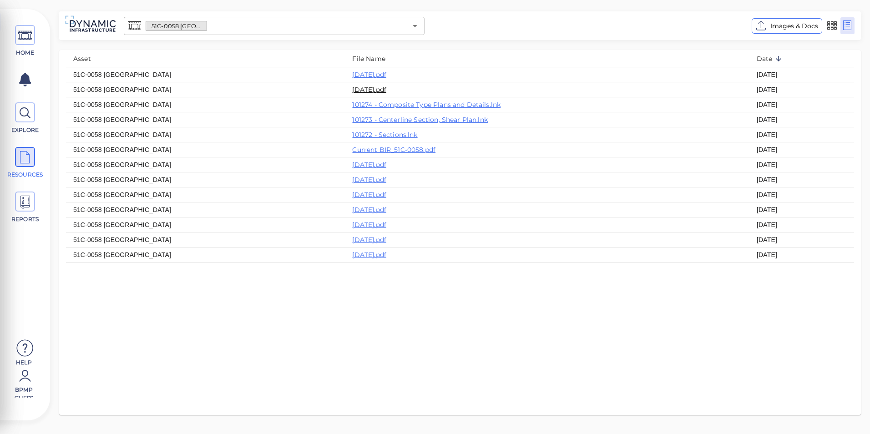
click at [352, 91] on link "[DATE].pdf" at bounding box center [369, 90] width 34 height 8
click at [23, 107] on icon at bounding box center [25, 113] width 14 height 20
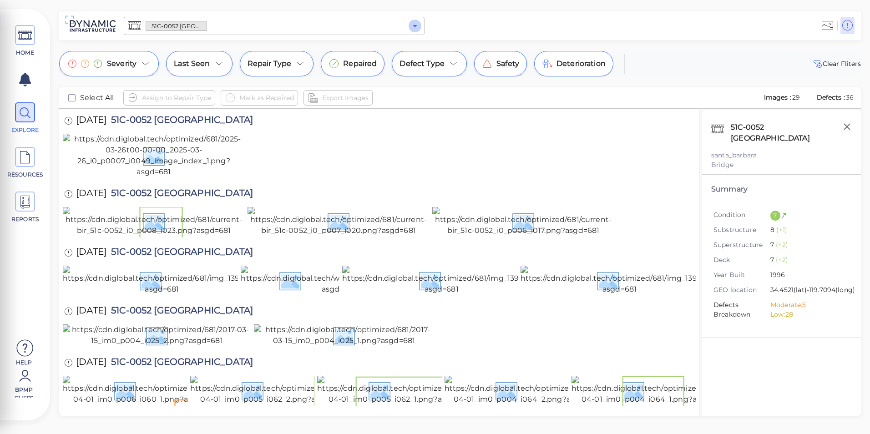
click at [416, 25] on icon "Open" at bounding box center [415, 26] width 5 height 2
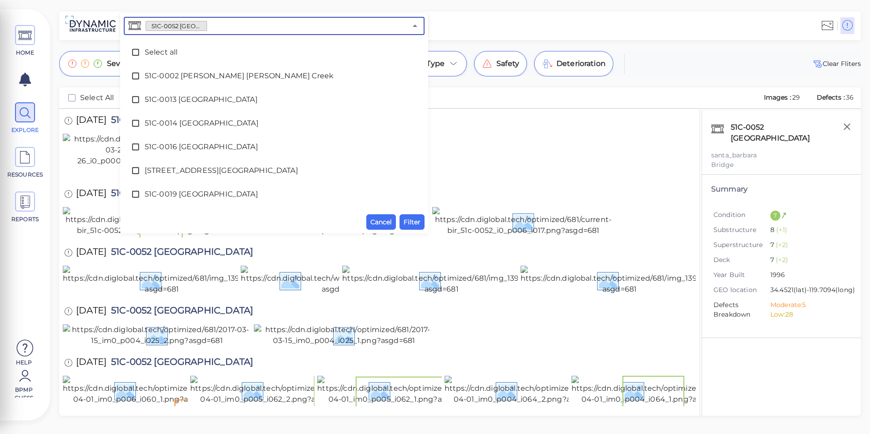
scroll to position [303, 0]
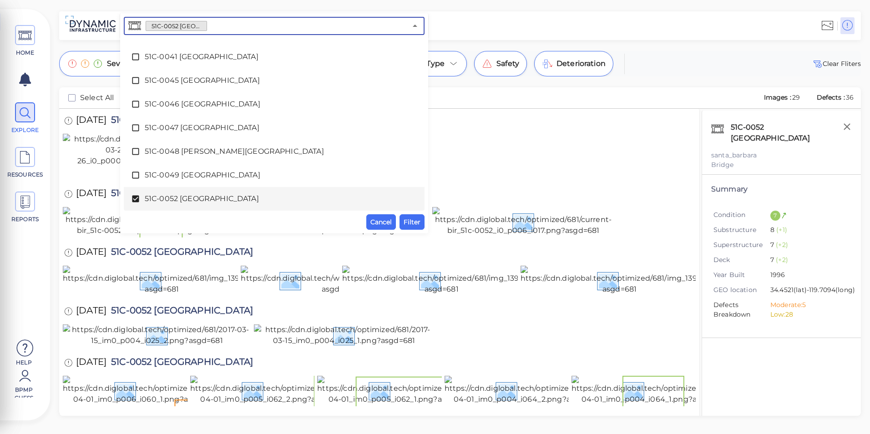
click at [214, 199] on span "51C-0052 [GEOGRAPHIC_DATA]" at bounding box center [274, 198] width 259 height 11
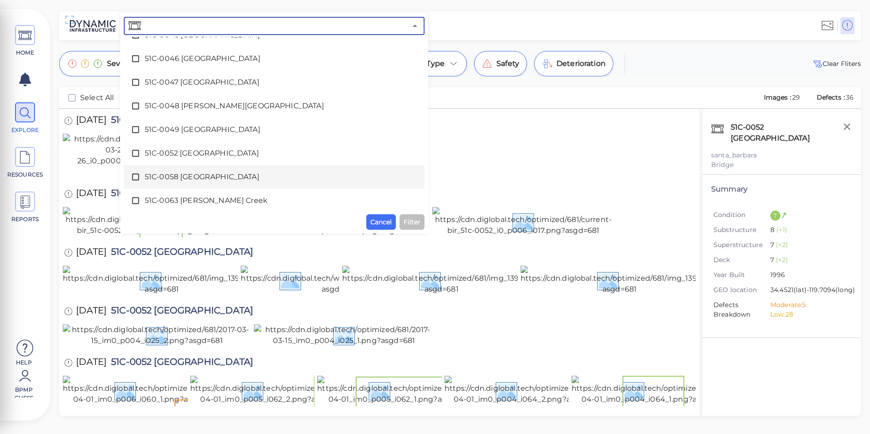
click at [221, 179] on span "51C-0058 [GEOGRAPHIC_DATA]" at bounding box center [274, 177] width 259 height 11
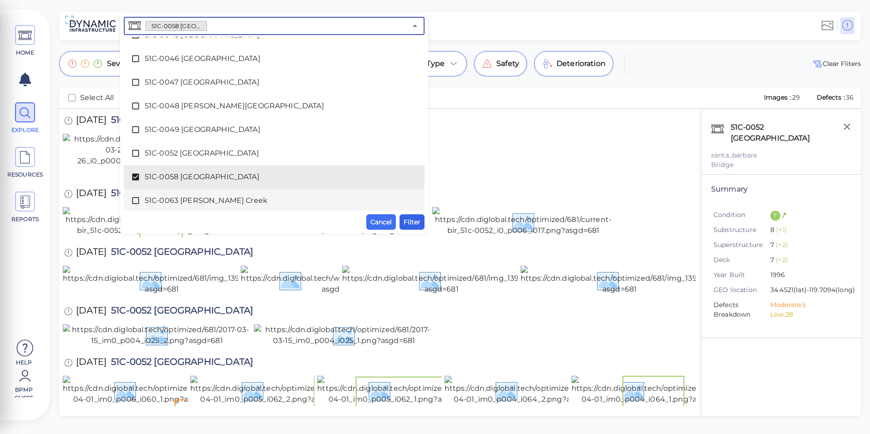
click at [415, 221] on span "Filter" at bounding box center [412, 222] width 17 height 11
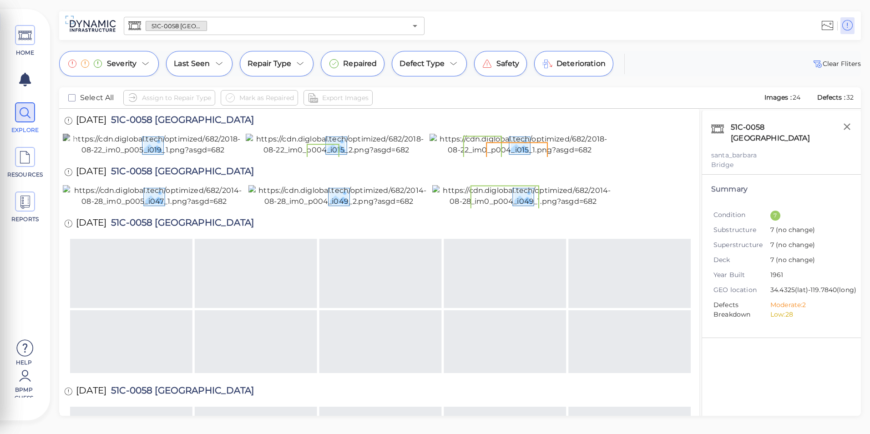
click at [106, 156] on img at bounding box center [153, 145] width 180 height 22
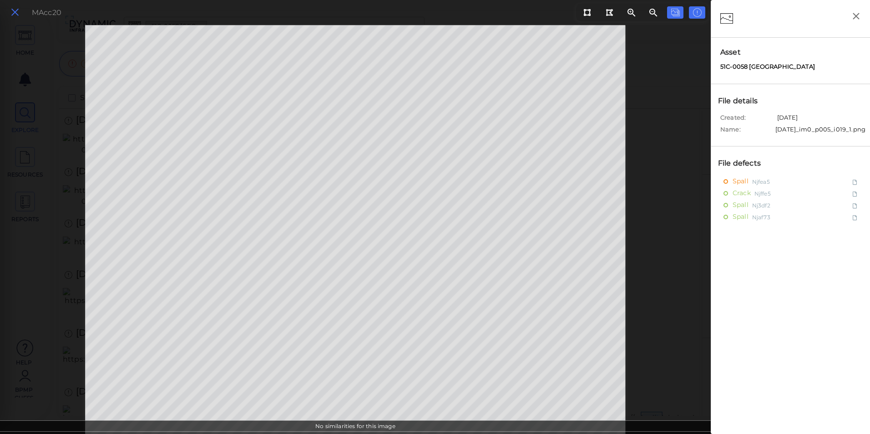
click at [17, 8] on icon at bounding box center [15, 12] width 10 height 12
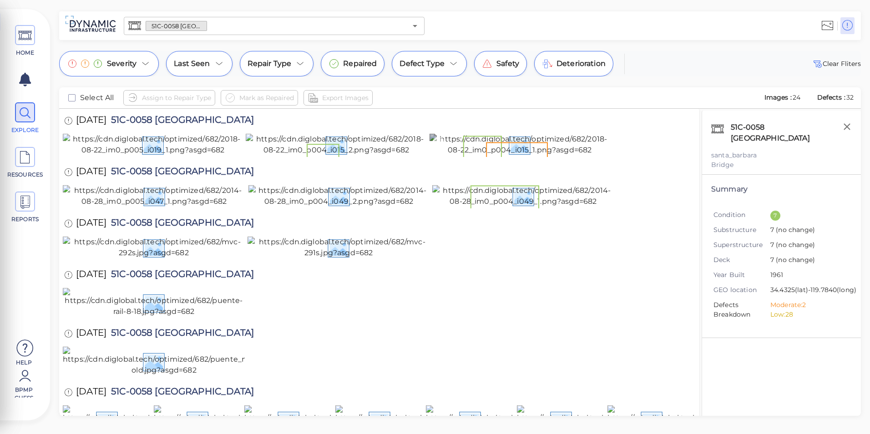
click at [567, 156] on img at bounding box center [520, 145] width 181 height 22
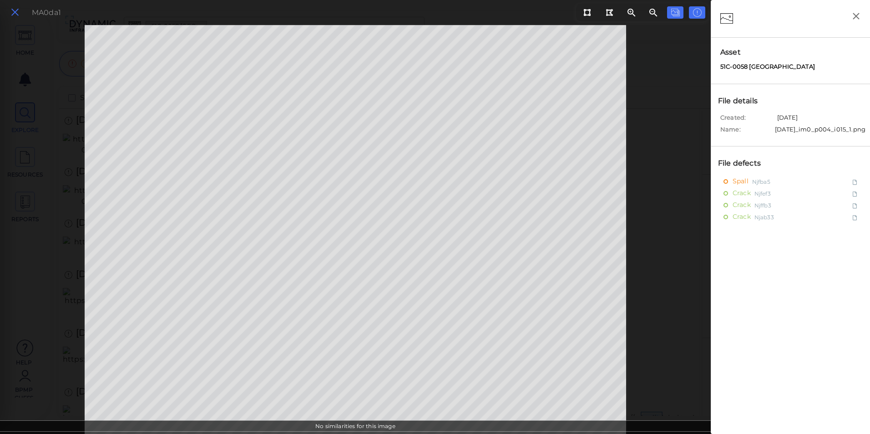
click at [13, 12] on icon at bounding box center [15, 12] width 10 height 12
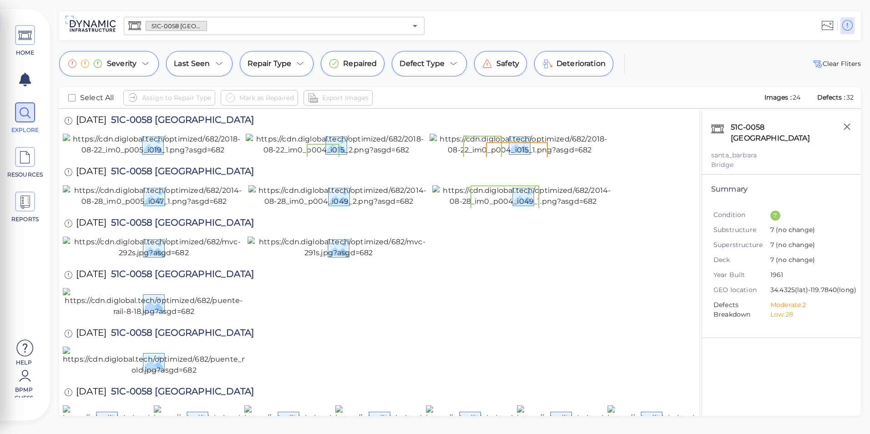
click at [410, 27] on icon "Open" at bounding box center [415, 25] width 11 height 11
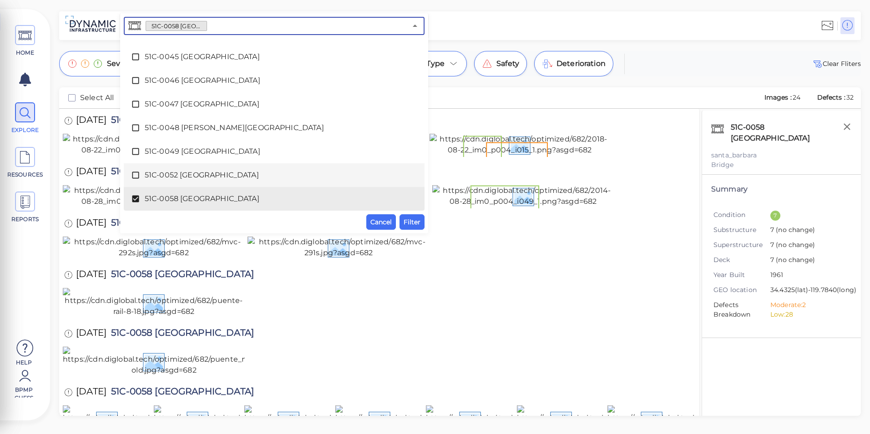
scroll to position [372, 0]
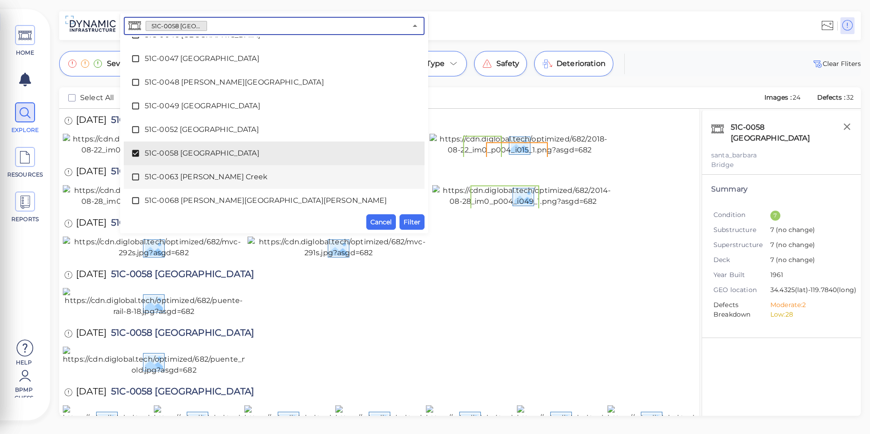
click at [215, 170] on div "51C-0063 [PERSON_NAME] Creek" at bounding box center [274, 177] width 286 height 18
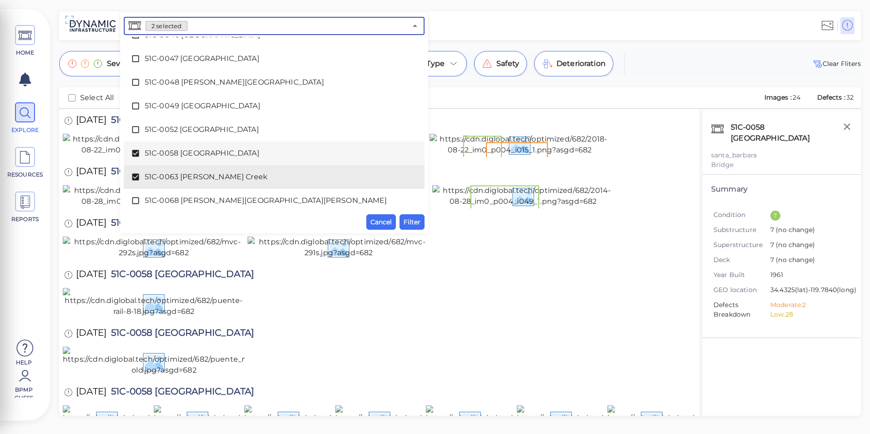
click at [220, 157] on span "51C-0058 [GEOGRAPHIC_DATA]" at bounding box center [274, 153] width 259 height 11
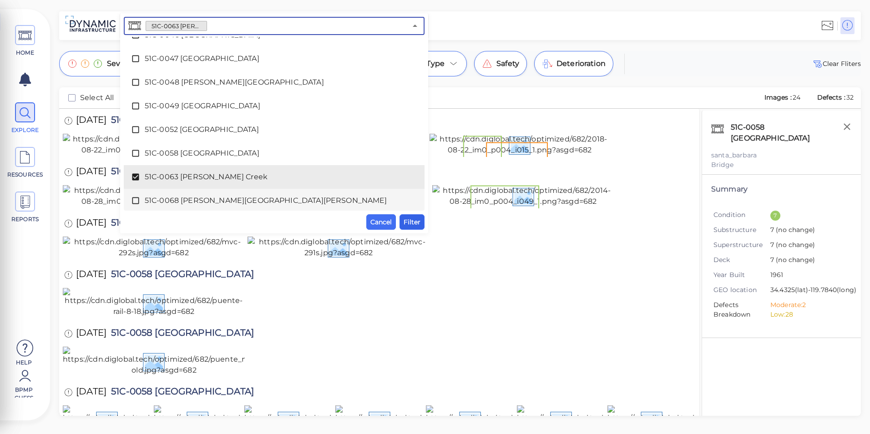
click at [407, 223] on span "Filter" at bounding box center [412, 222] width 17 height 11
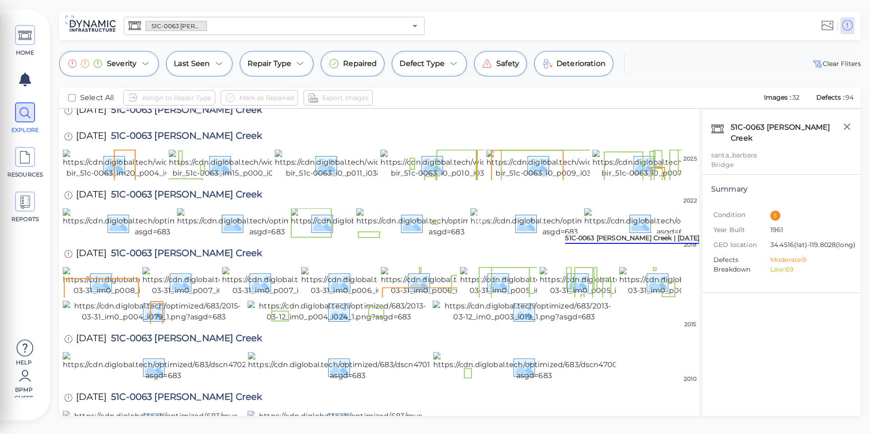
scroll to position [273, 0]
click at [434, 296] on img at bounding box center [462, 281] width 163 height 29
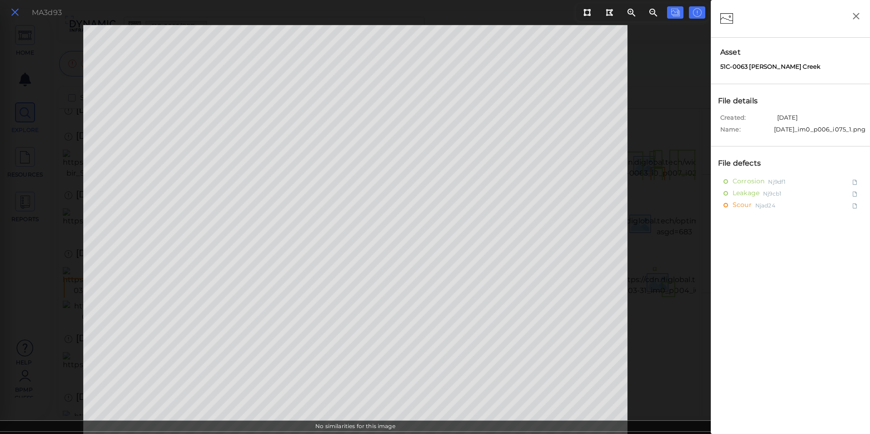
click at [19, 9] on icon at bounding box center [15, 12] width 10 height 12
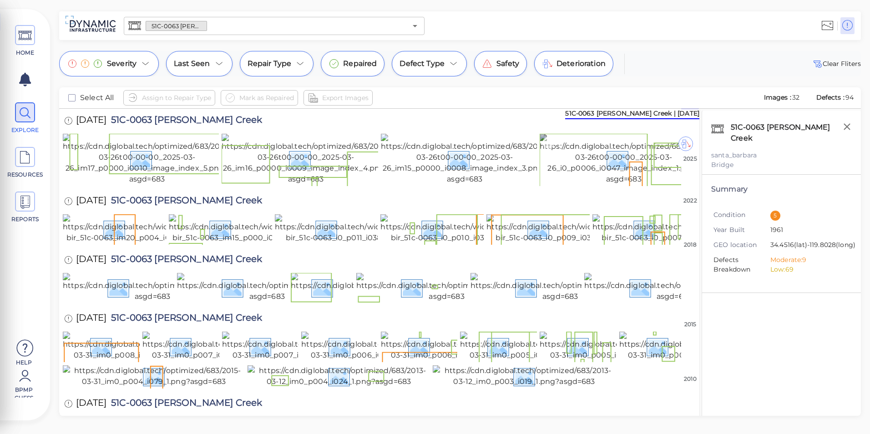
click at [612, 185] on img at bounding box center [624, 159] width 168 height 51
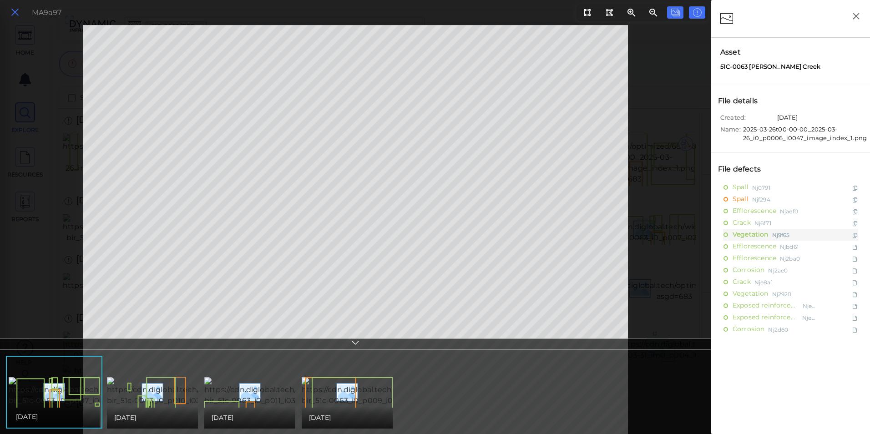
click at [15, 12] on icon at bounding box center [15, 12] width 10 height 12
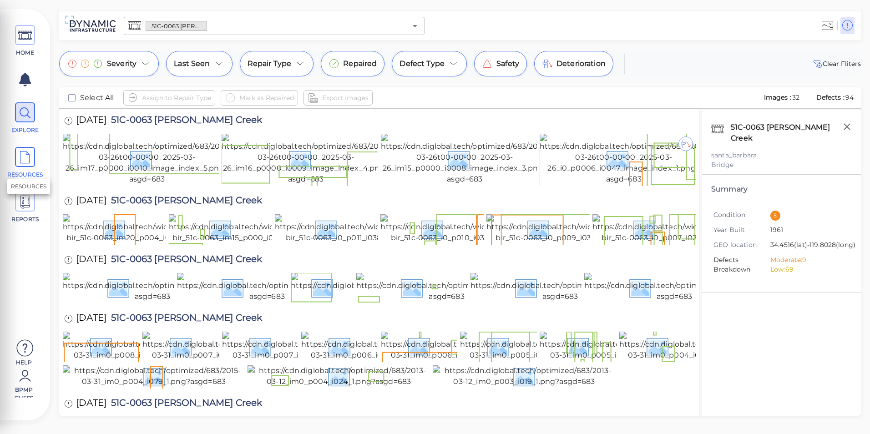
click at [28, 159] on icon at bounding box center [25, 157] width 14 height 20
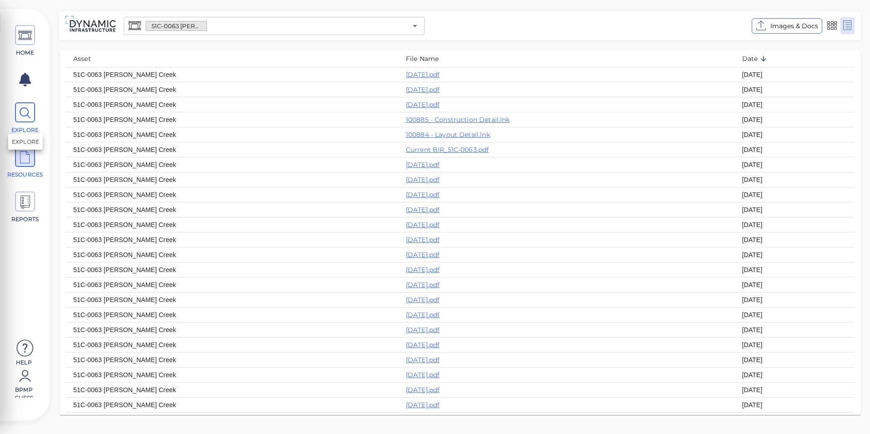
click at [32, 117] on icon at bounding box center [25, 113] width 14 height 20
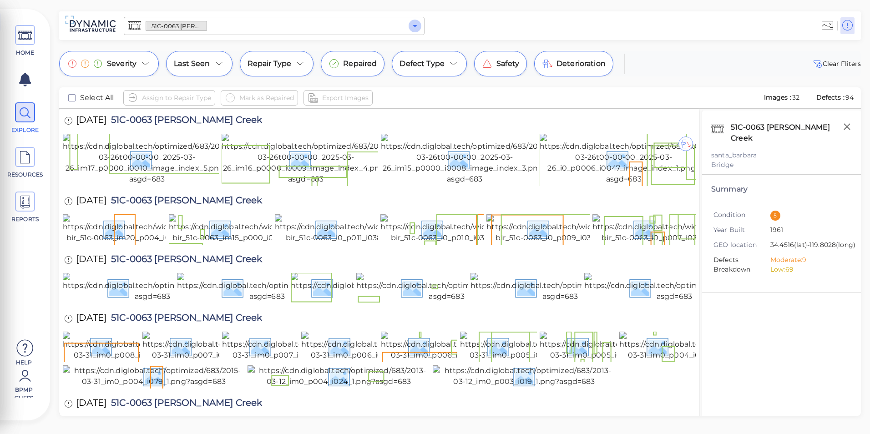
click at [413, 24] on icon "Open" at bounding box center [415, 25] width 11 height 11
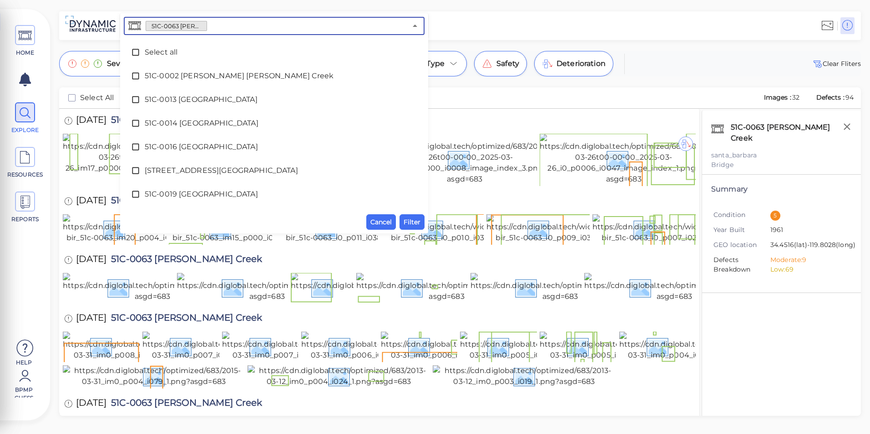
scroll to position [350, 0]
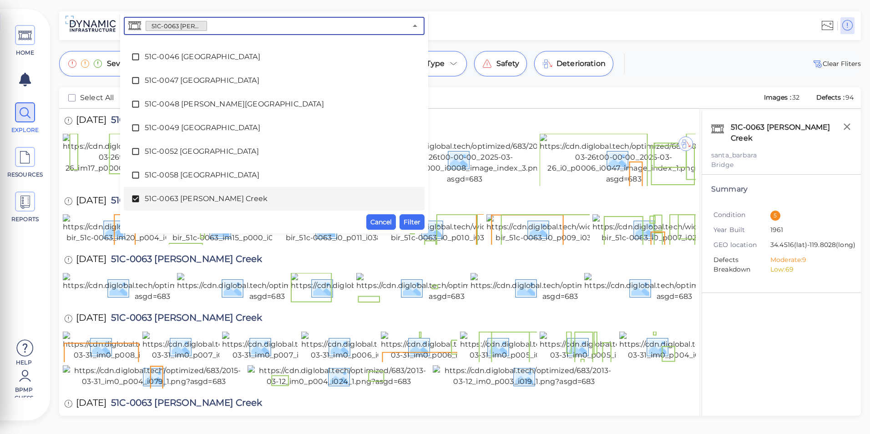
click at [194, 189] on li "51C-0063 [PERSON_NAME] Creek" at bounding box center [274, 199] width 301 height 24
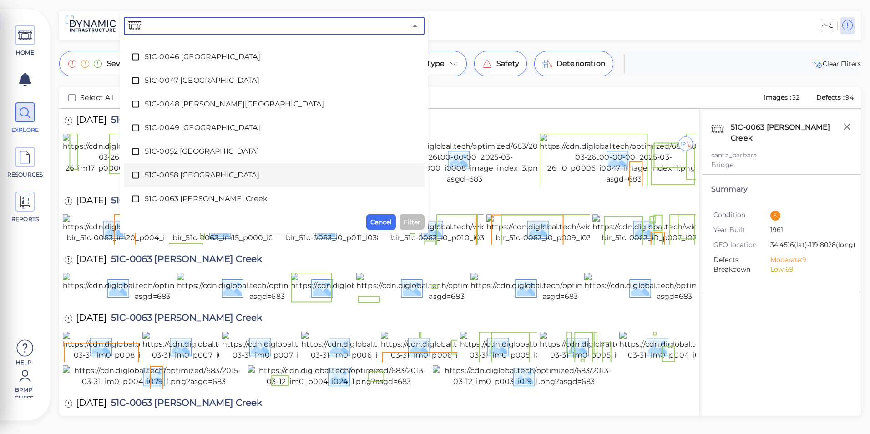
scroll to position [396, 0]
click at [197, 175] on span "51C-0068 [PERSON_NAME][GEOGRAPHIC_DATA][PERSON_NAME]" at bounding box center [274, 177] width 259 height 11
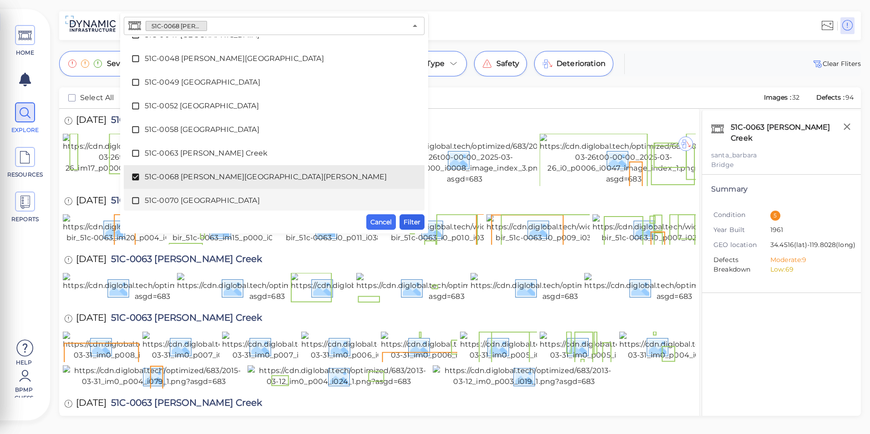
click at [421, 219] on button "Filter" at bounding box center [412, 221] width 25 height 15
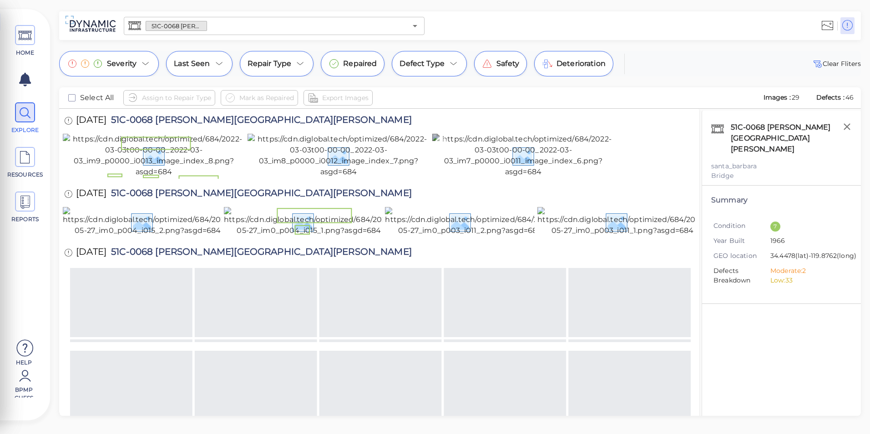
drag, startPoint x: 473, startPoint y: 172, endPoint x: 470, endPoint y: 169, distance: 4.8
click at [472, 172] on img at bounding box center [523, 156] width 182 height 44
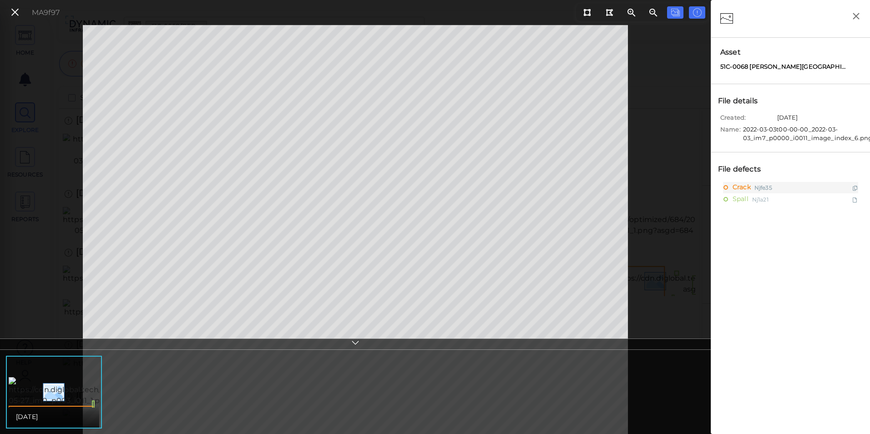
click at [350, 347] on div at bounding box center [355, 344] width 711 height 11
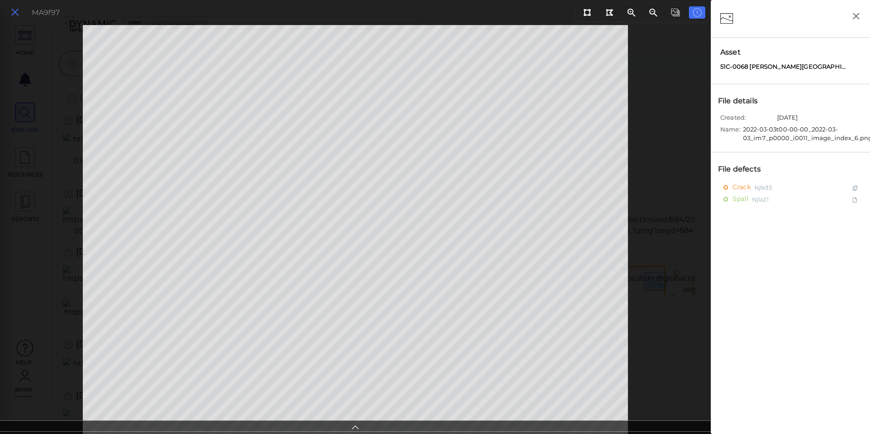
click at [16, 10] on icon at bounding box center [15, 12] width 10 height 12
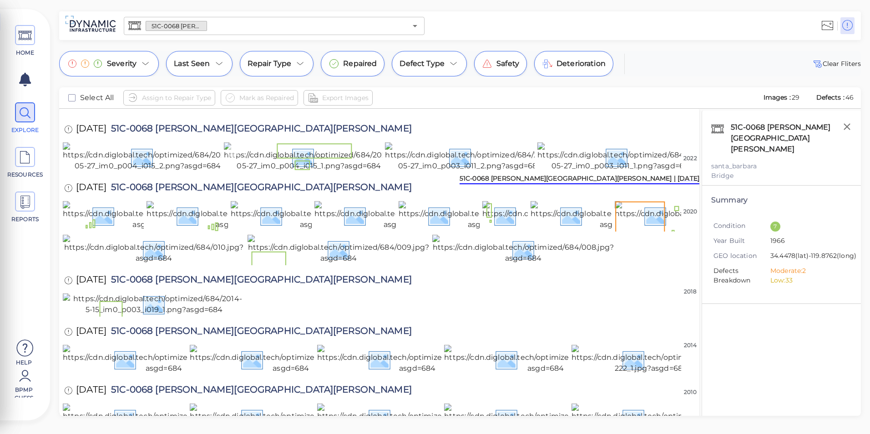
scroll to position [182, 0]
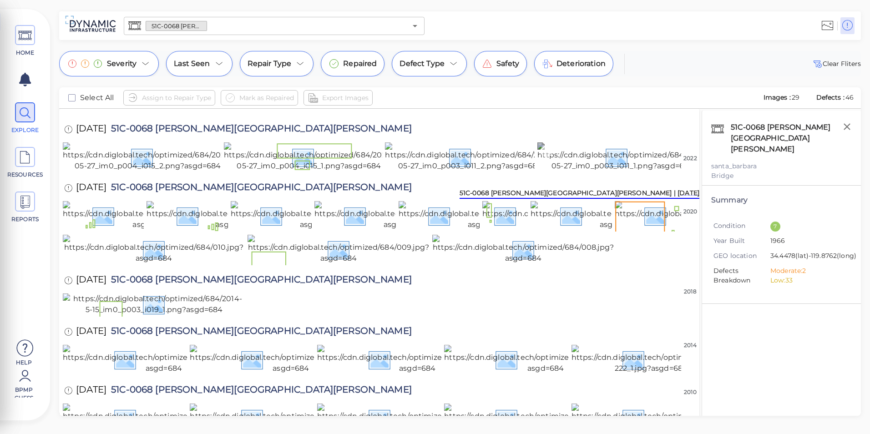
click at [579, 172] on img at bounding box center [622, 156] width 170 height 29
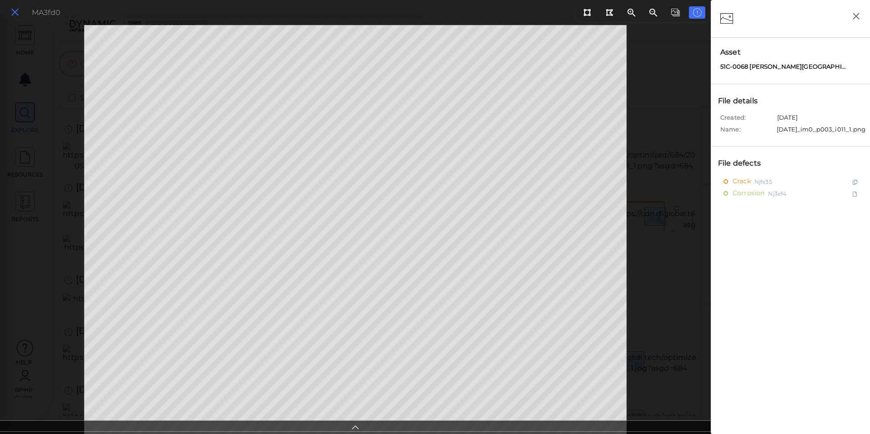
click at [19, 17] on icon at bounding box center [15, 12] width 10 height 12
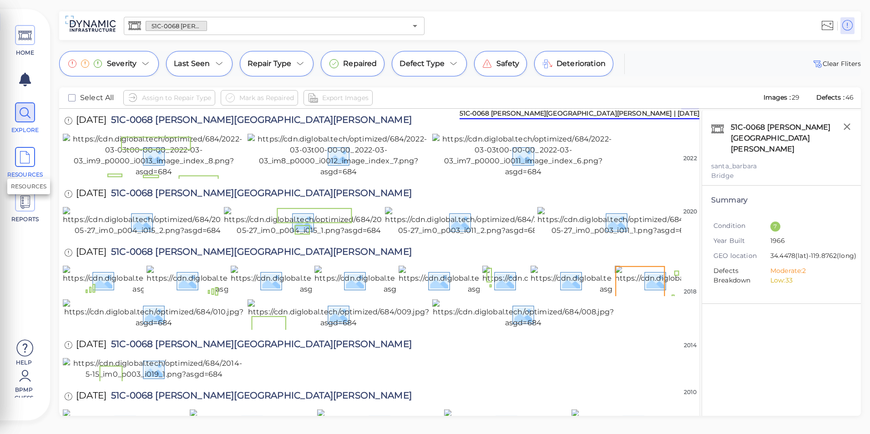
click at [27, 150] on icon at bounding box center [25, 157] width 14 height 20
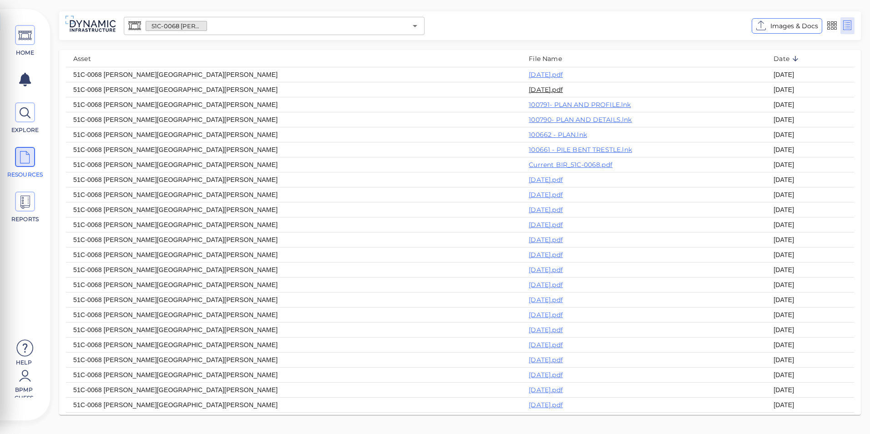
click at [529, 88] on link "[DATE].pdf" at bounding box center [546, 90] width 34 height 8
click at [419, 21] on icon "Open" at bounding box center [415, 25] width 11 height 11
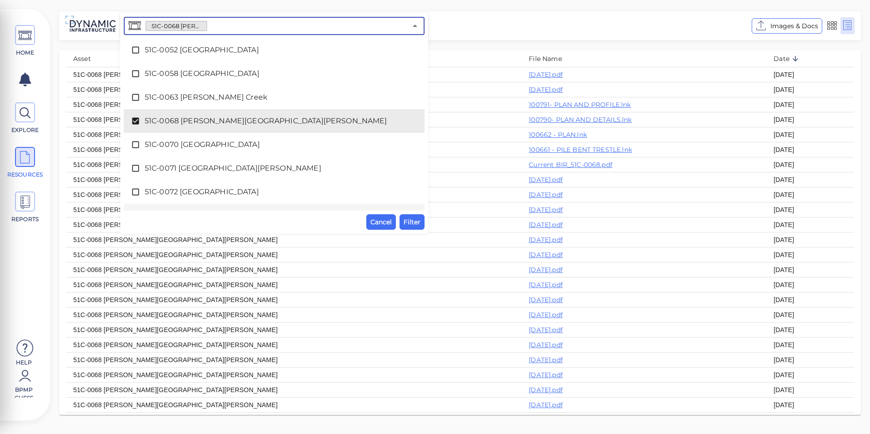
scroll to position [465, 0]
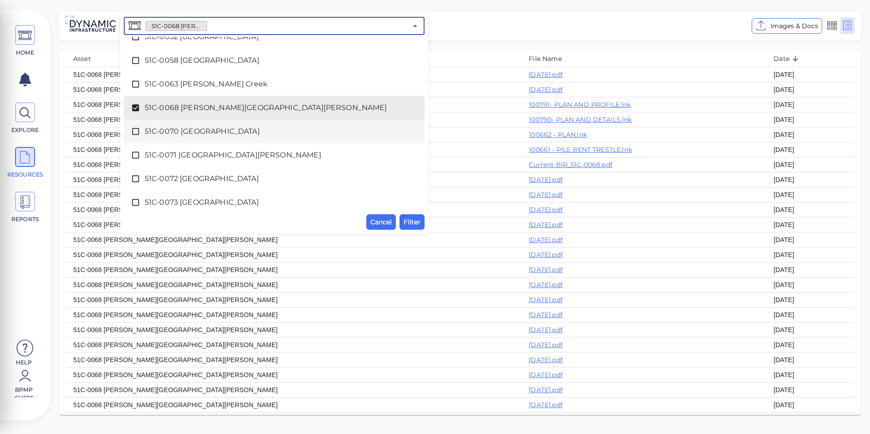
click at [187, 134] on span "51C-0070 [GEOGRAPHIC_DATA]" at bounding box center [274, 131] width 259 height 11
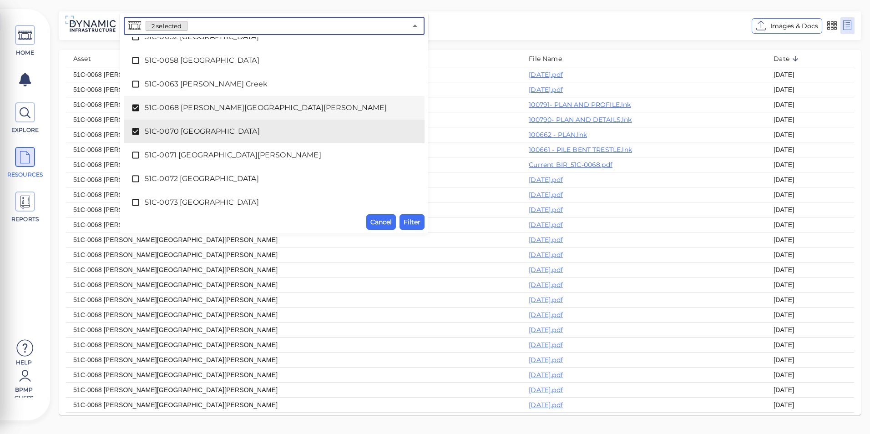
click at [185, 115] on div "51C-0068 [PERSON_NAME][GEOGRAPHIC_DATA][PERSON_NAME]" at bounding box center [274, 108] width 286 height 18
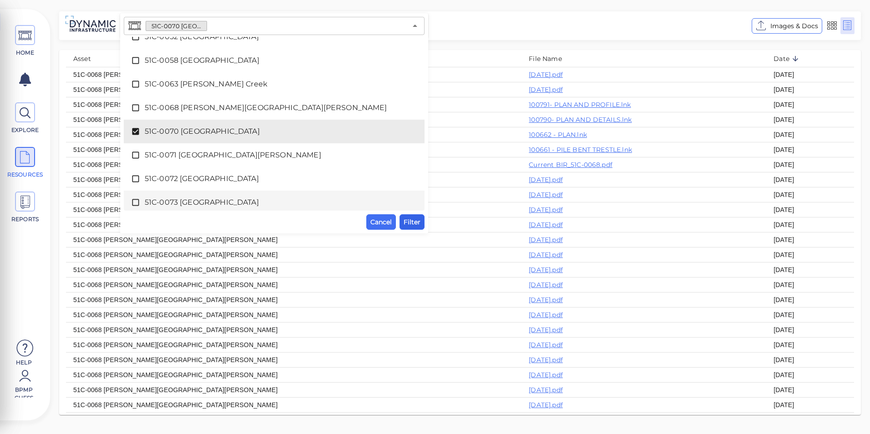
click at [412, 222] on span "Filter" at bounding box center [412, 222] width 17 height 11
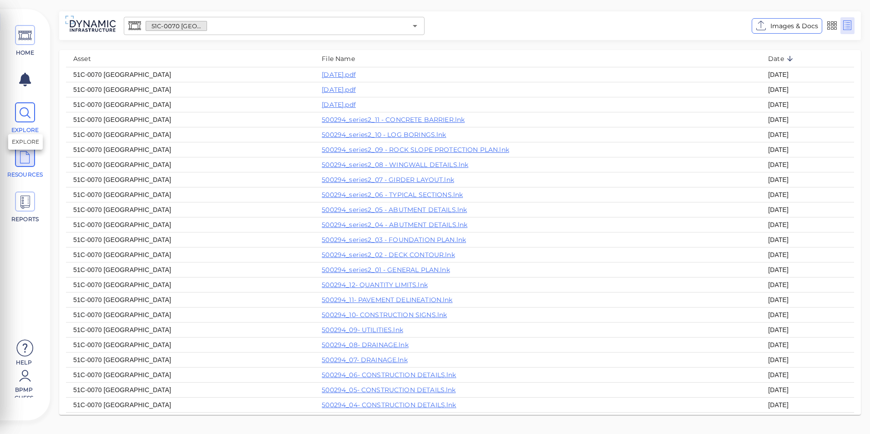
click at [30, 119] on icon at bounding box center [25, 113] width 14 height 20
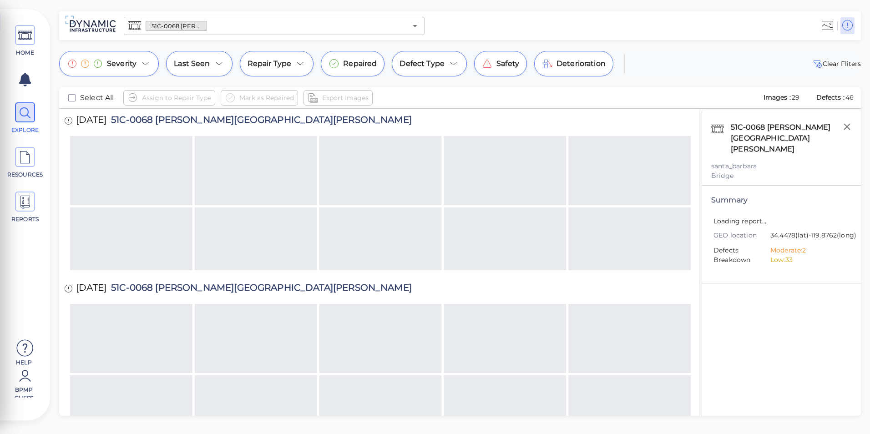
click at [402, 29] on input "text" at bounding box center [307, 26] width 200 height 13
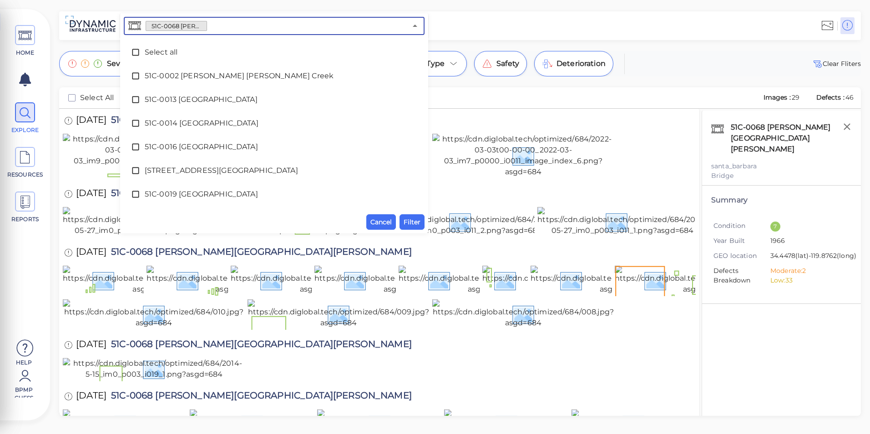
scroll to position [374, 0]
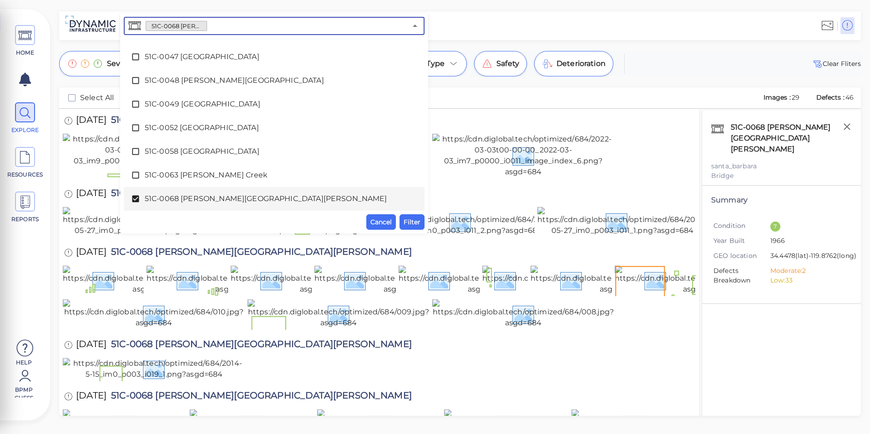
click at [197, 195] on span "51C-0068 [PERSON_NAME][GEOGRAPHIC_DATA][PERSON_NAME]" at bounding box center [274, 198] width 259 height 11
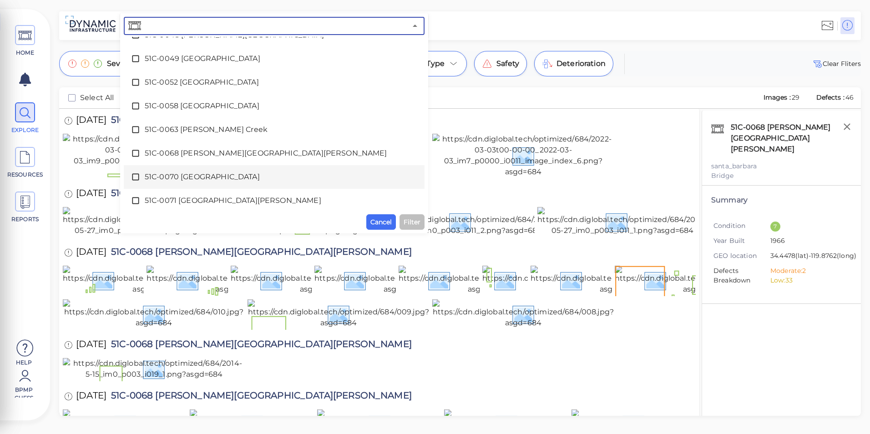
click at [191, 175] on span "51C-0070 [GEOGRAPHIC_DATA]" at bounding box center [274, 177] width 259 height 11
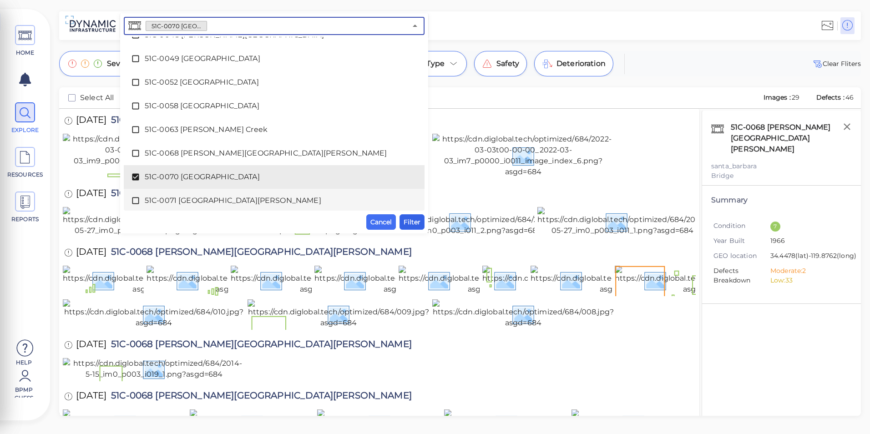
click at [413, 219] on span "Filter" at bounding box center [412, 222] width 17 height 11
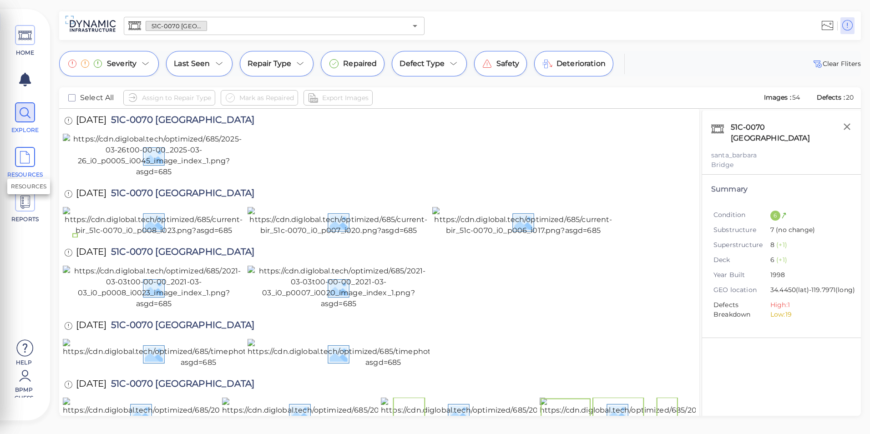
click at [25, 148] on icon at bounding box center [25, 157] width 14 height 20
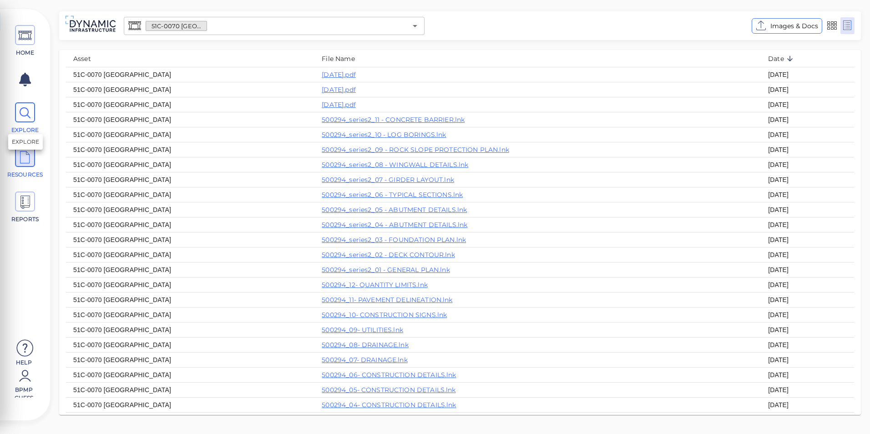
click at [30, 121] on icon at bounding box center [25, 113] width 14 height 20
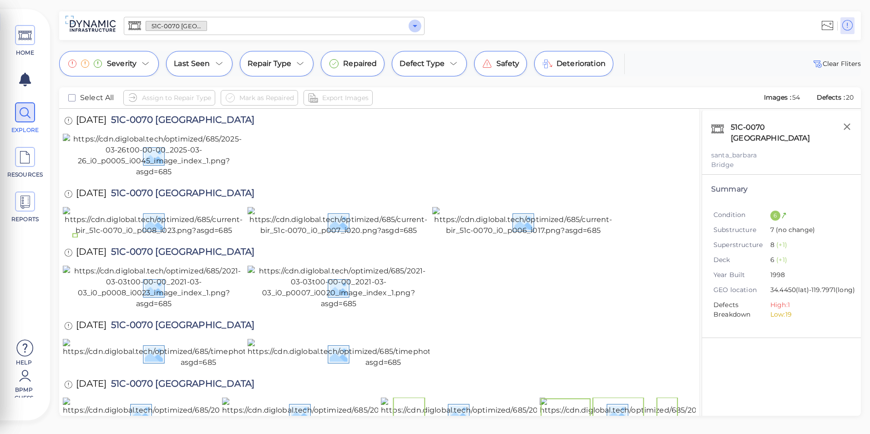
click at [420, 25] on icon "Open" at bounding box center [415, 25] width 11 height 11
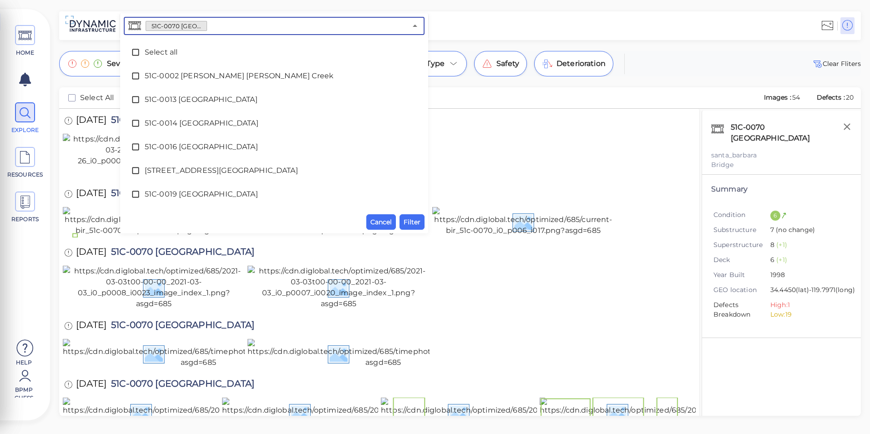
scroll to position [398, 0]
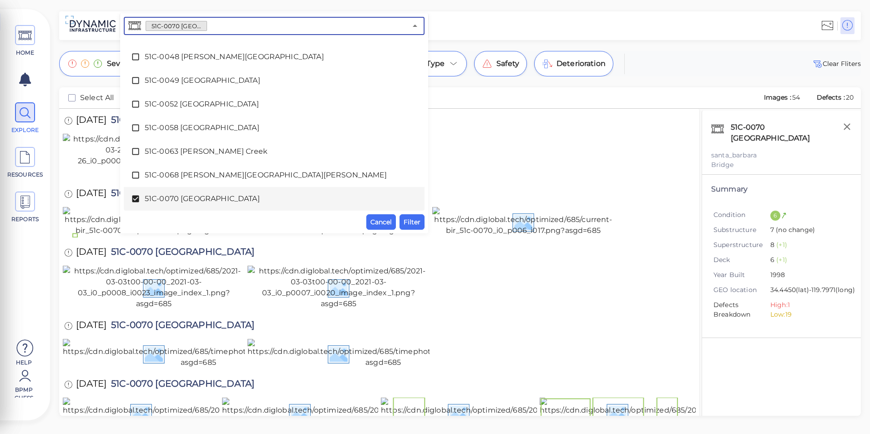
click at [230, 190] on div "51C-0070 [GEOGRAPHIC_DATA]" at bounding box center [274, 199] width 286 height 18
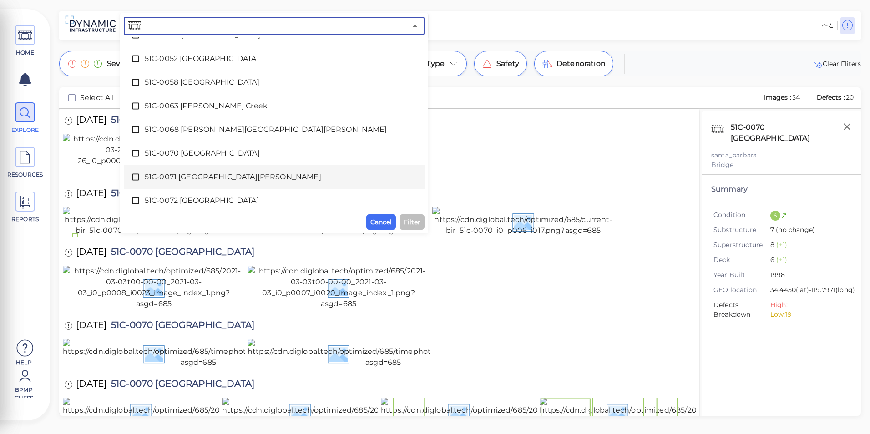
click at [228, 172] on span "51C-0071 [GEOGRAPHIC_DATA][PERSON_NAME]" at bounding box center [274, 177] width 259 height 11
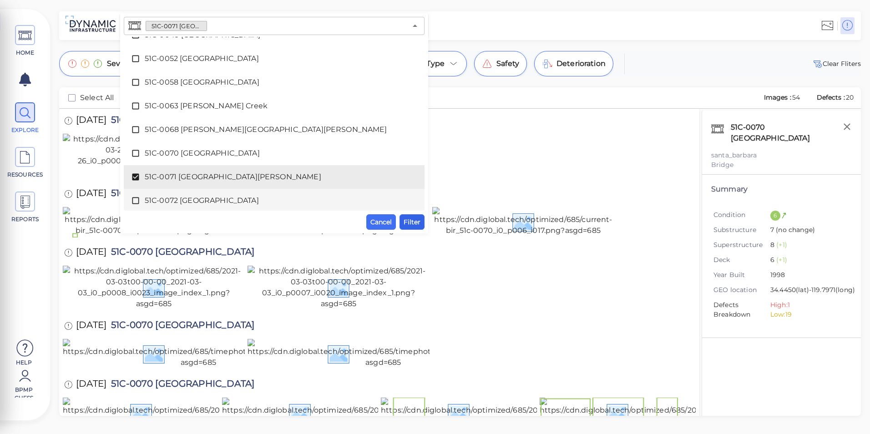
click at [408, 216] on button "Filter" at bounding box center [412, 221] width 25 height 15
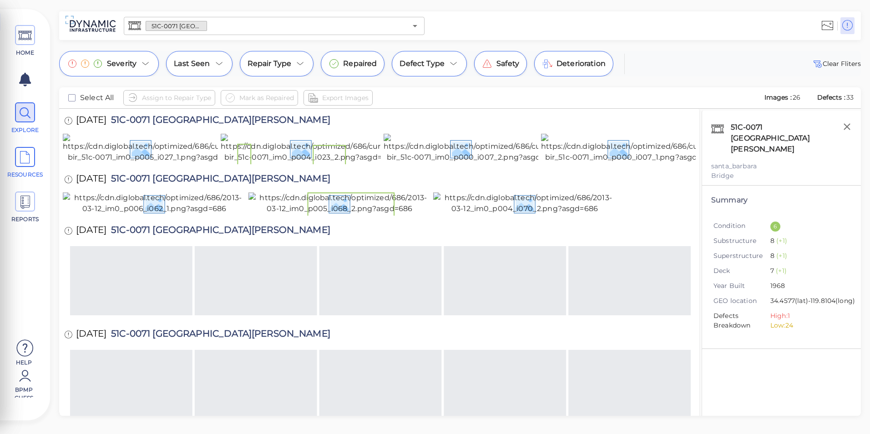
click at [30, 148] on icon at bounding box center [25, 157] width 14 height 20
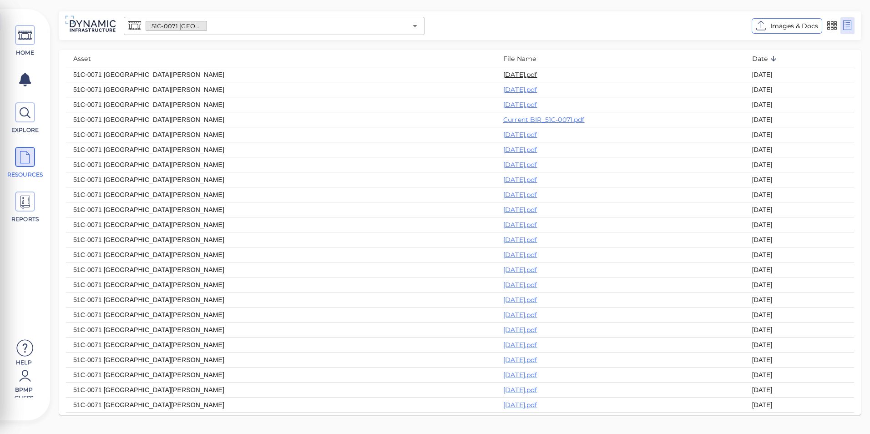
click at [503, 74] on link "[DATE].pdf" at bounding box center [520, 75] width 34 height 8
click at [35, 121] on span "EXPLORE" at bounding box center [25, 118] width 41 height 32
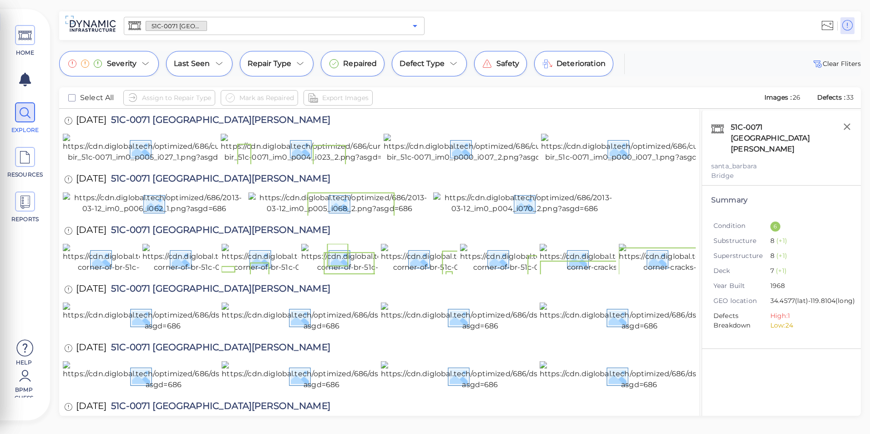
click at [413, 25] on icon "Open" at bounding box center [415, 26] width 5 height 2
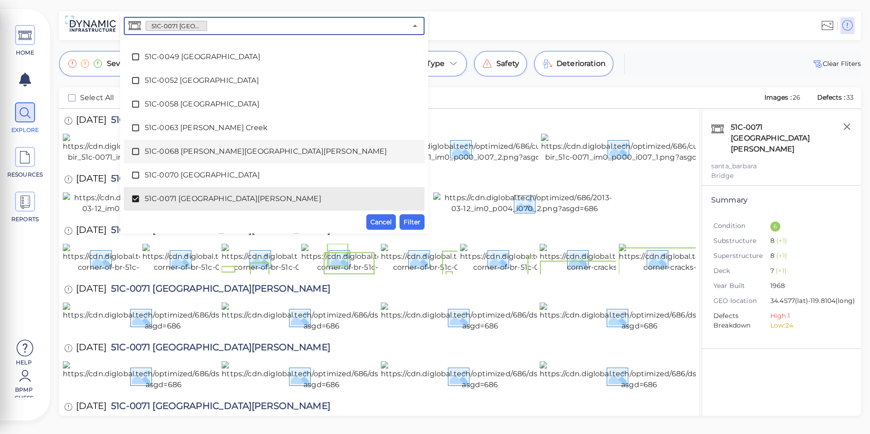
scroll to position [512, 0]
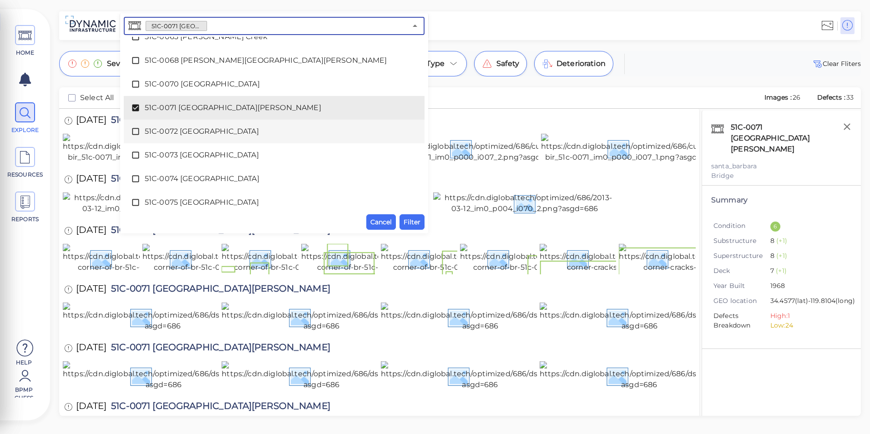
click at [226, 125] on div "51C-0072 [GEOGRAPHIC_DATA]" at bounding box center [274, 131] width 286 height 18
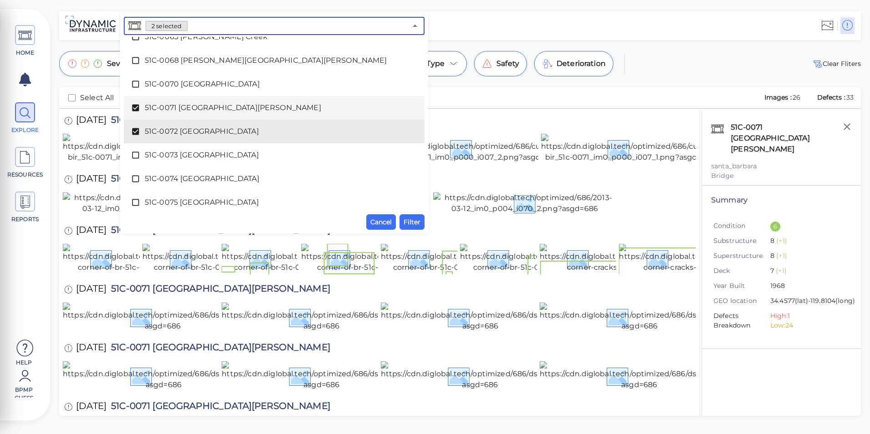
click at [229, 108] on span "51C-0071 [GEOGRAPHIC_DATA][PERSON_NAME]" at bounding box center [274, 107] width 259 height 11
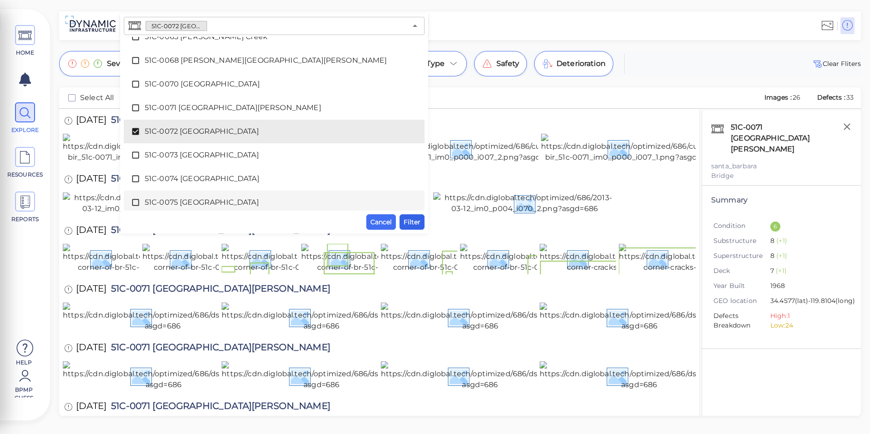
click at [412, 220] on span "Filter" at bounding box center [412, 222] width 17 height 11
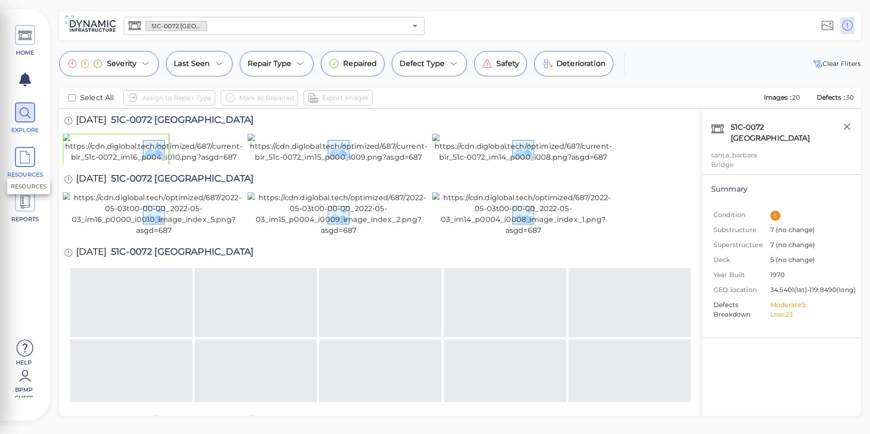
click at [18, 172] on span "RESOURCES" at bounding box center [25, 175] width 39 height 8
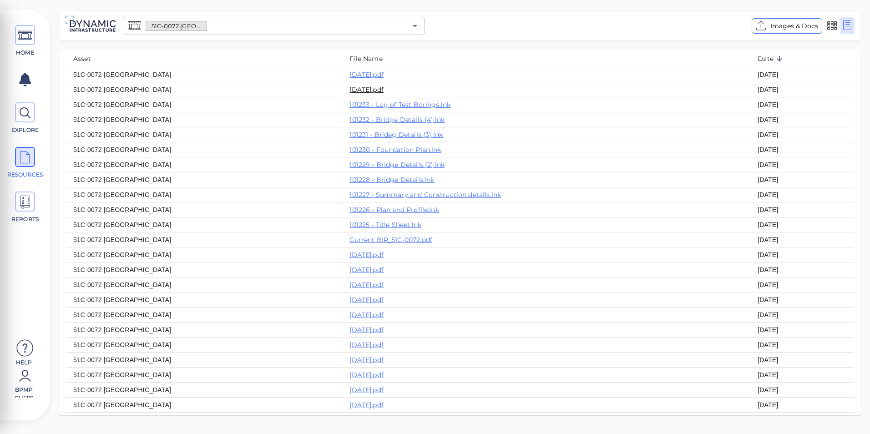
click at [355, 86] on link "[DATE].pdf" at bounding box center [366, 90] width 34 height 8
click at [35, 42] on span at bounding box center [25, 35] width 20 height 20
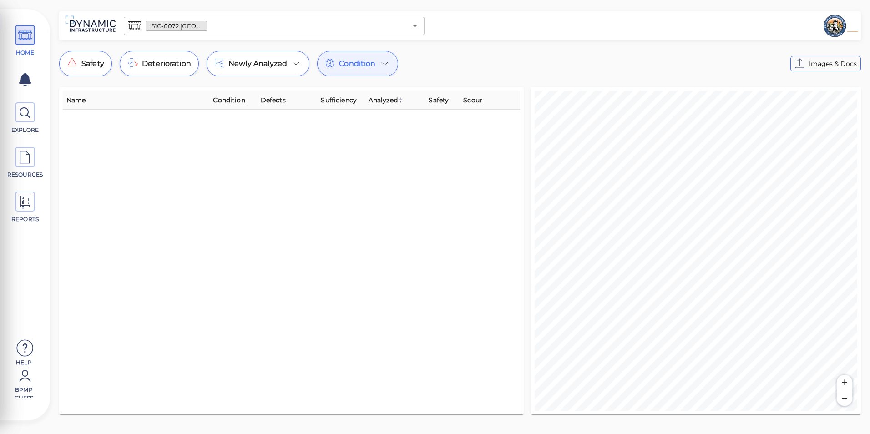
click at [361, 68] on span "Condition" at bounding box center [357, 63] width 36 height 11
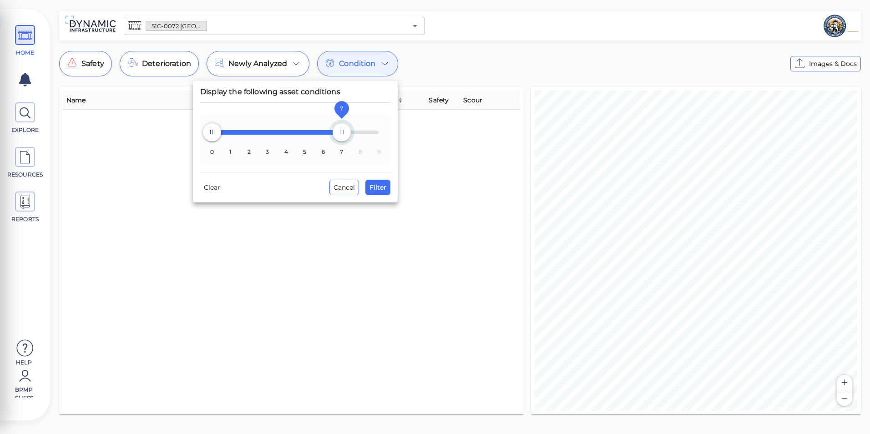
type input "9"
drag, startPoint x: 288, startPoint y: 135, endPoint x: 386, endPoint y: 136, distance: 97.4
click at [386, 136] on span "9" at bounding box center [378, 132] width 18 height 18
click at [385, 189] on span "Filter" at bounding box center [377, 187] width 17 height 11
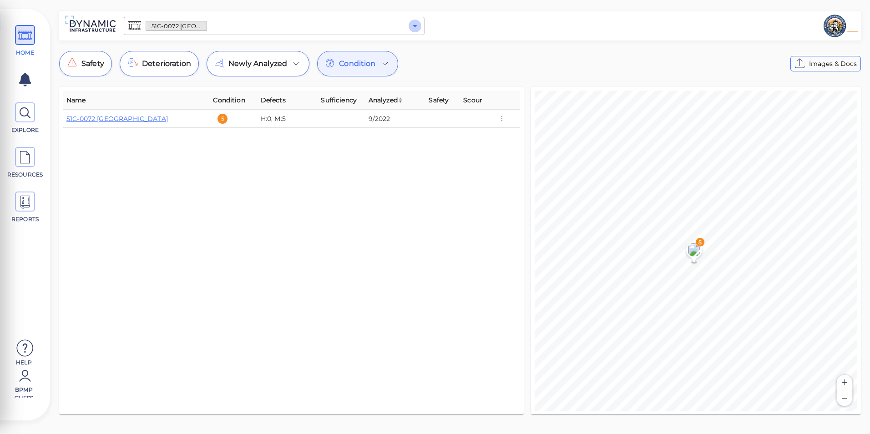
click at [415, 27] on icon "Open" at bounding box center [415, 25] width 11 height 11
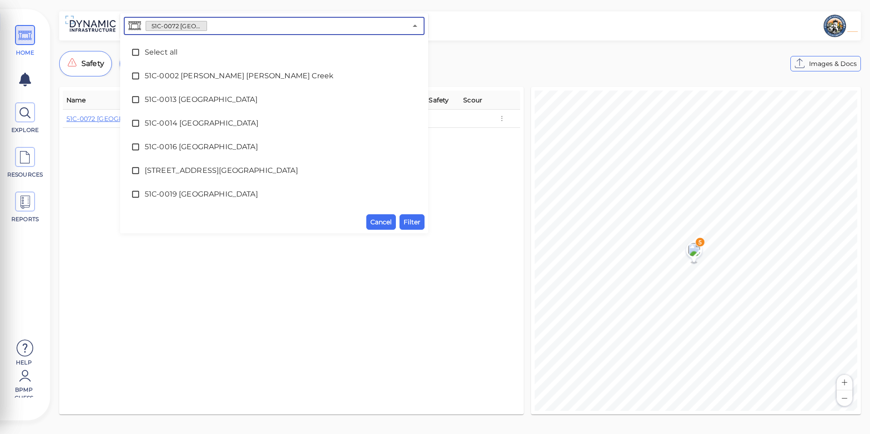
scroll to position [445, 0]
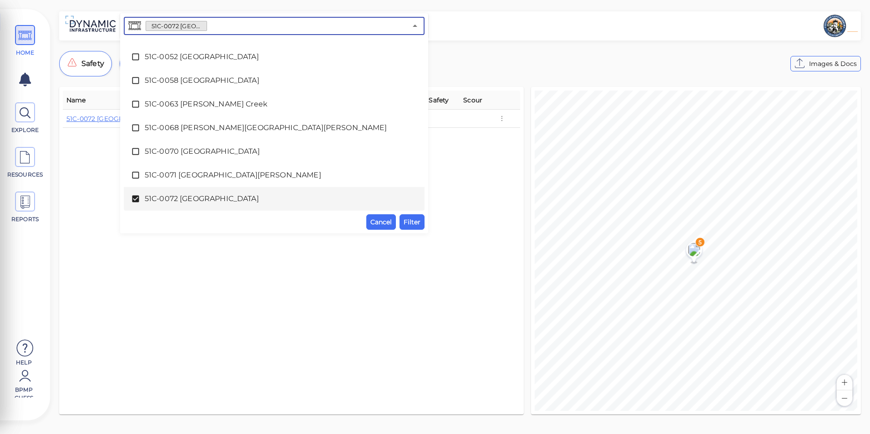
click at [256, 197] on span "51C-0072 [GEOGRAPHIC_DATA]" at bounding box center [274, 198] width 259 height 11
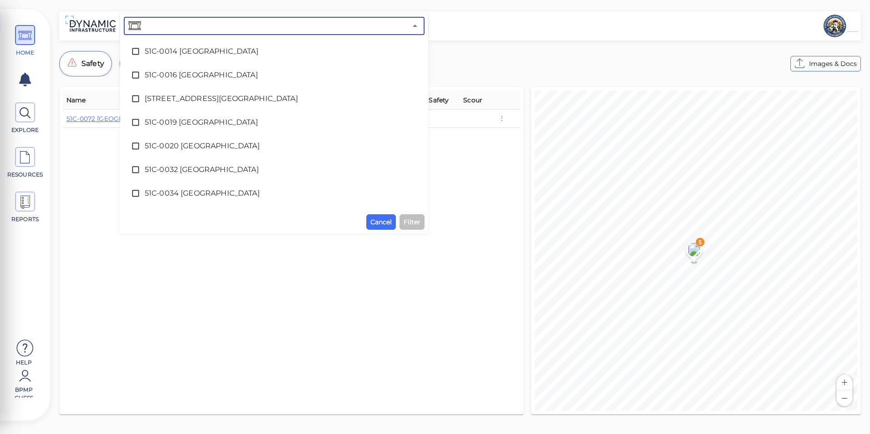
scroll to position [0, 0]
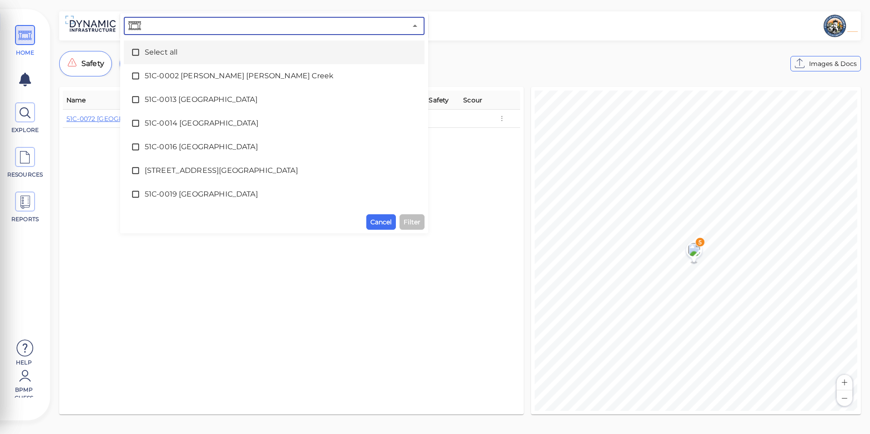
click at [246, 54] on span "Select all" at bounding box center [274, 52] width 259 height 11
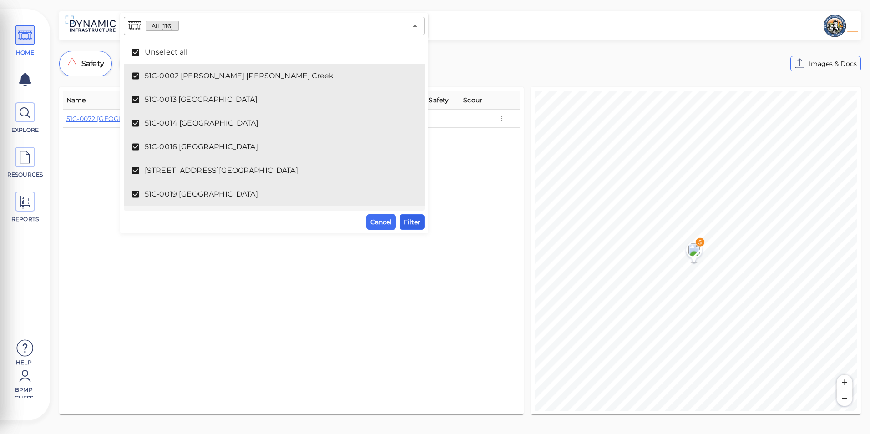
click at [418, 224] on span "Filter" at bounding box center [412, 222] width 17 height 11
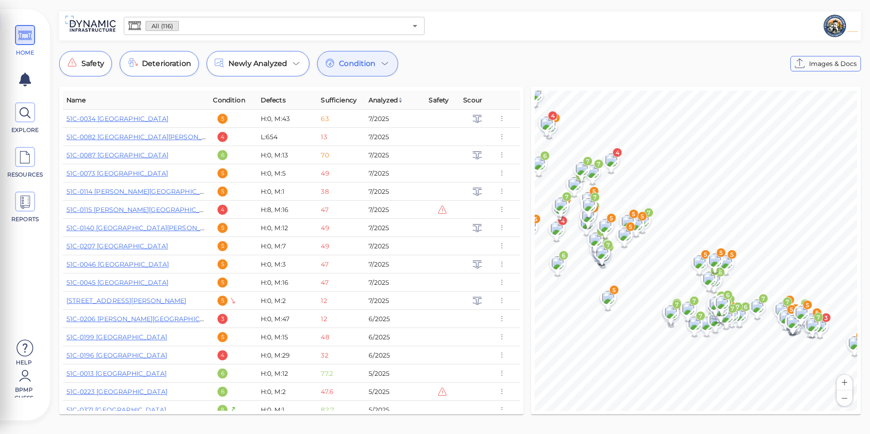
click at [847, 385] on button "Zoom in" at bounding box center [844, 382] width 15 height 15
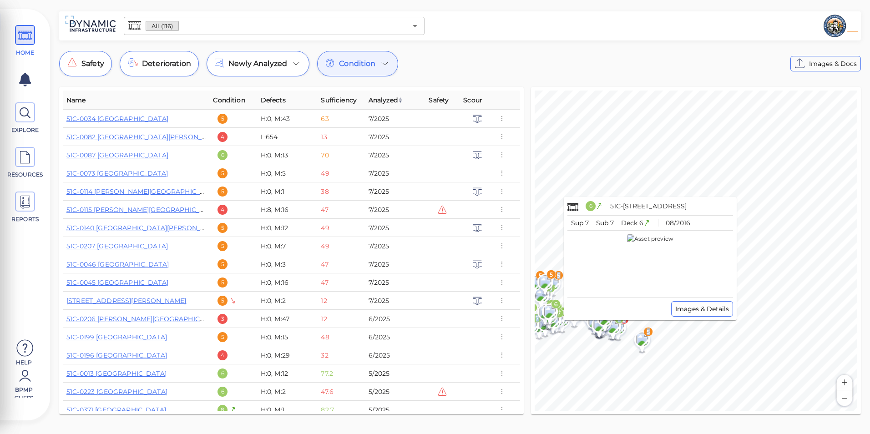
click at [658, 337] on div "© Mapbox © OpenStreetMap Improve this map 5 6 7 6 6 7 5 7 7 5 4 6 5 6 7 7 7 3 7…" at bounding box center [696, 251] width 323 height 320
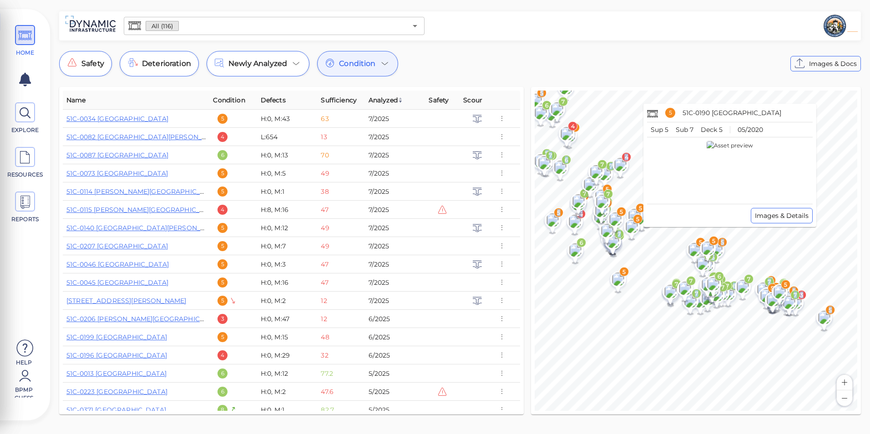
click at [650, 216] on div "© Mapbox © OpenStreetMap Improve this map 5 6 7 6 6 7 5 7 7 5 4 6 5 6 7 7 7 3 7…" at bounding box center [696, 251] width 323 height 320
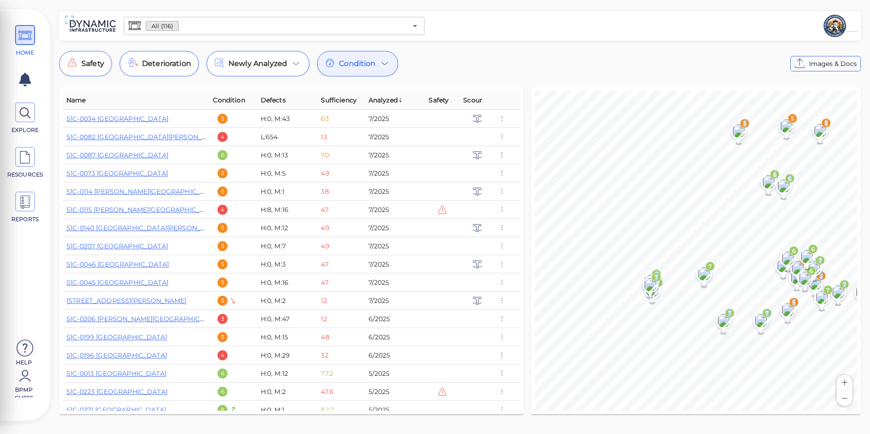
click at [822, 335] on div "© Mapbox © OpenStreetMap Improve this map 5 6 7 6 6 7 5 7 7 5 4 6 5 6 7 7 7 3 7…" at bounding box center [696, 251] width 323 height 320
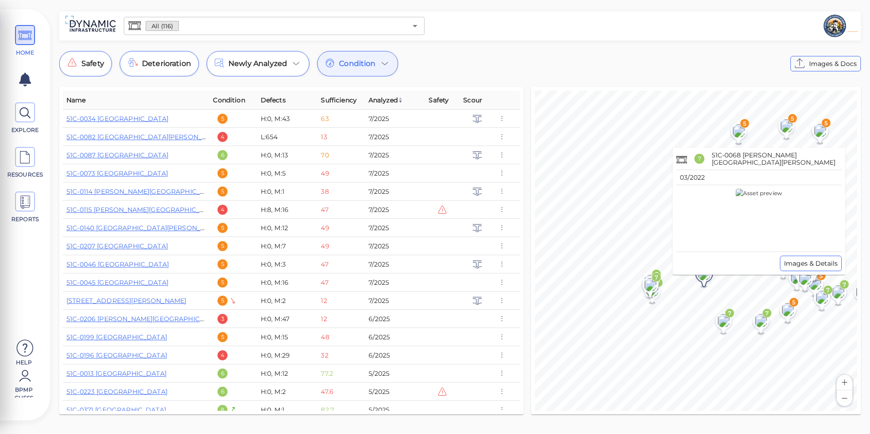
click at [709, 276] on image at bounding box center [704, 274] width 22 height 14
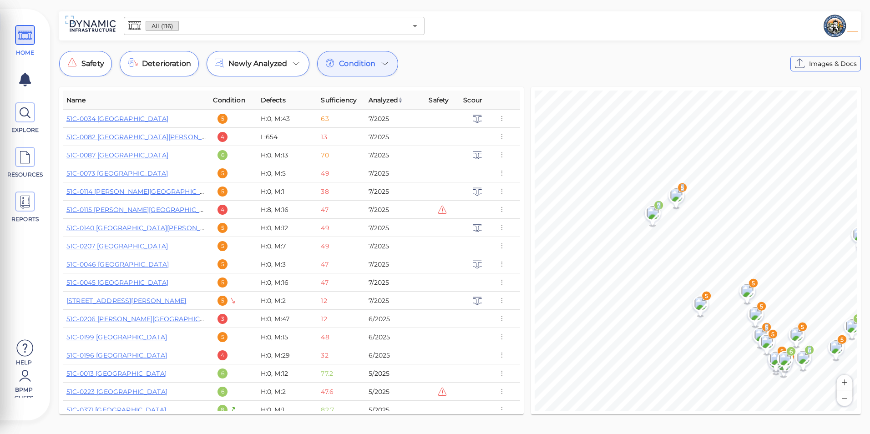
click at [660, 346] on div "© Mapbox © OpenStreetMap Improve this map 5 6 7 6 6 7 5 7 7 5 4 6 5 6 7 7 7 3 7…" at bounding box center [696, 251] width 323 height 320
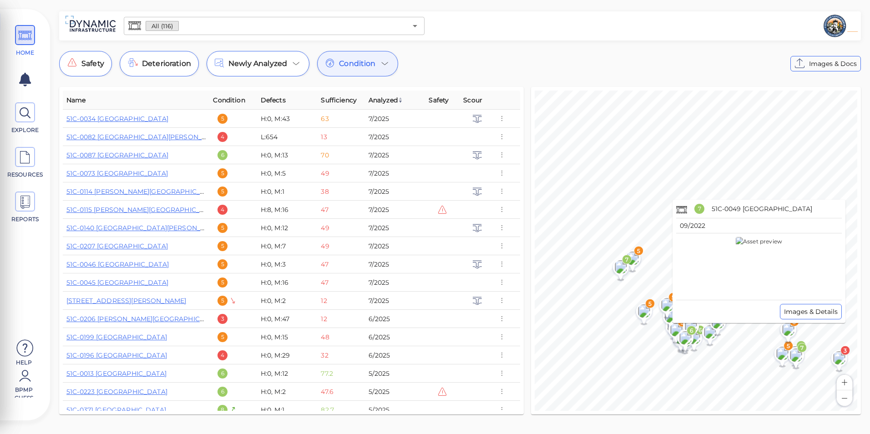
click at [719, 312] on div "Images & Details" at bounding box center [759, 311] width 166 height 15
click at [721, 348] on div "5" at bounding box center [711, 333] width 25 height 35
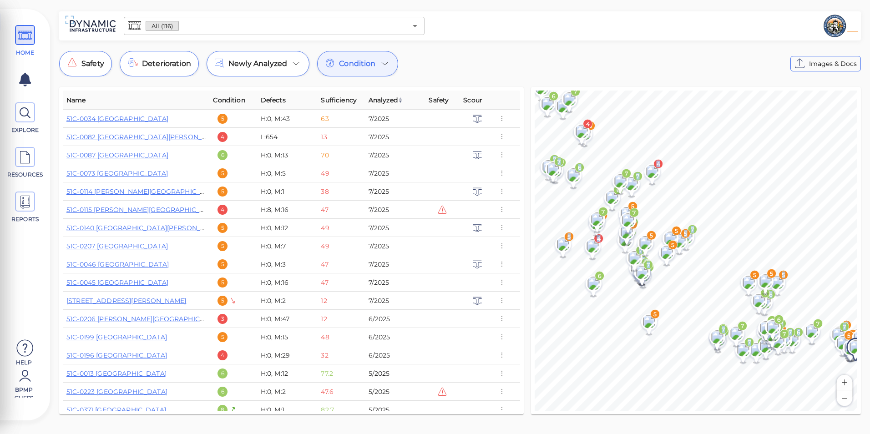
click at [694, 375] on div "© Mapbox © OpenStreetMap Improve this map 5 6 7 6 6 7 5 7 7 5 4 6 5 6 7 7 7 3 7…" at bounding box center [696, 251] width 323 height 320
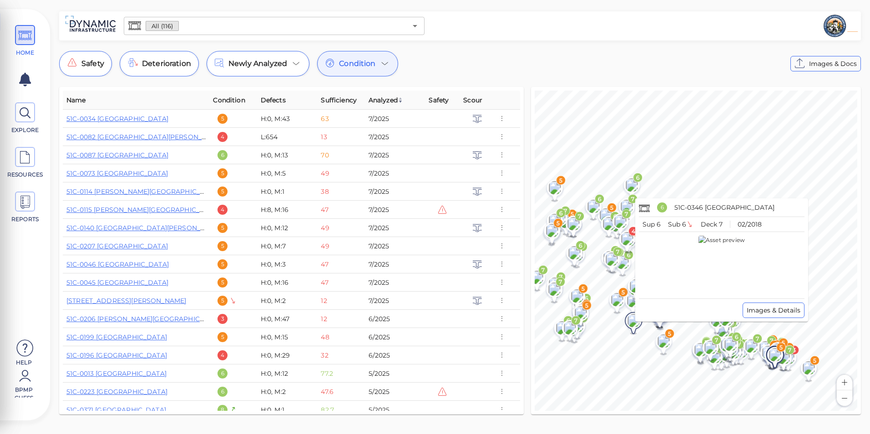
click at [635, 326] on image at bounding box center [634, 321] width 18 height 14
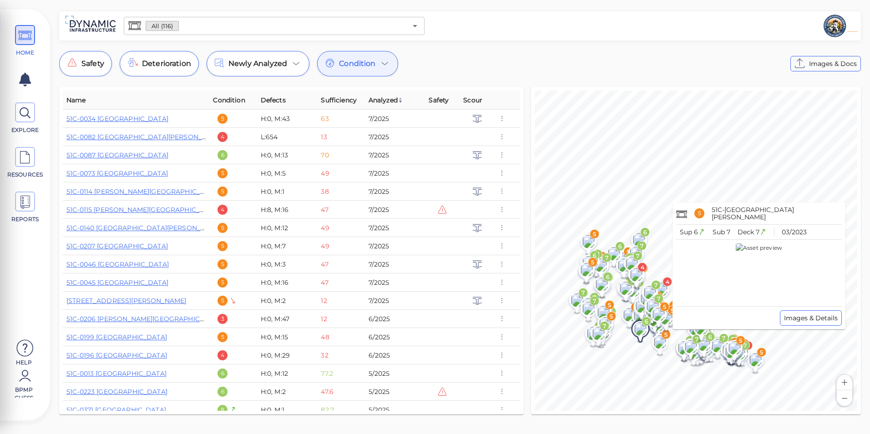
drag, startPoint x: 716, startPoint y: 304, endPoint x: 676, endPoint y: 274, distance: 49.1
click at [676, 274] on div "Sup 6 Sub 7 Deck 7 03/2023 Images & Details" at bounding box center [759, 276] width 166 height 97
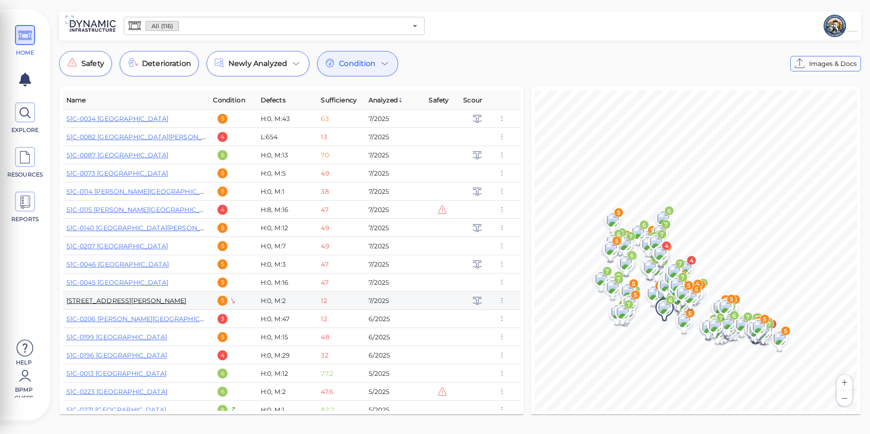
click at [125, 297] on link "[STREET_ADDRESS][PERSON_NAME]" at bounding box center [126, 301] width 120 height 8
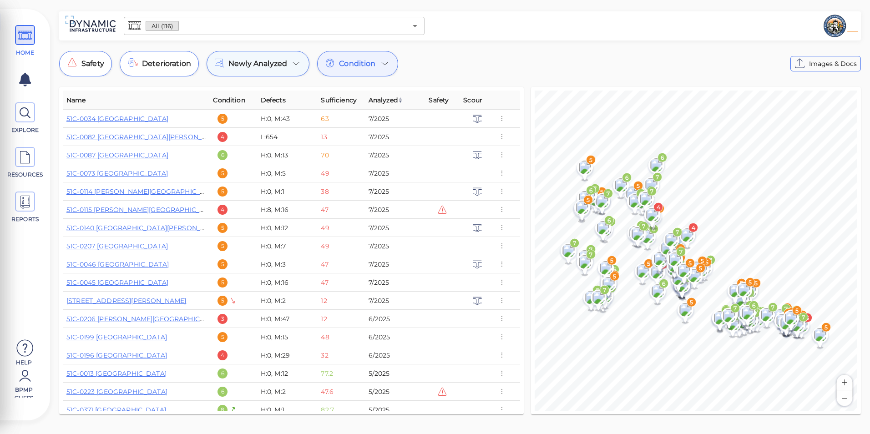
click at [294, 67] on icon at bounding box center [296, 63] width 11 height 11
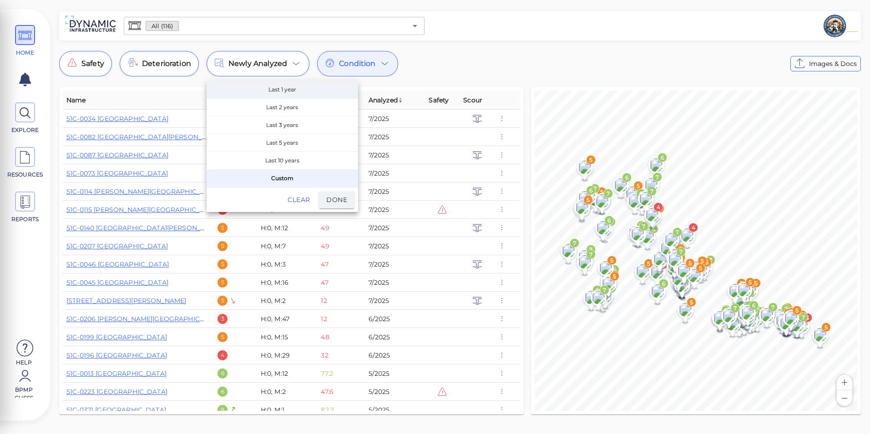
click at [294, 91] on span "Last 1 year" at bounding box center [282, 89] width 151 height 17
click at [281, 177] on span "Custom" at bounding box center [282, 178] width 151 height 17
select select "8"
select select "2025"
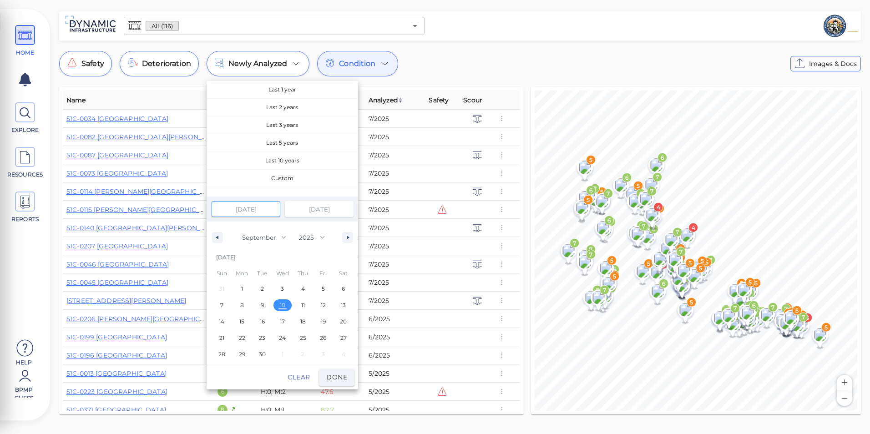
click at [501, 71] on div at bounding box center [435, 217] width 870 height 434
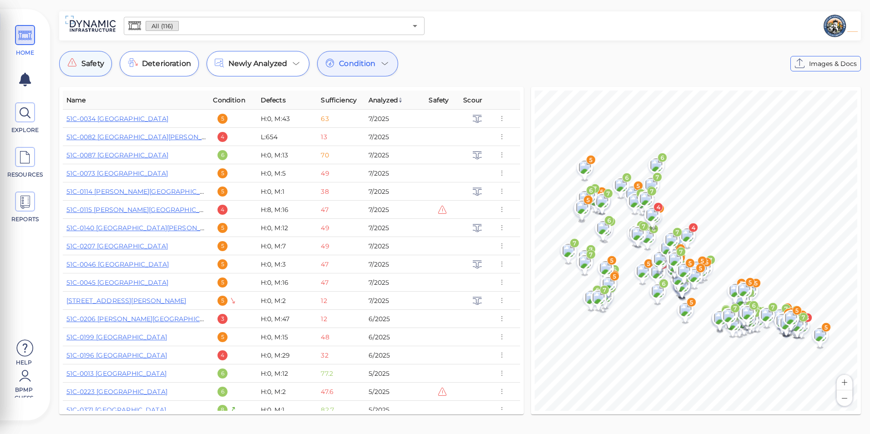
click at [85, 56] on div "Safety" at bounding box center [85, 63] width 53 height 25
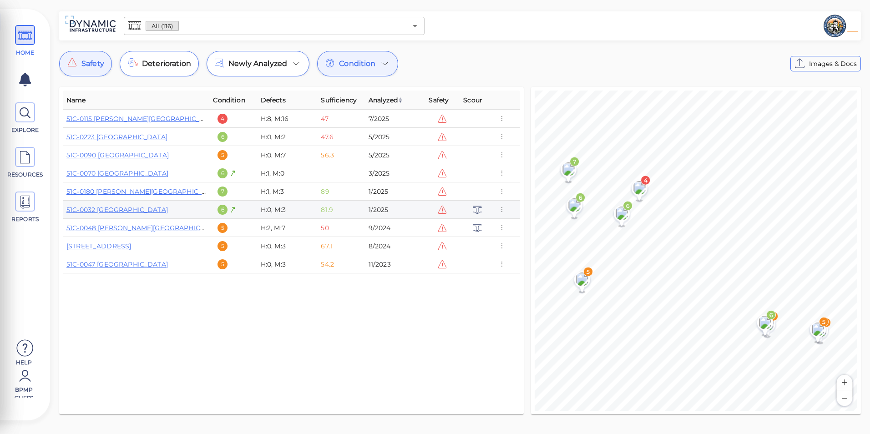
click at [473, 210] on icon at bounding box center [477, 209] width 10 height 10
click at [476, 225] on icon at bounding box center [477, 228] width 10 height 10
click at [441, 137] on icon at bounding box center [442, 137] width 10 height 10
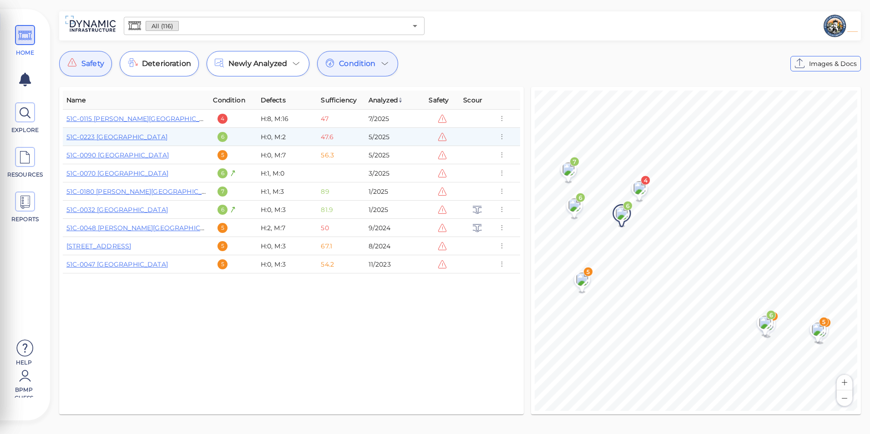
click at [441, 137] on icon at bounding box center [442, 137] width 10 height 10
click at [137, 138] on link "51C-0223 [GEOGRAPHIC_DATA]" at bounding box center [116, 137] width 101 height 8
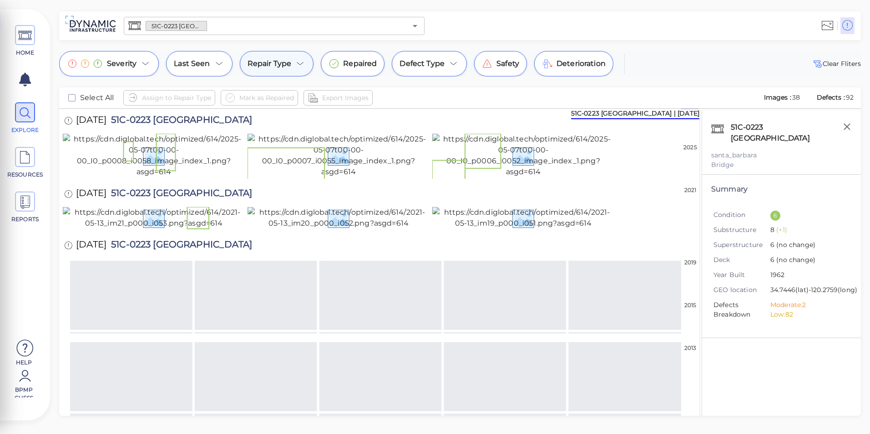
click at [295, 68] on icon at bounding box center [300, 63] width 11 height 11
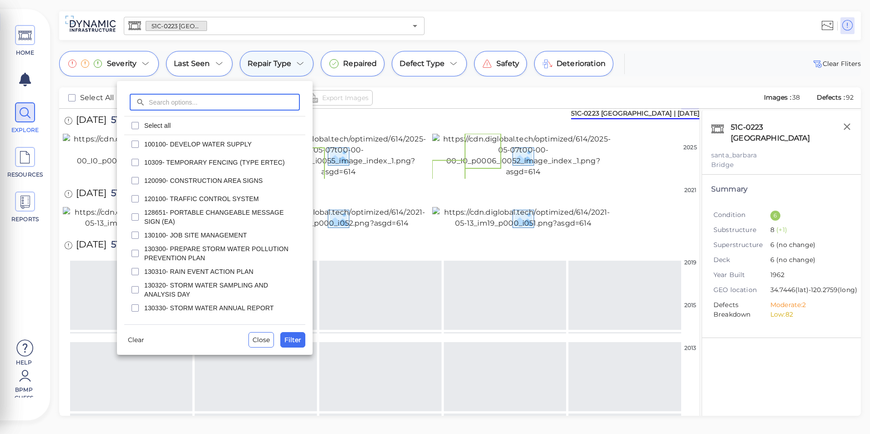
click at [295, 68] on div at bounding box center [435, 217] width 870 height 434
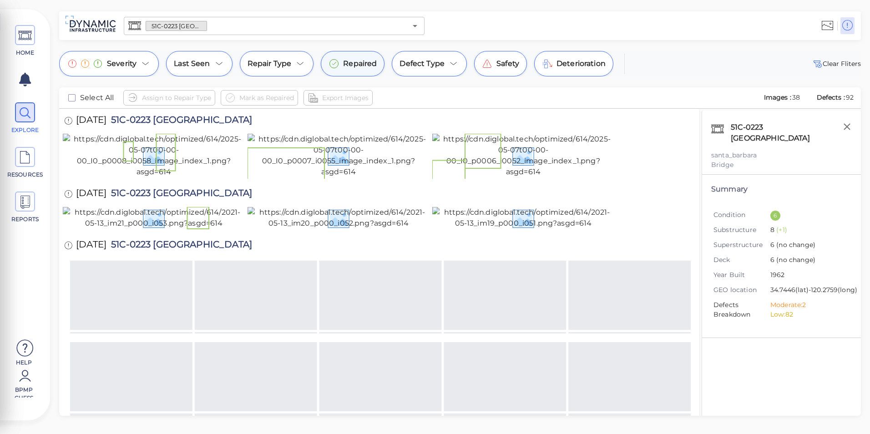
click at [355, 72] on div "Repaired" at bounding box center [353, 63] width 64 height 25
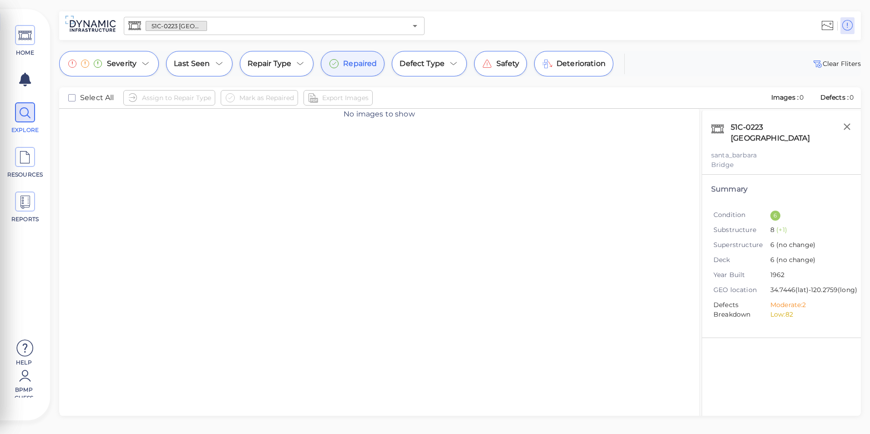
click at [339, 65] on div "Repaired" at bounding box center [353, 63] width 64 height 25
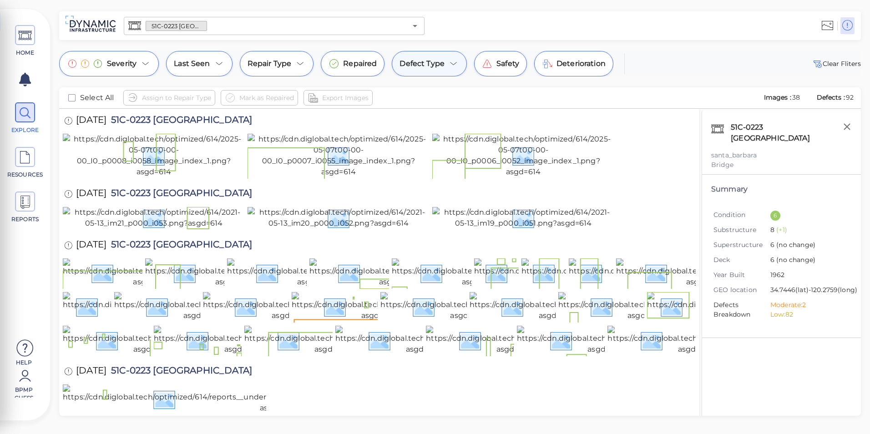
click at [449, 64] on icon at bounding box center [453, 63] width 11 height 11
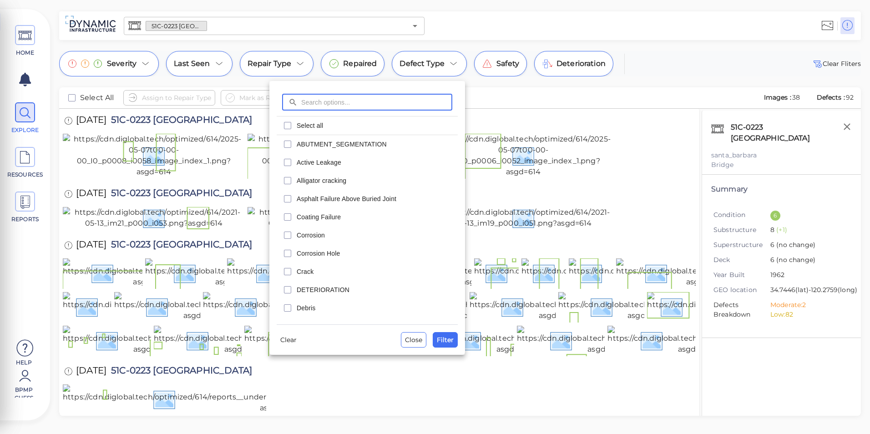
click at [491, 63] on div at bounding box center [435, 217] width 870 height 434
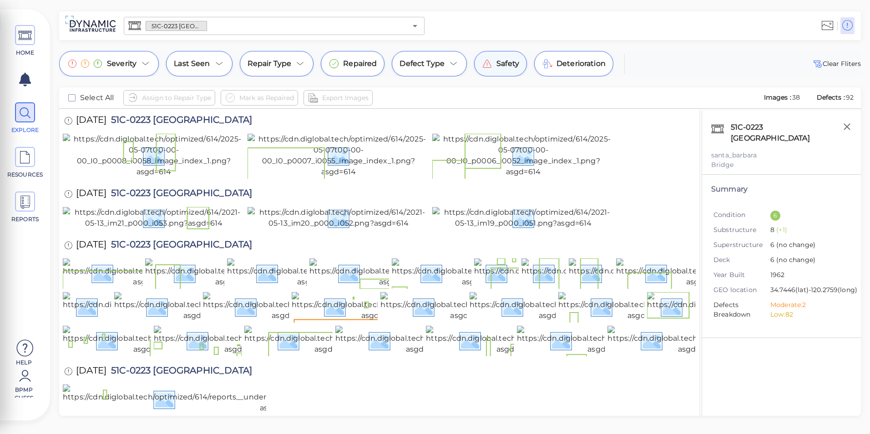
click at [505, 72] on div "Safety" at bounding box center [500, 63] width 53 height 25
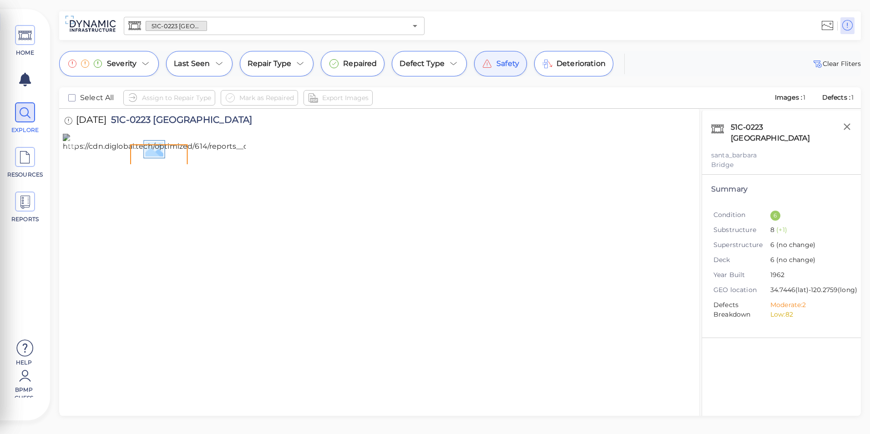
click at [191, 163] on img at bounding box center [276, 148] width 427 height 29
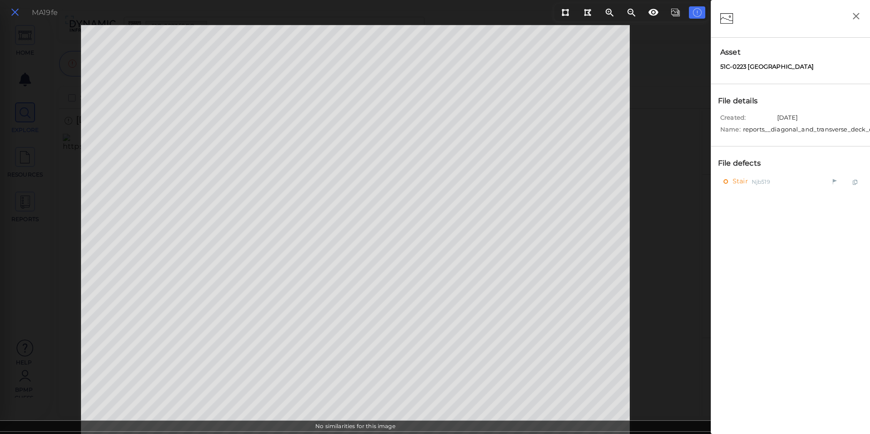
click at [19, 10] on icon at bounding box center [15, 12] width 10 height 12
click at [20, 8] on button at bounding box center [14, 12] width 15 height 13
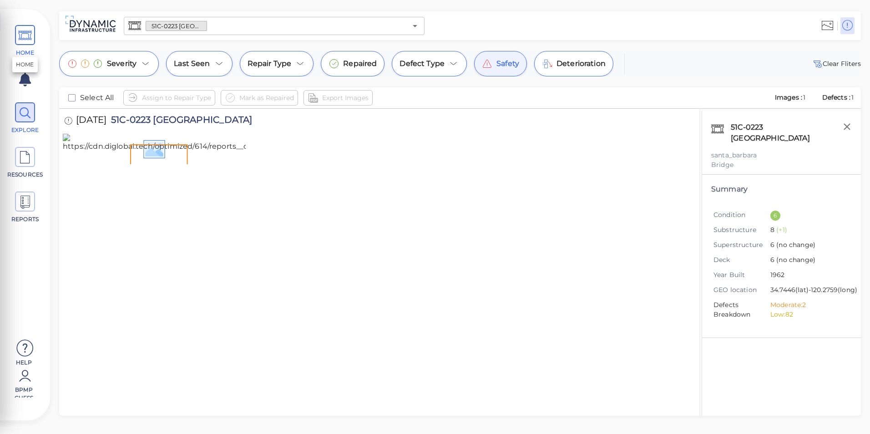
click at [24, 43] on icon at bounding box center [25, 35] width 14 height 20
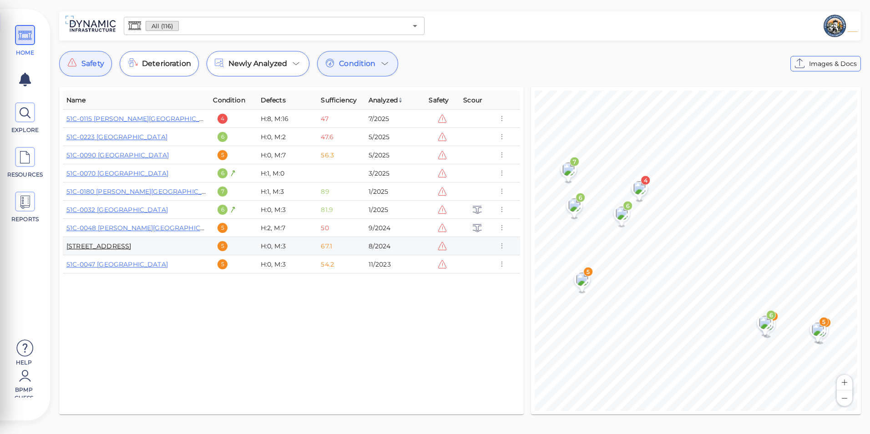
click at [131, 249] on link "[STREET_ADDRESS]" at bounding box center [98, 246] width 65 height 8
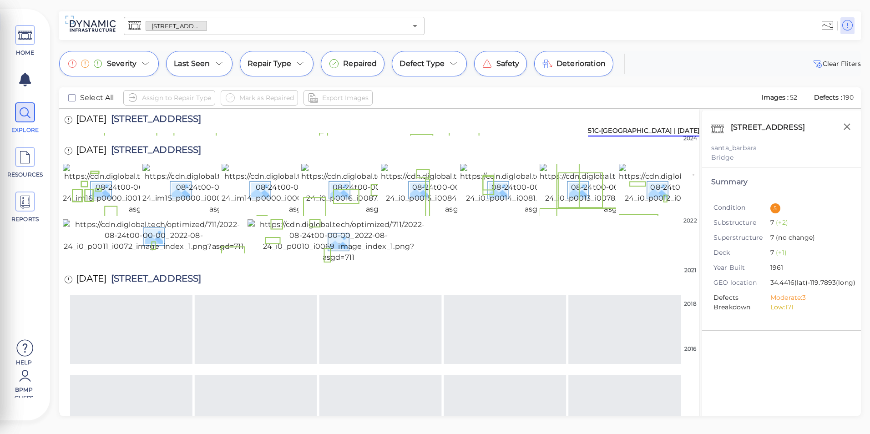
scroll to position [137, 0]
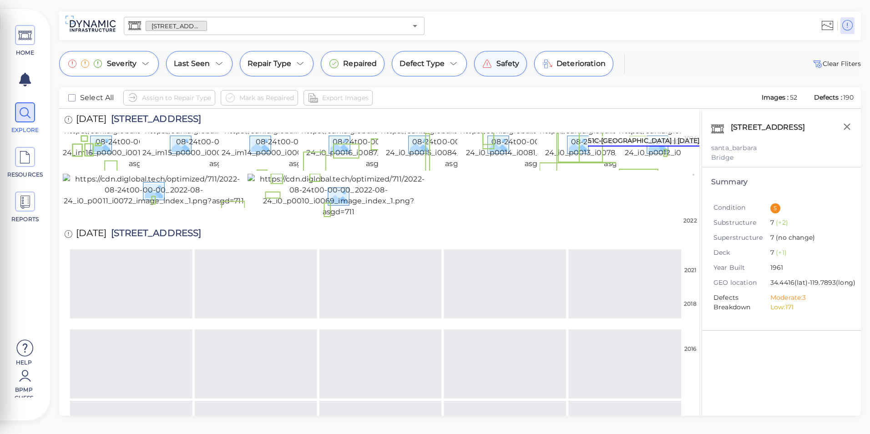
click at [489, 66] on icon at bounding box center [487, 63] width 11 height 11
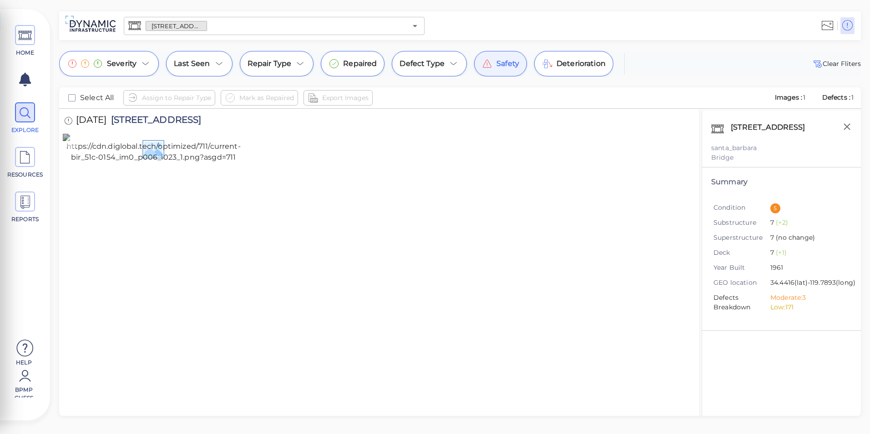
click at [167, 163] on img at bounding box center [153, 148] width 181 height 29
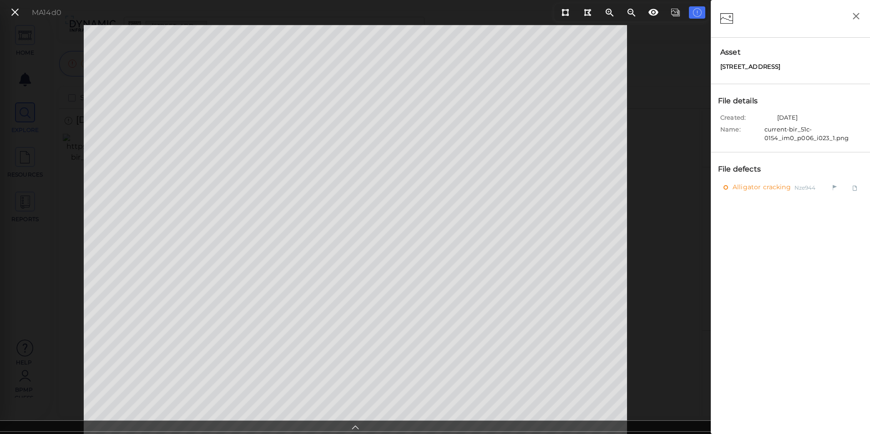
click at [14, 22] on div "MA14d0" at bounding box center [34, 13] width 63 height 20
click at [11, 13] on icon at bounding box center [15, 12] width 10 height 12
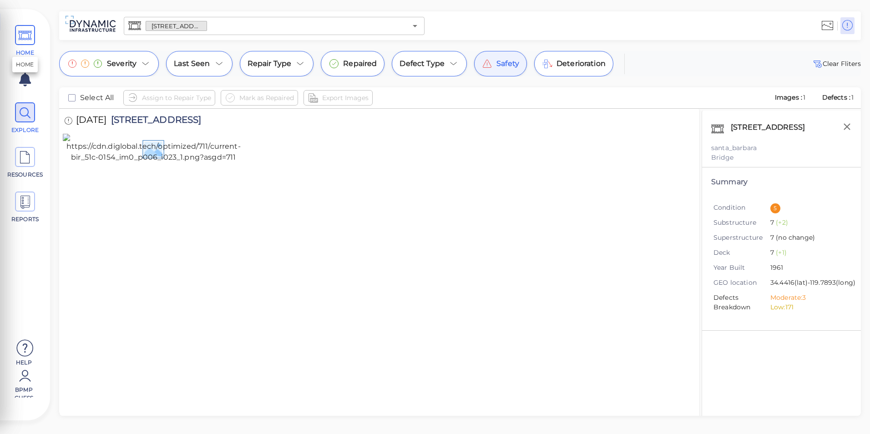
click at [26, 36] on icon at bounding box center [25, 35] width 14 height 20
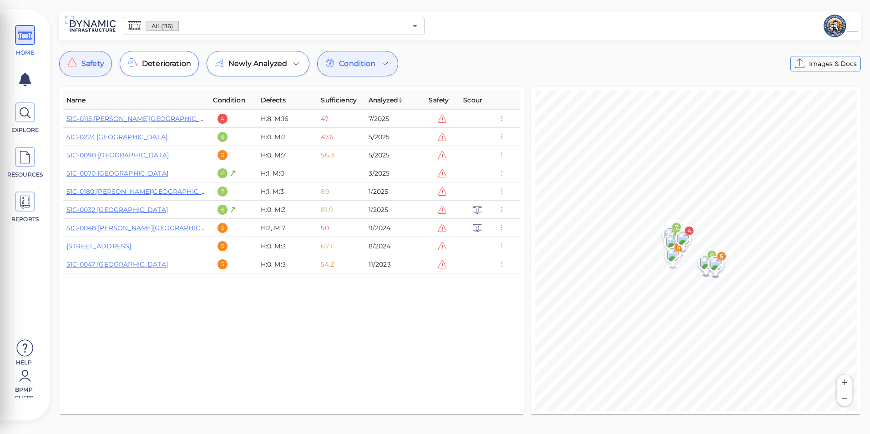
click at [364, 74] on div "Condition" at bounding box center [357, 63] width 81 height 25
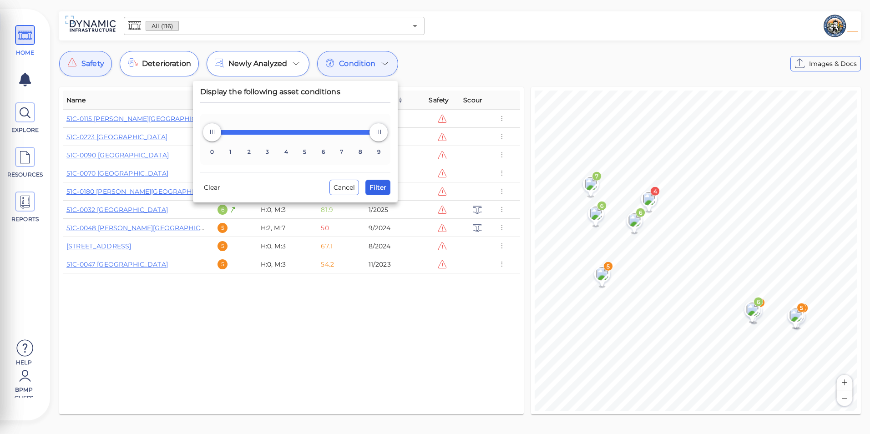
click at [380, 186] on span "Filter" at bounding box center [377, 187] width 17 height 11
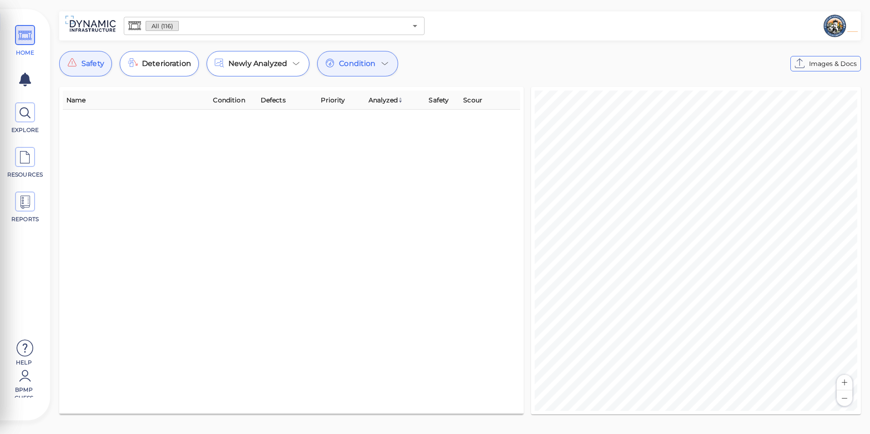
click at [82, 63] on span "Safety" at bounding box center [92, 63] width 23 height 11
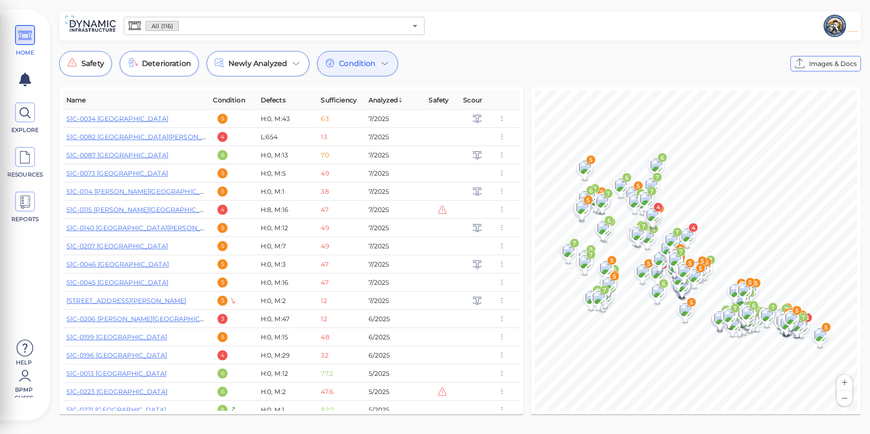
click at [391, 72] on div "Condition" at bounding box center [357, 63] width 81 height 25
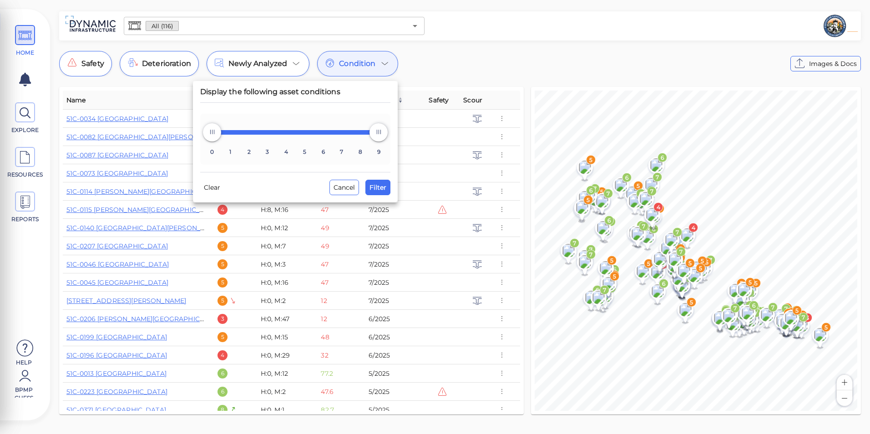
click at [391, 72] on div at bounding box center [435, 217] width 870 height 434
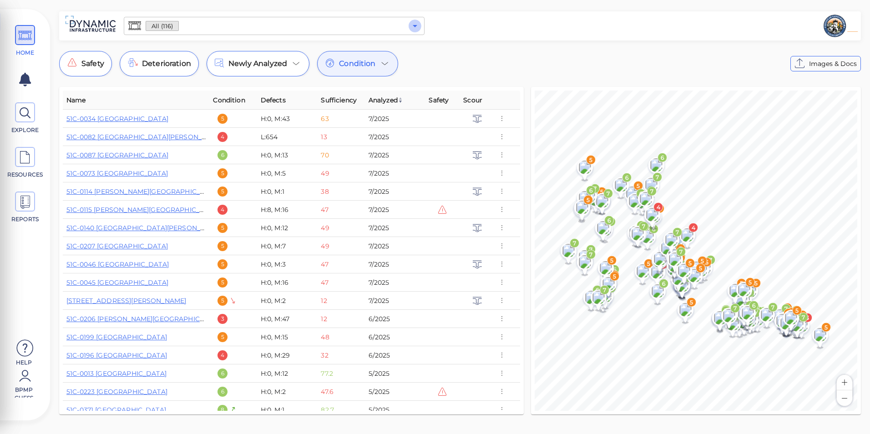
click at [420, 26] on icon "Open" at bounding box center [415, 25] width 11 height 11
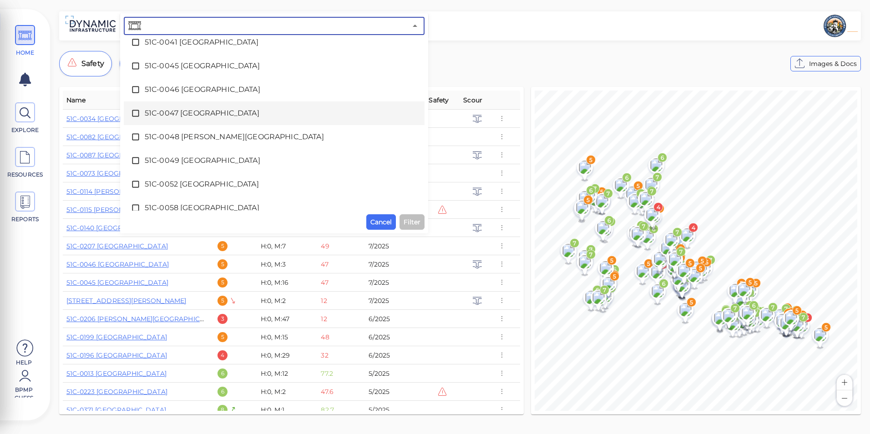
scroll to position [319, 0]
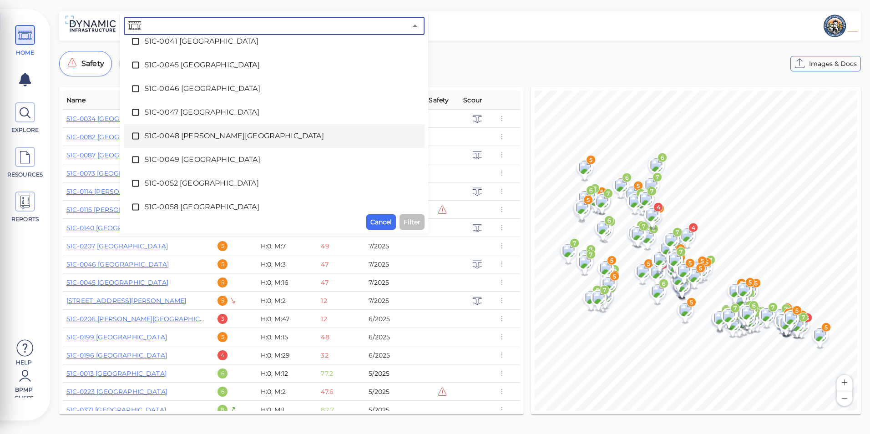
click at [201, 135] on span "51C-0048 [PERSON_NAME][GEOGRAPHIC_DATA]" at bounding box center [274, 136] width 259 height 11
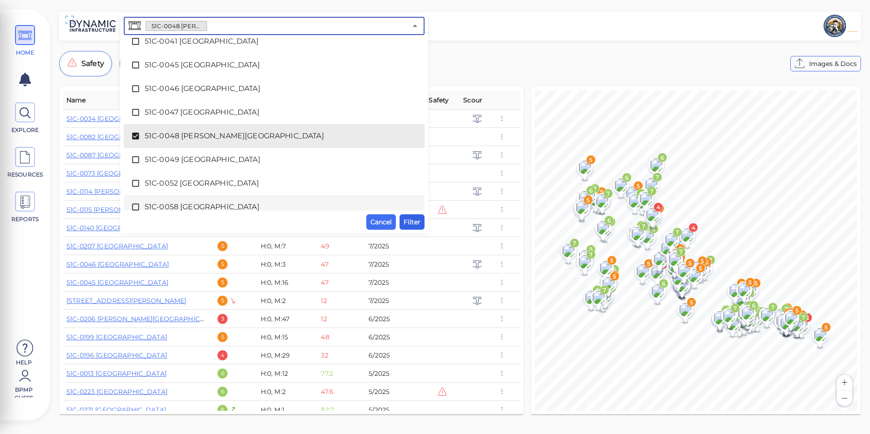
click at [413, 223] on span "Filter" at bounding box center [412, 222] width 17 height 11
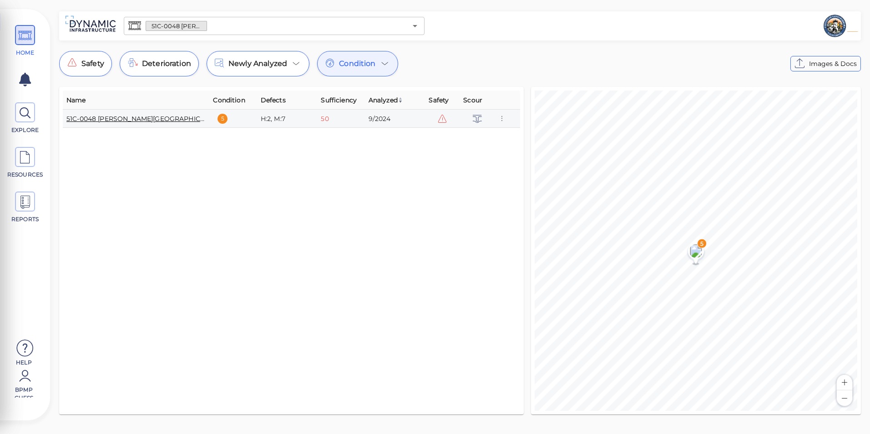
click at [145, 115] on link "51C-0048 [PERSON_NAME][GEOGRAPHIC_DATA]" at bounding box center [144, 119] width 157 height 8
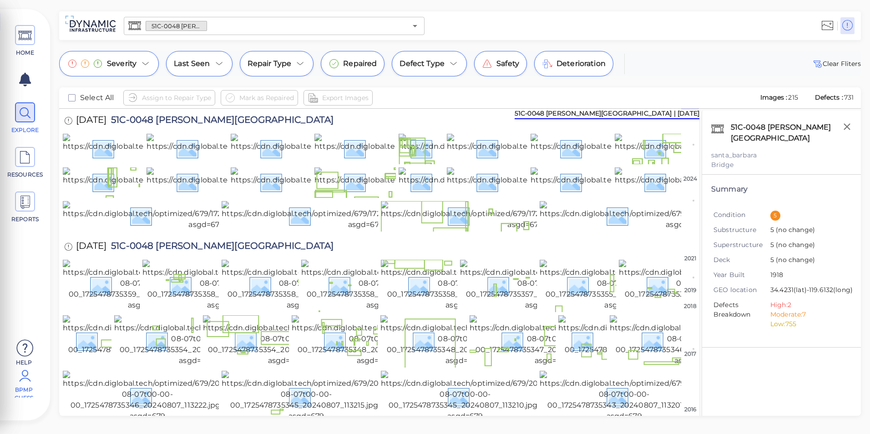
click at [21, 392] on span "BPMP Guess" at bounding box center [24, 392] width 39 height 12
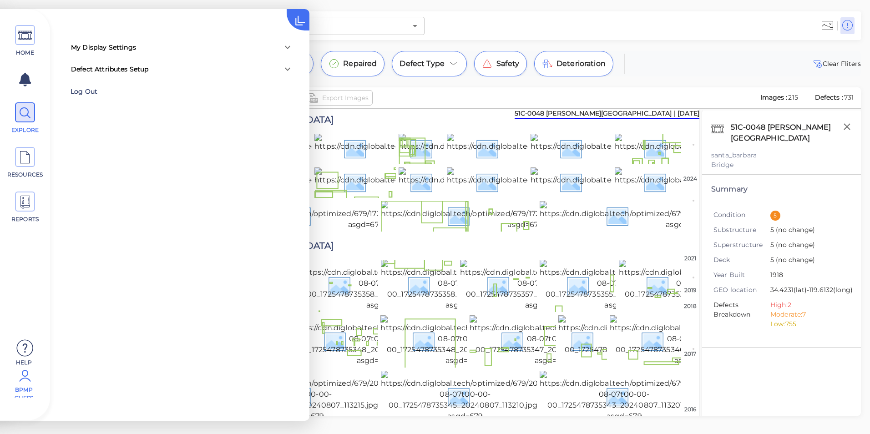
click at [86, 93] on div "Log Out" at bounding box center [130, 92] width 118 height 14
